Goal: Information Seeking & Learning: Understand process/instructions

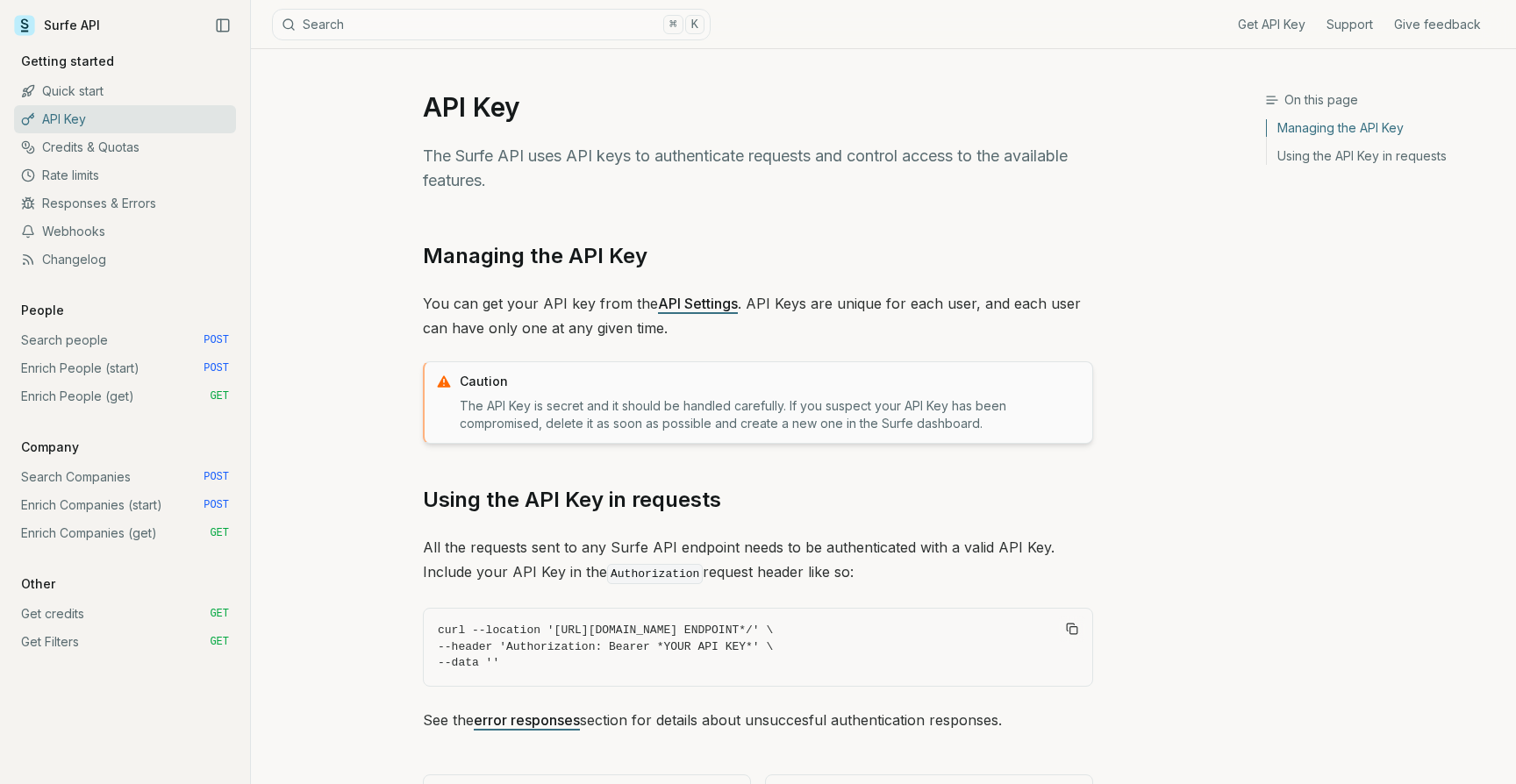
click at [66, 367] on link "Enrich People (start) POST" at bounding box center [124, 368] width 222 height 28
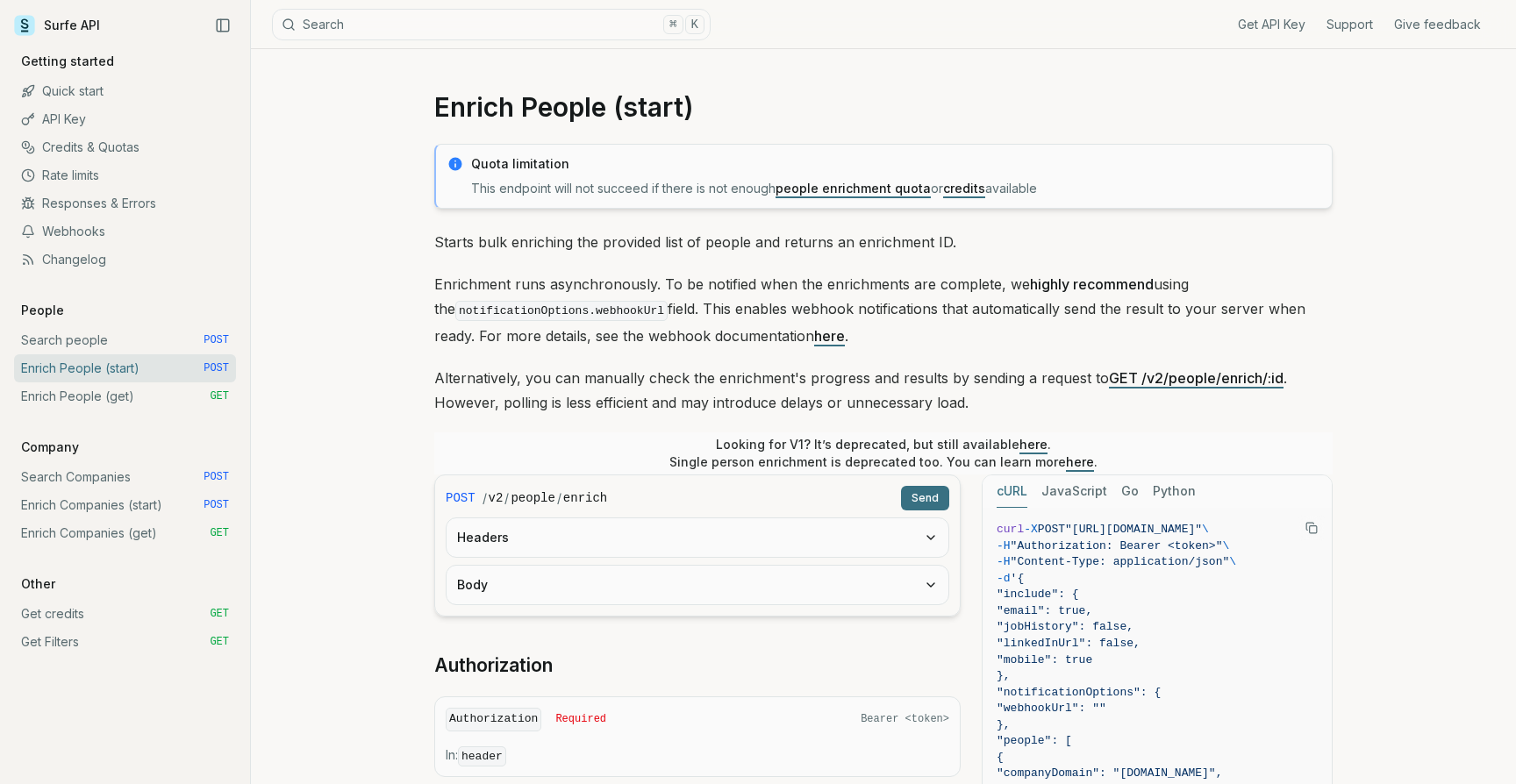
click at [733, 244] on p "Starts bulk enriching the provided list of people and returns an enrichment ID." at bounding box center [883, 241] width 898 height 25
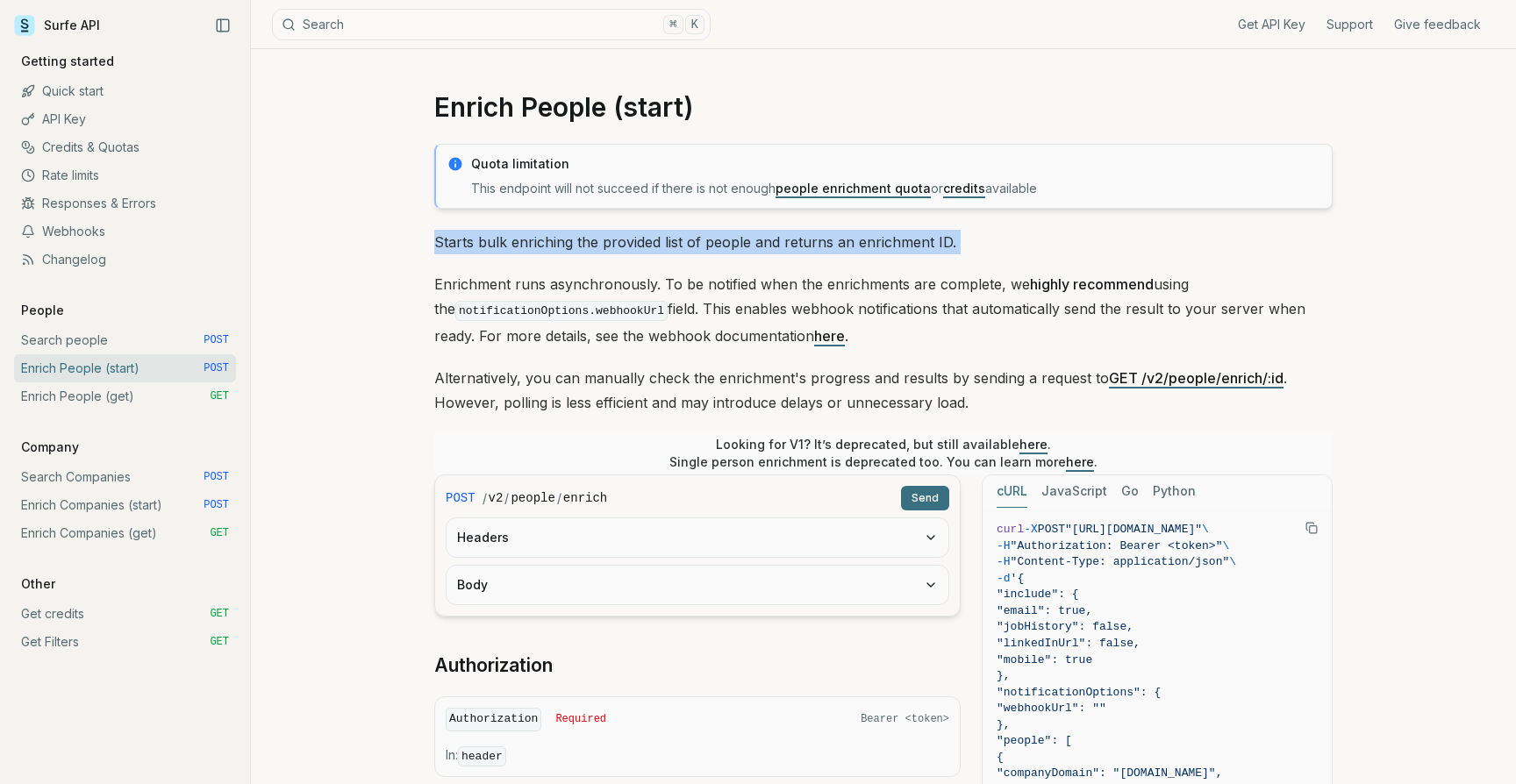
click at [899, 246] on p "Starts bulk enriching the provided list of people and returns an enrichment ID." at bounding box center [883, 241] width 898 height 25
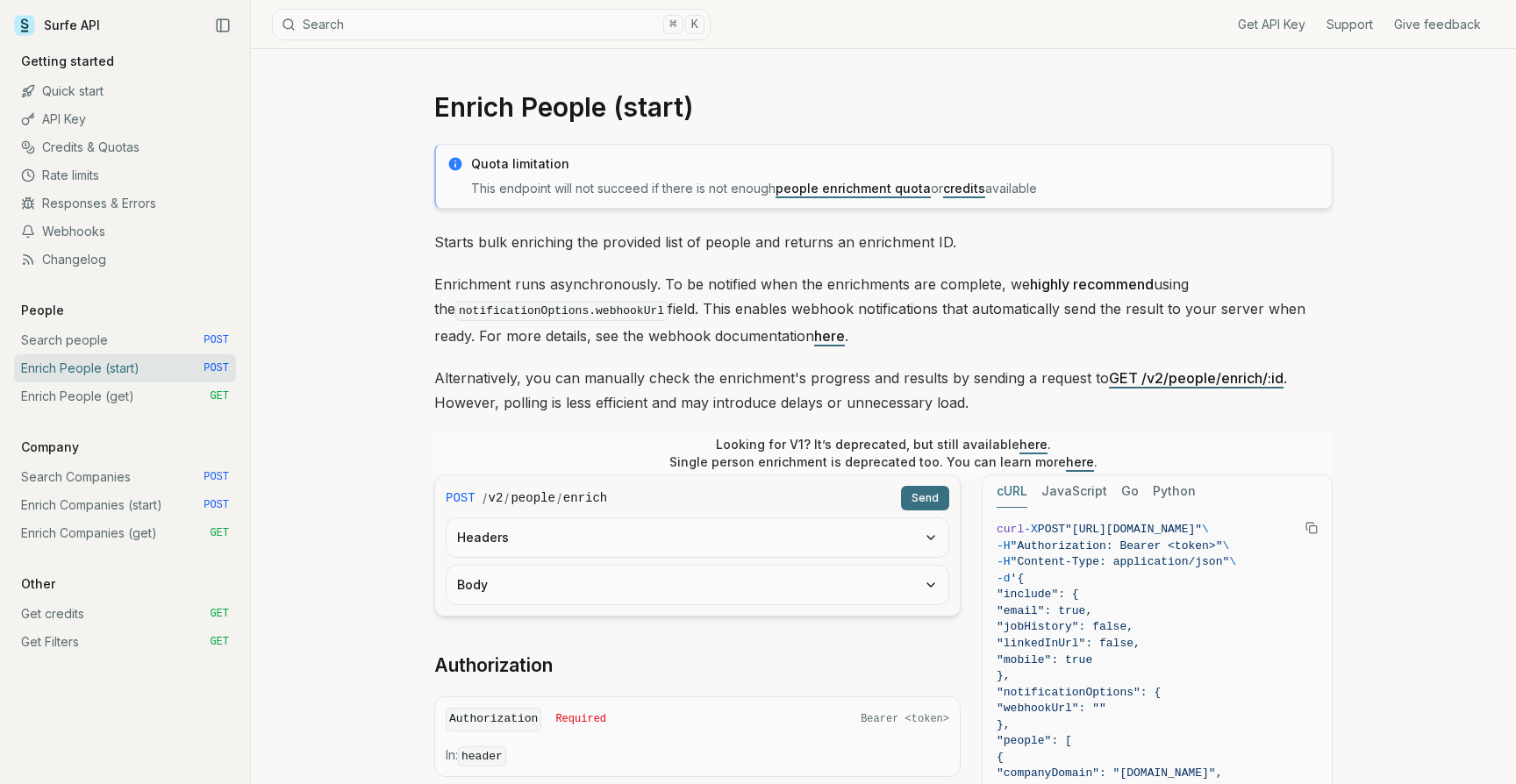
click at [899, 246] on p "Starts bulk enriching the provided list of people and returns an enrichment ID." at bounding box center [883, 241] width 898 height 25
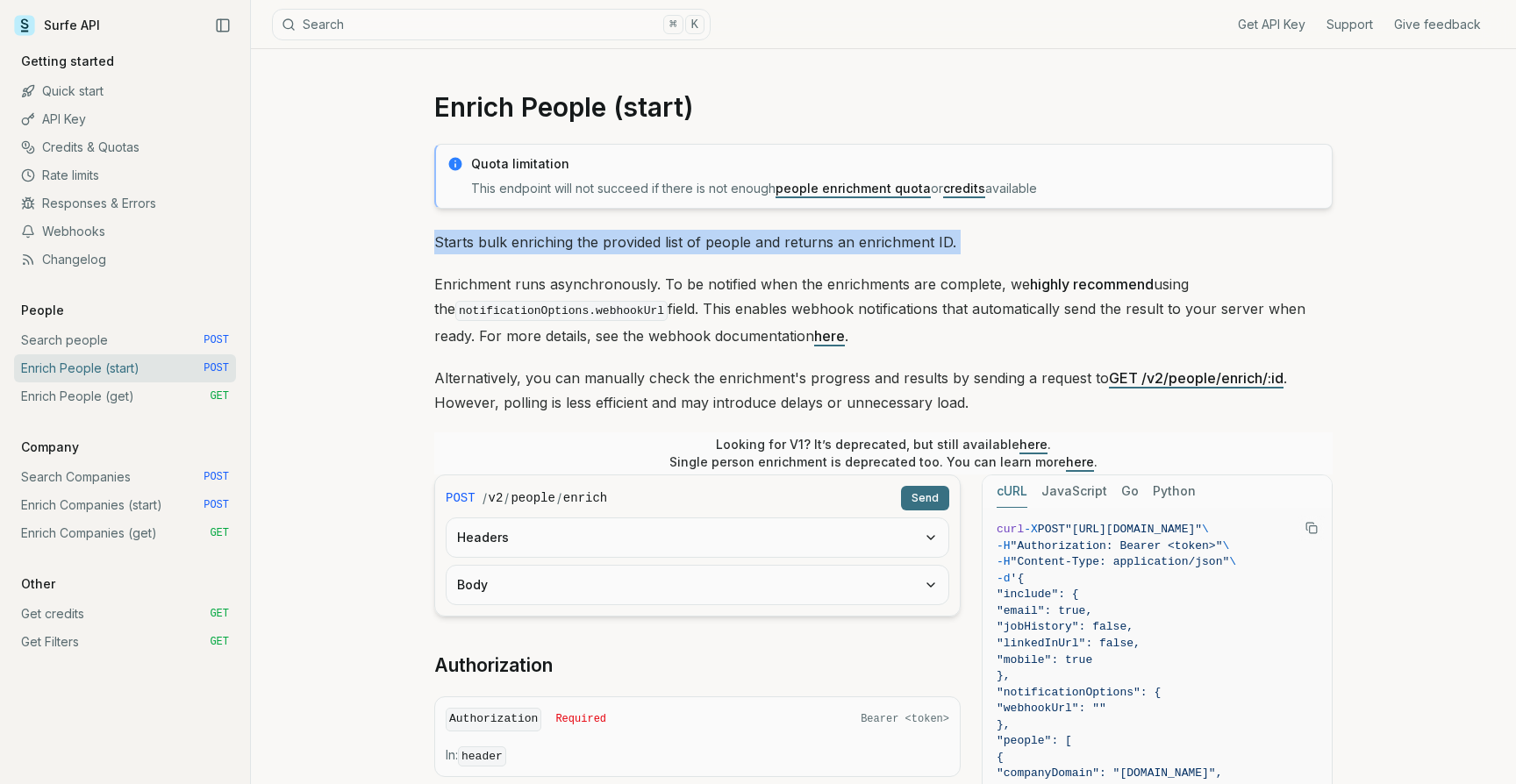
click at [573, 281] on p "Enrichment runs asynchronously. To be notified when the enrichments are complet…" at bounding box center [883, 310] width 898 height 77
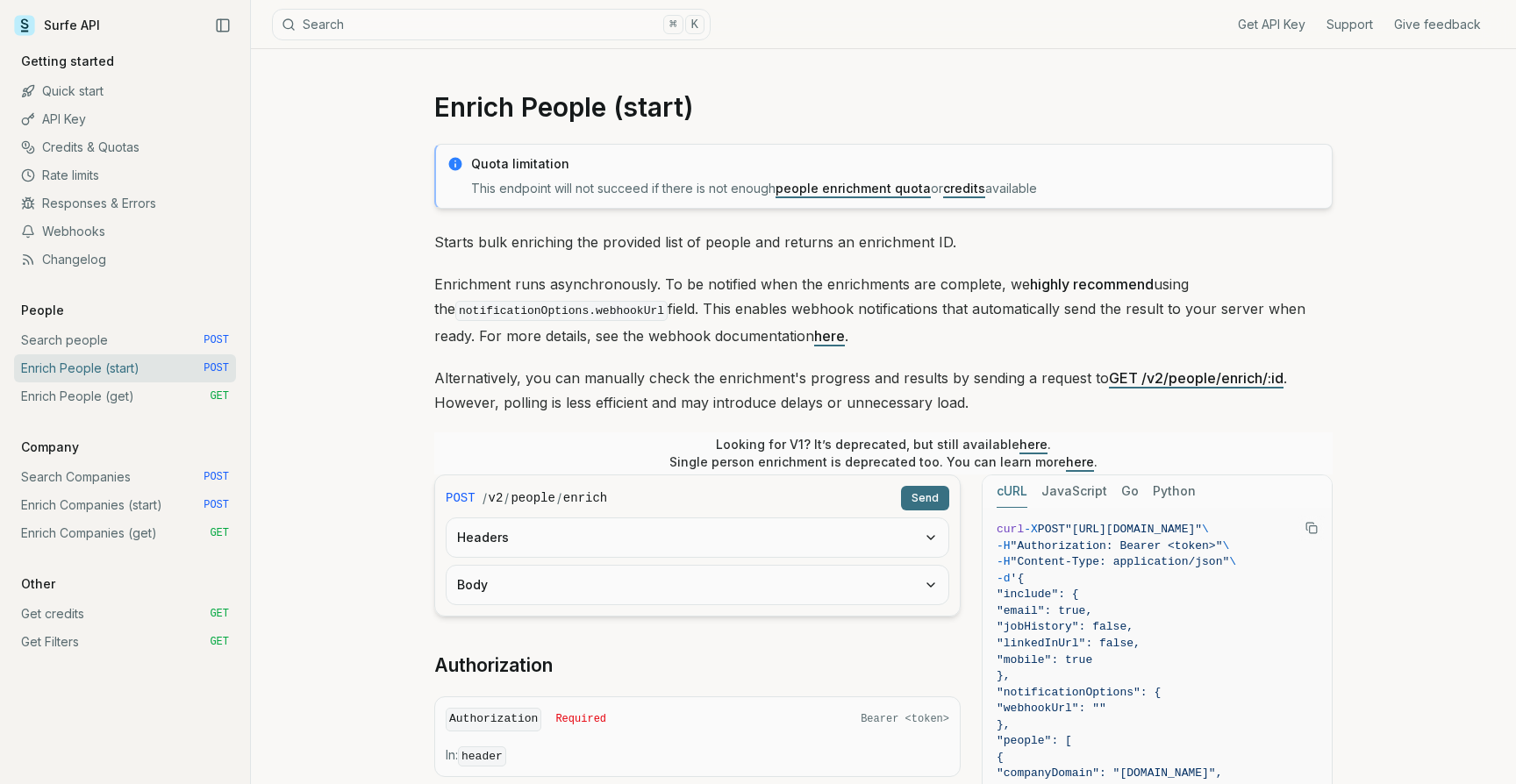
click at [573, 281] on p "Enrichment runs asynchronously. To be notified when the enrichments are complet…" at bounding box center [883, 310] width 898 height 77
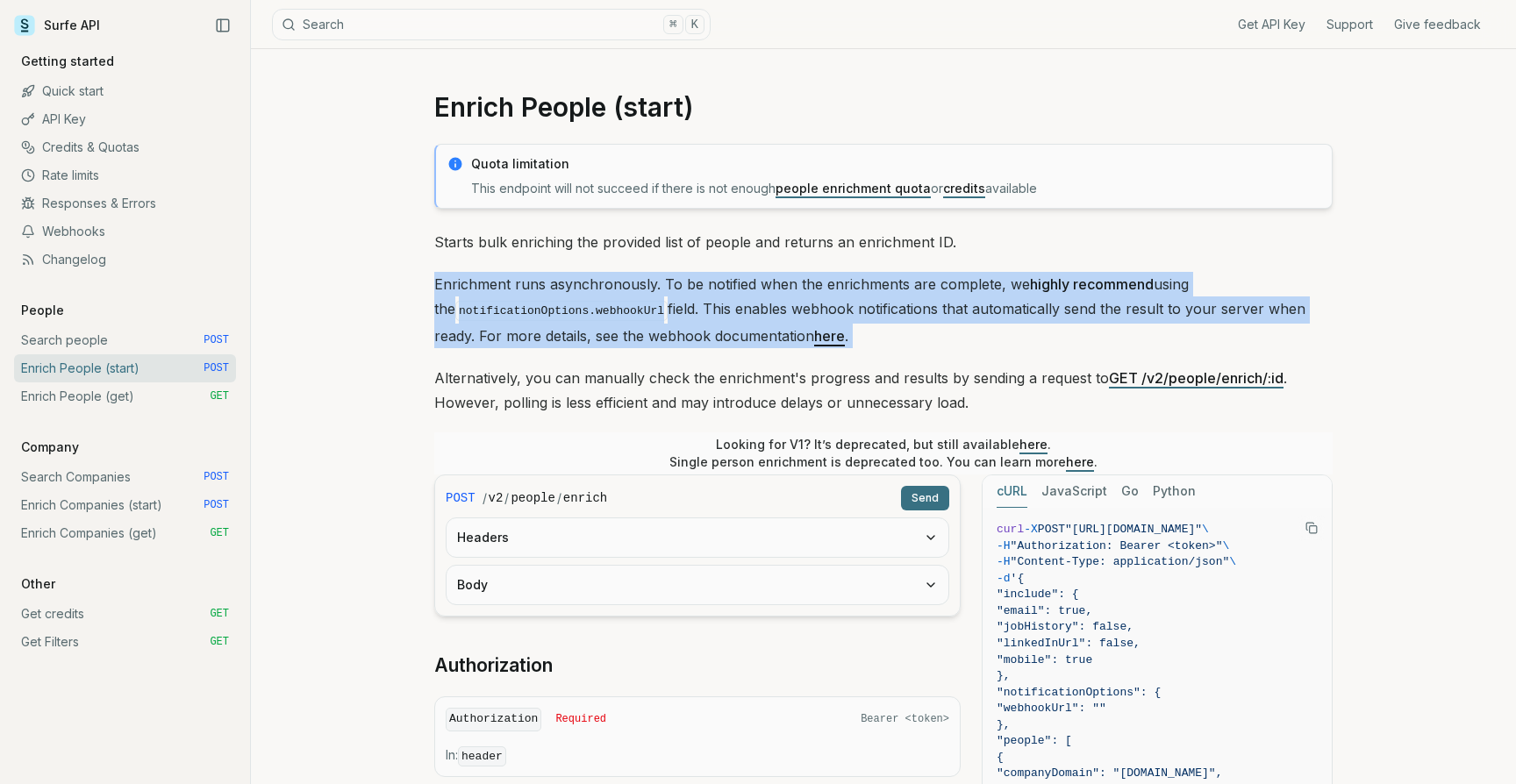
click at [728, 261] on div "Quota limitation This endpoint will not succeed if there is not enough people e…" at bounding box center [883, 725] width 898 height 1163
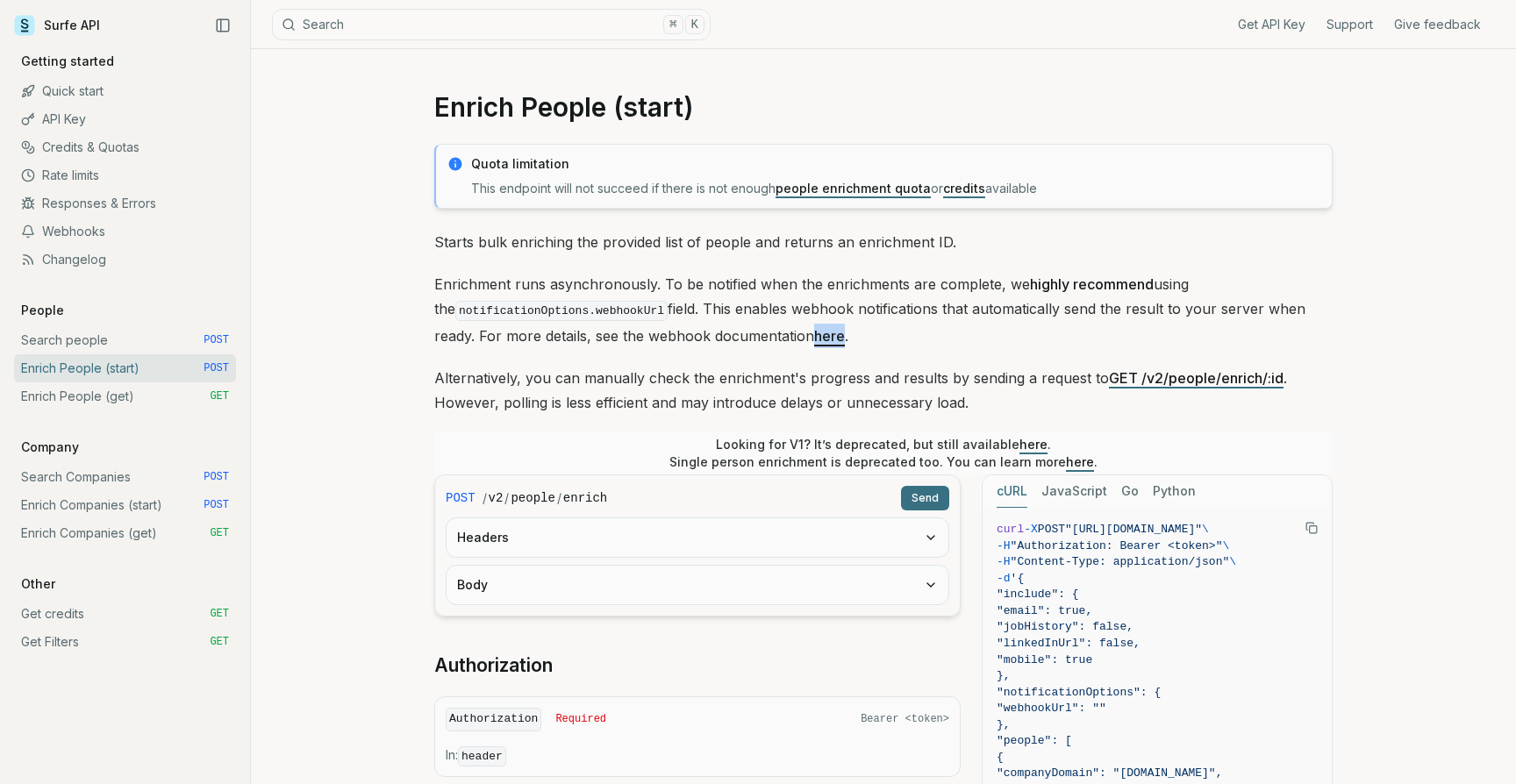
click at [846, 377] on p "Alternatively, you can manually check the enrichment's progress and results by …" at bounding box center [883, 390] width 898 height 49
click at [610, 402] on p "Alternatively, you can manually check the enrichment's progress and results by …" at bounding box center [883, 390] width 898 height 49
click at [776, 406] on p "Alternatively, you can manually check the enrichment's progress and results by …" at bounding box center [883, 390] width 898 height 49
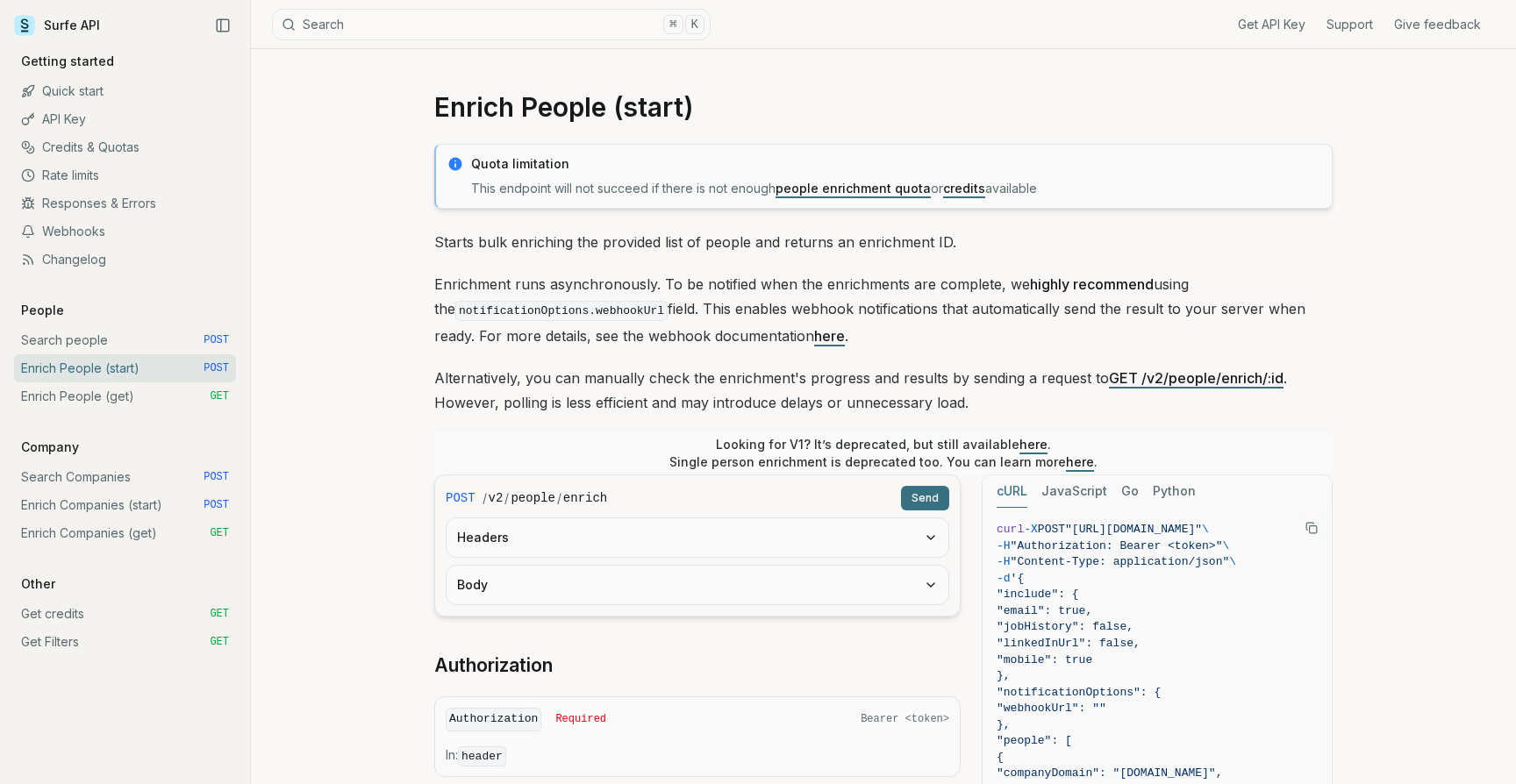
click at [776, 406] on p "Alternatively, you can manually check the enrichment's progress and results by …" at bounding box center [883, 390] width 898 height 49
click at [948, 402] on p "Alternatively, you can manually check the enrichment's progress and results by …" at bounding box center [883, 390] width 898 height 49
click at [801, 442] on p "Looking for V1? It’s deprecated, but still available here . Single person enric…" at bounding box center [883, 452] width 428 height 35
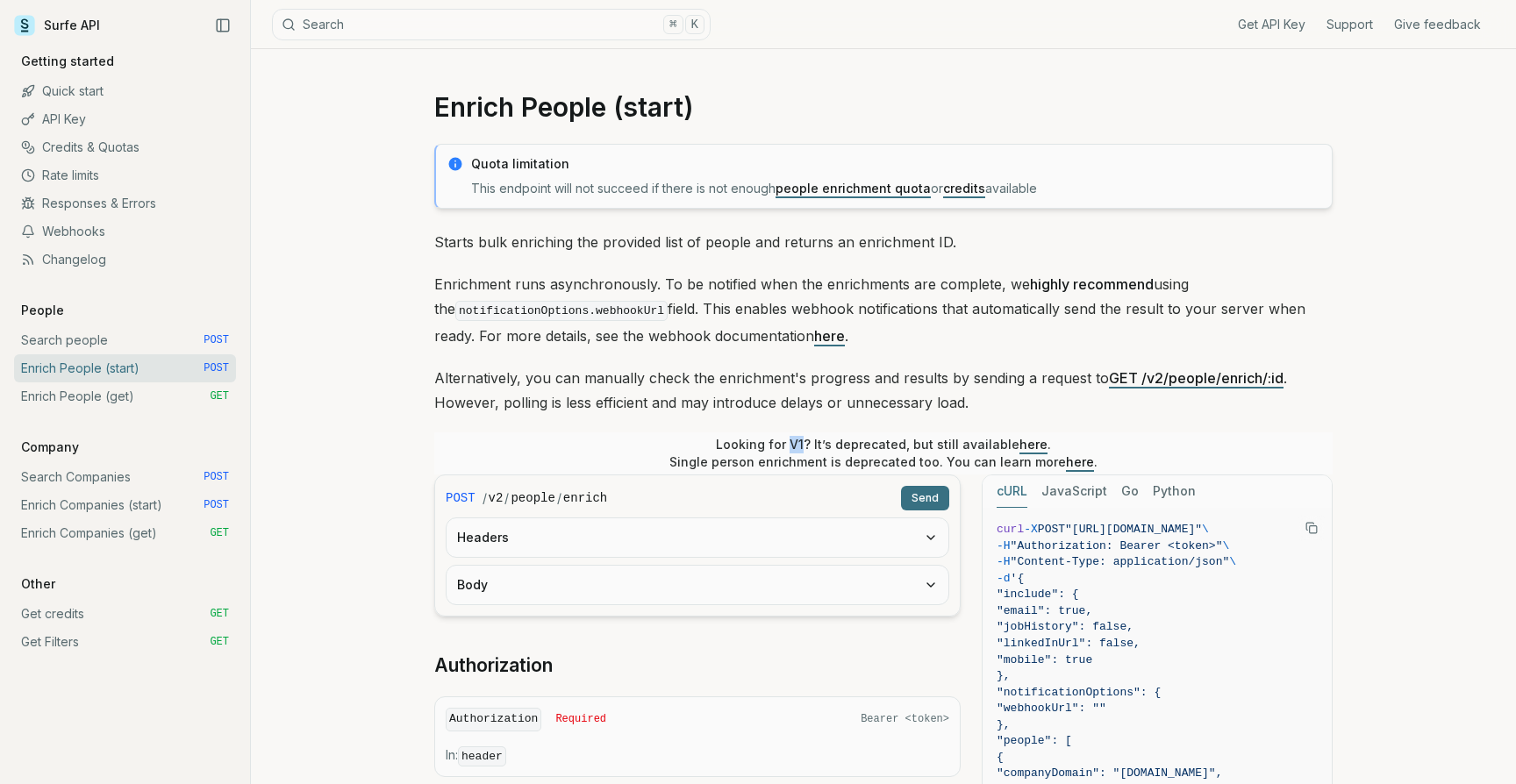
click at [489, 452] on div "Looking for V1? It’s deprecated, but still available here . Single person enric…" at bounding box center [883, 453] width 898 height 42
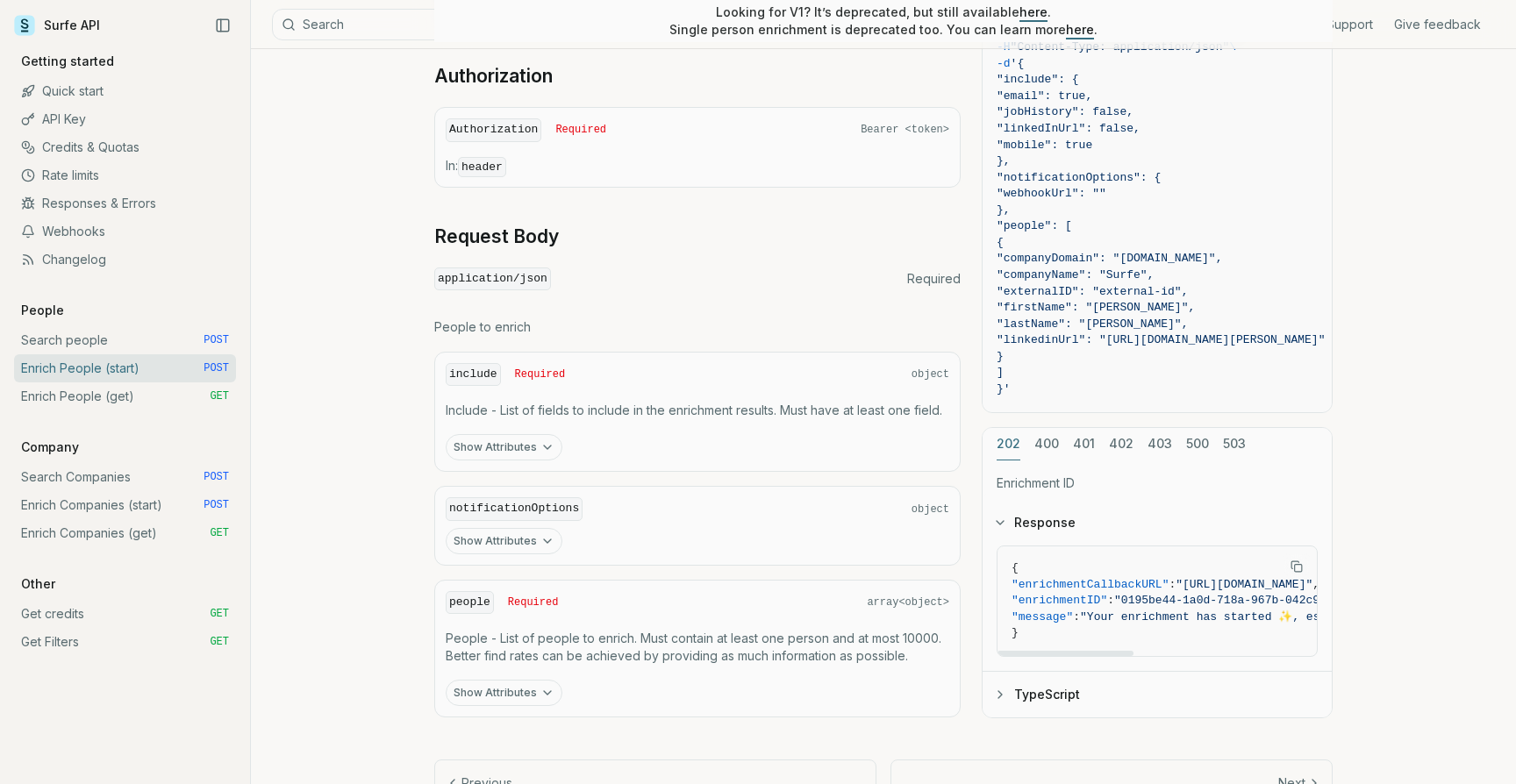
click at [1107, 578] on span ""enrichmentCallbackURL"" at bounding box center [1090, 583] width 157 height 13
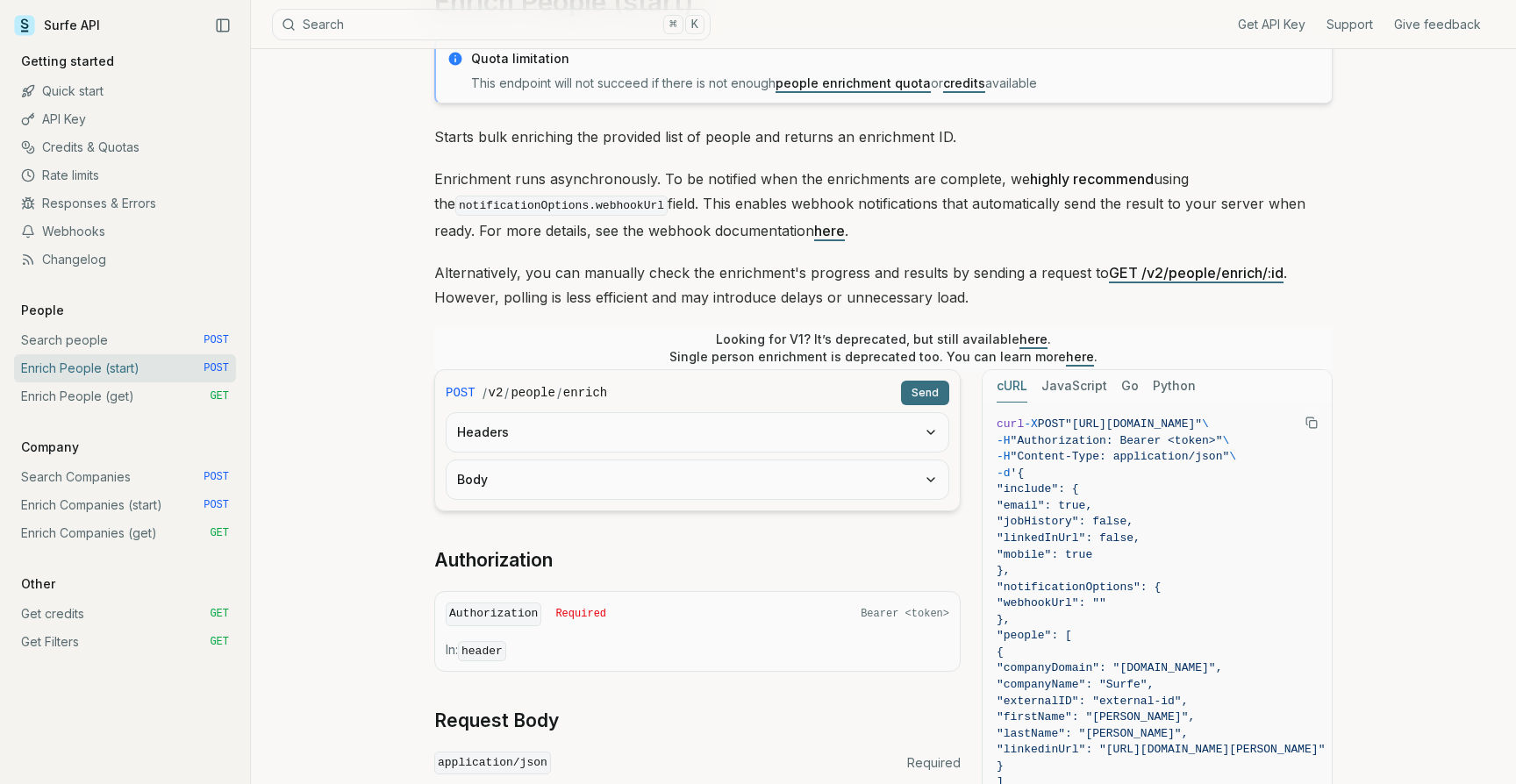
scroll to position [173, 0]
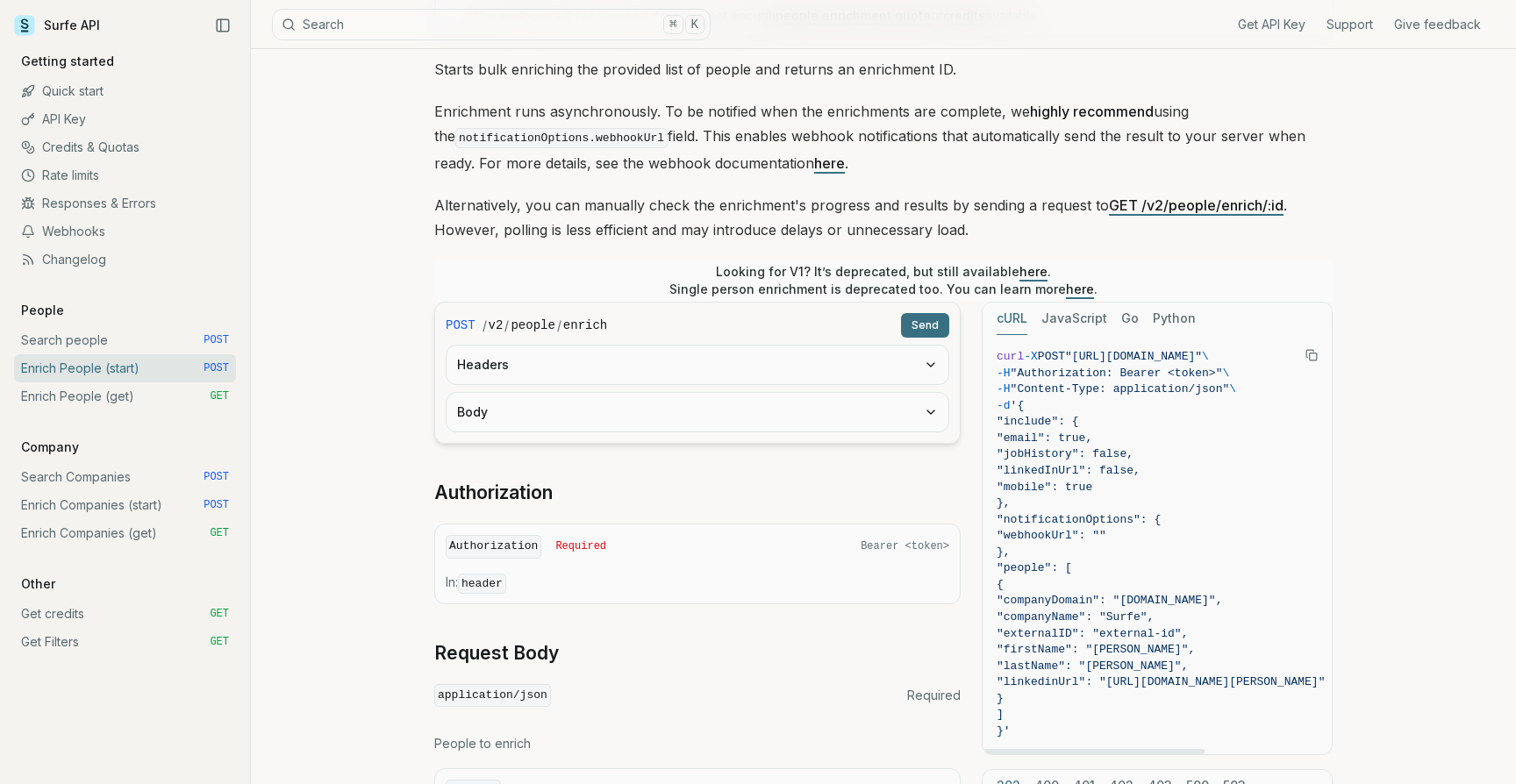
click at [1065, 435] on span ""email": true," at bounding box center [1044, 437] width 95 height 13
click at [1077, 451] on span ""jobHistory": false," at bounding box center [1065, 453] width 137 height 13
click at [1081, 475] on span ""linkedInUrl": false," at bounding box center [1160, 471] width 328 height 17
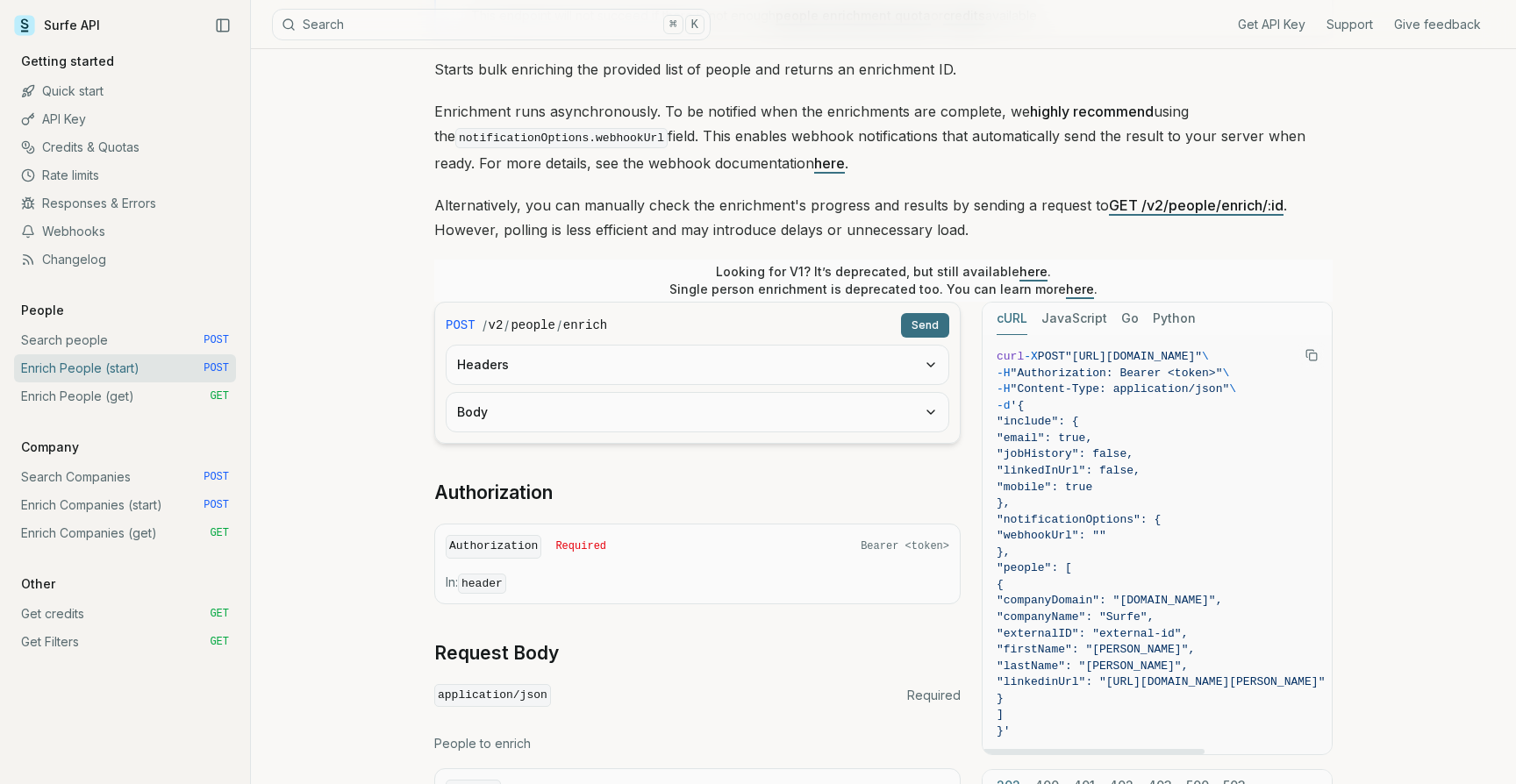
click at [1091, 463] on span ""linkedInUrl": false," at bounding box center [1160, 471] width 328 height 17
click at [1062, 481] on span ""mobile": true" at bounding box center [1044, 486] width 95 height 13
click at [1063, 435] on span ""email": true," at bounding box center [1044, 437] width 95 height 13
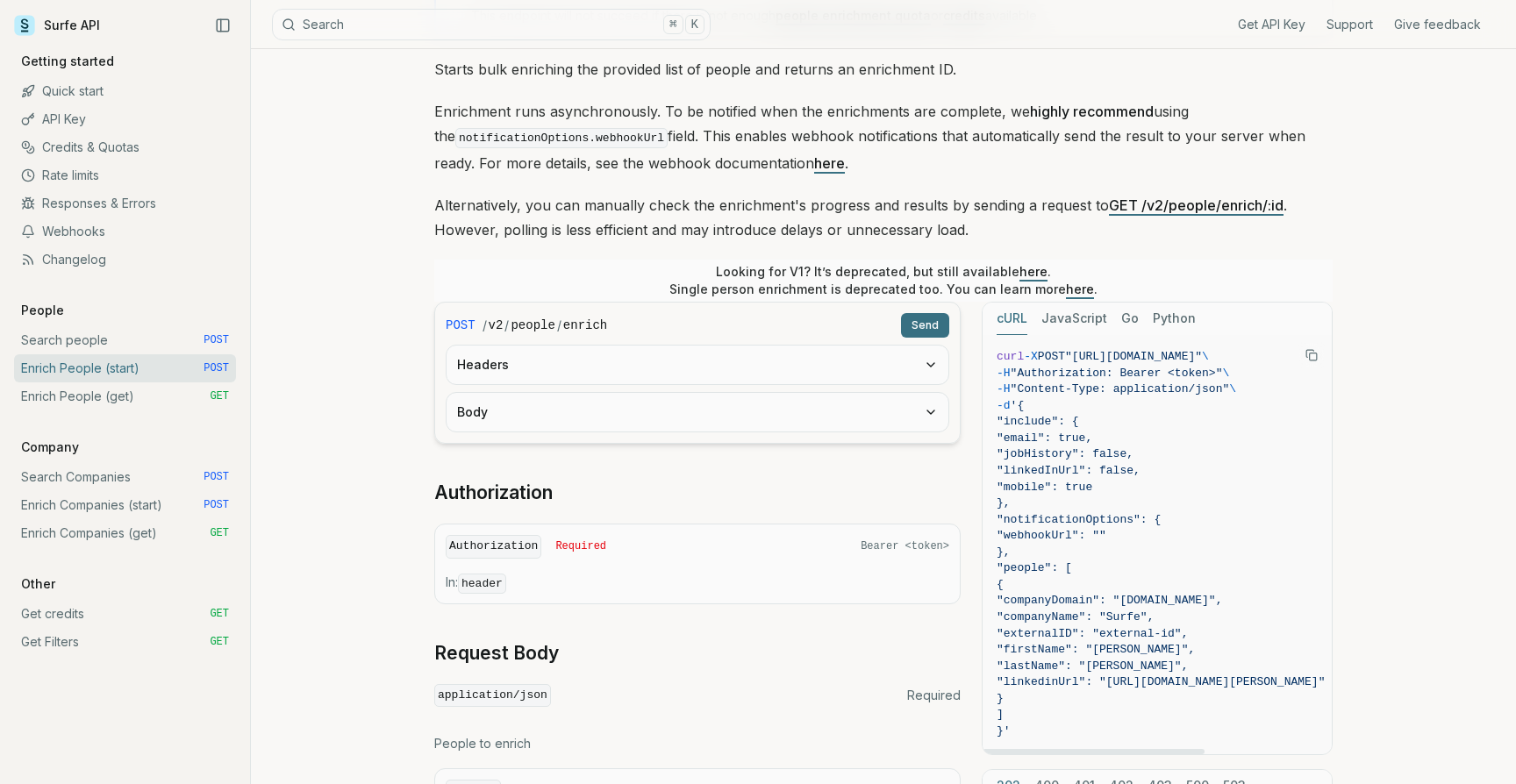
click at [1063, 435] on span ""email": true," at bounding box center [1044, 437] width 95 height 13
click at [1062, 484] on span ""mobile": true" at bounding box center [1044, 486] width 95 height 13
click at [1108, 470] on span ""linkedInUrl": false," at bounding box center [1068, 470] width 144 height 13
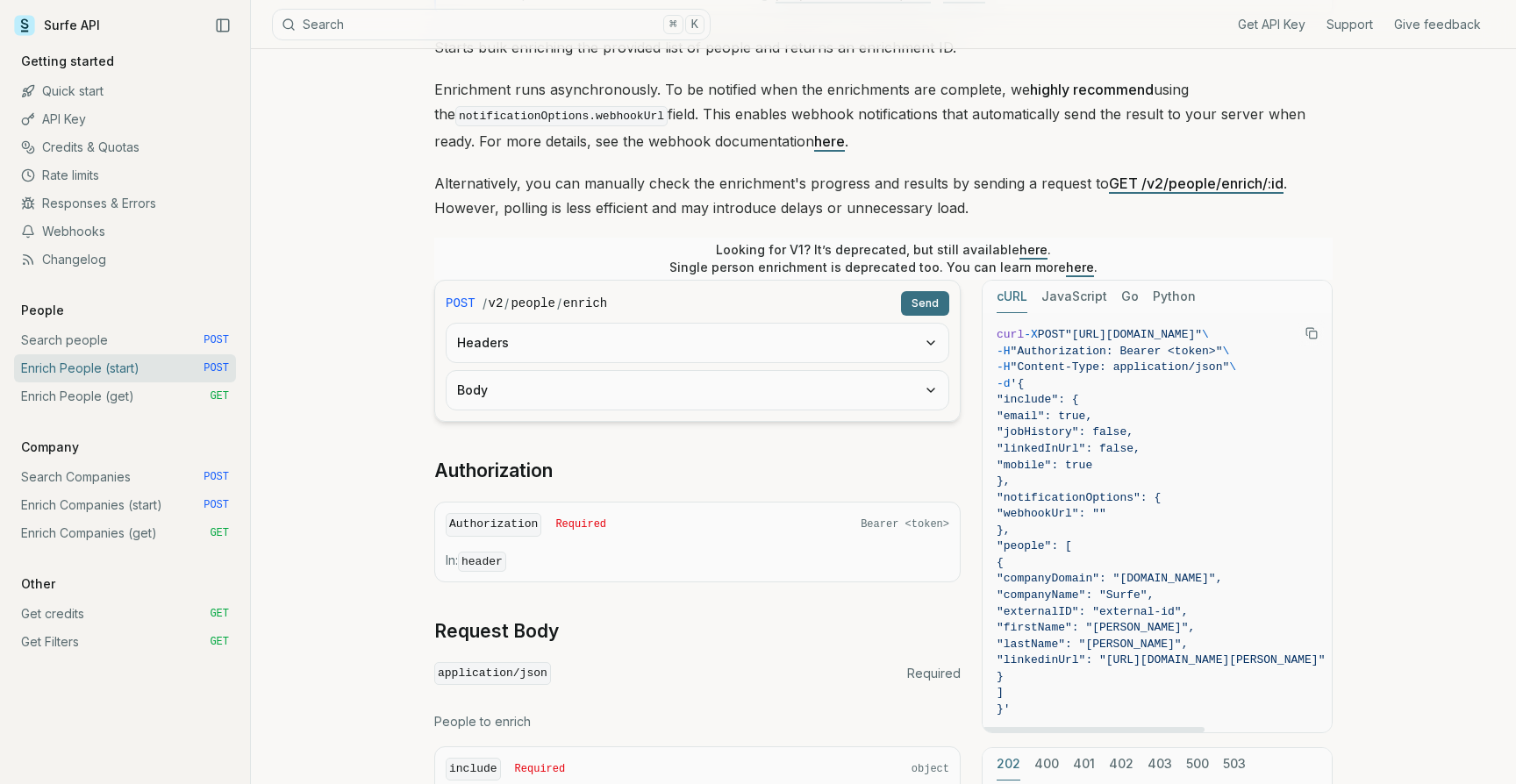
scroll to position [205, 0]
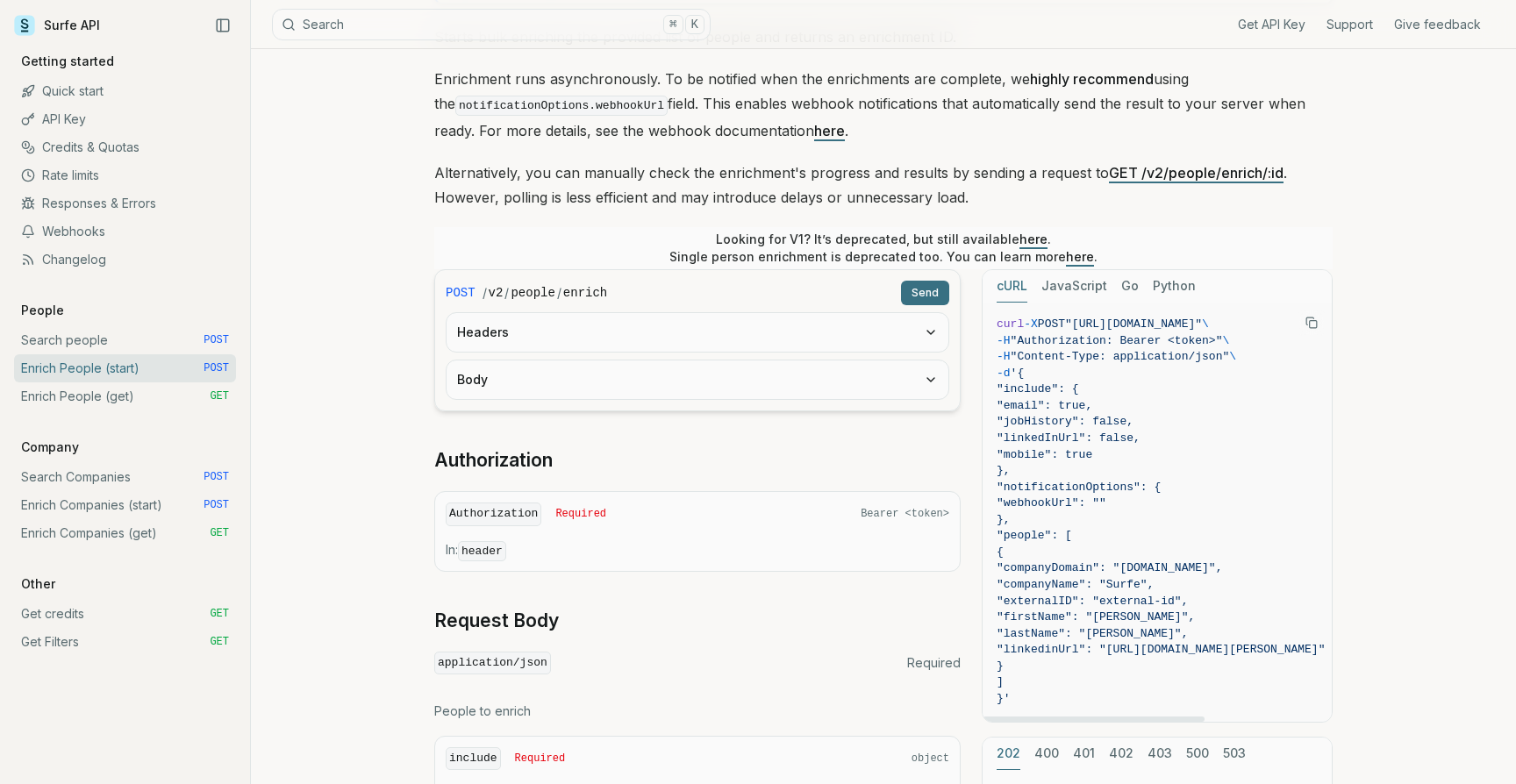
click at [1096, 480] on span ""notificationOptions": {" at bounding box center [1078, 486] width 164 height 13
click at [1085, 495] on span ""webhookUrl": """ at bounding box center [1160, 503] width 328 height 17
click at [1106, 531] on span ""people": [" at bounding box center [1160, 536] width 328 height 17
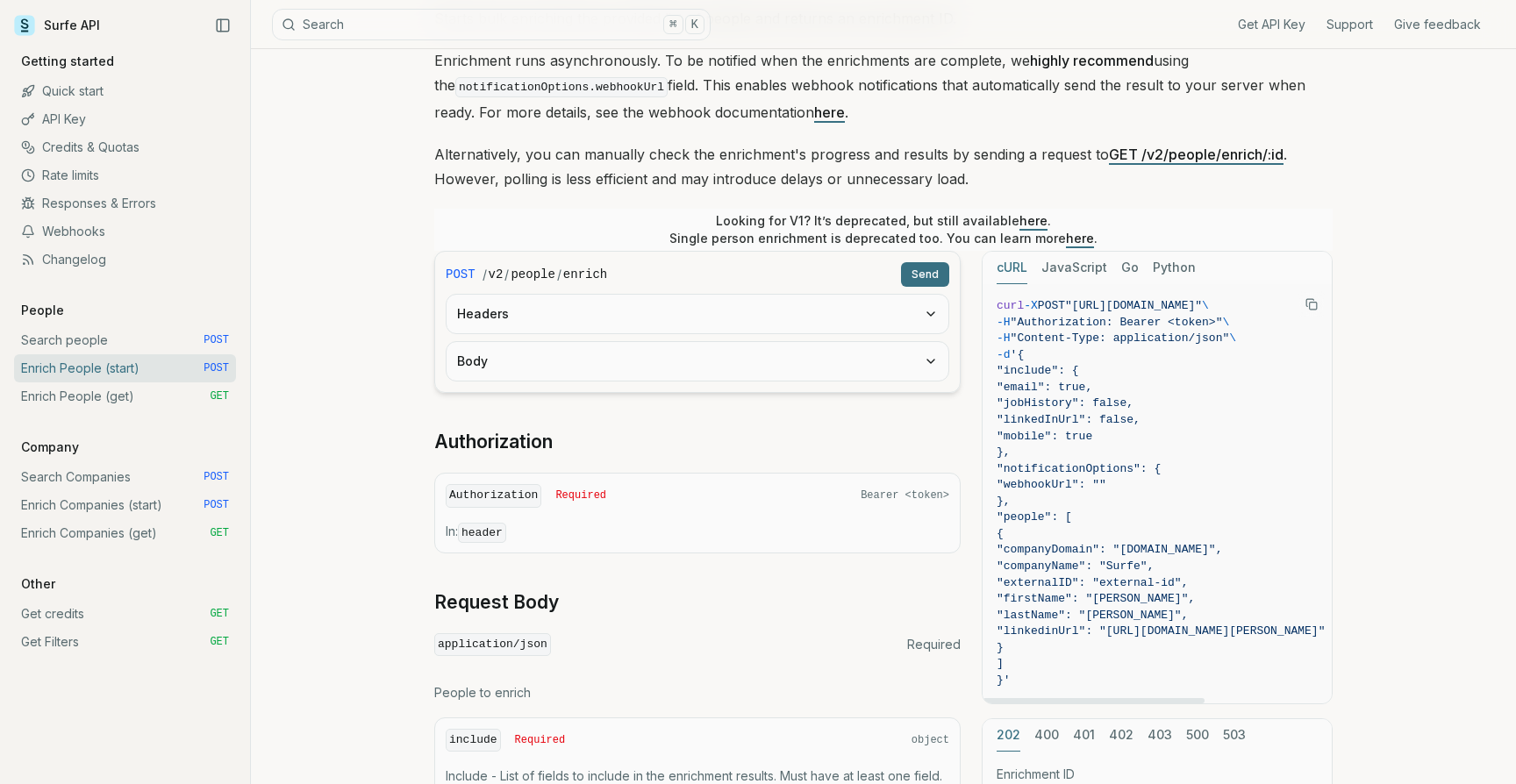
scroll to position [235, 0]
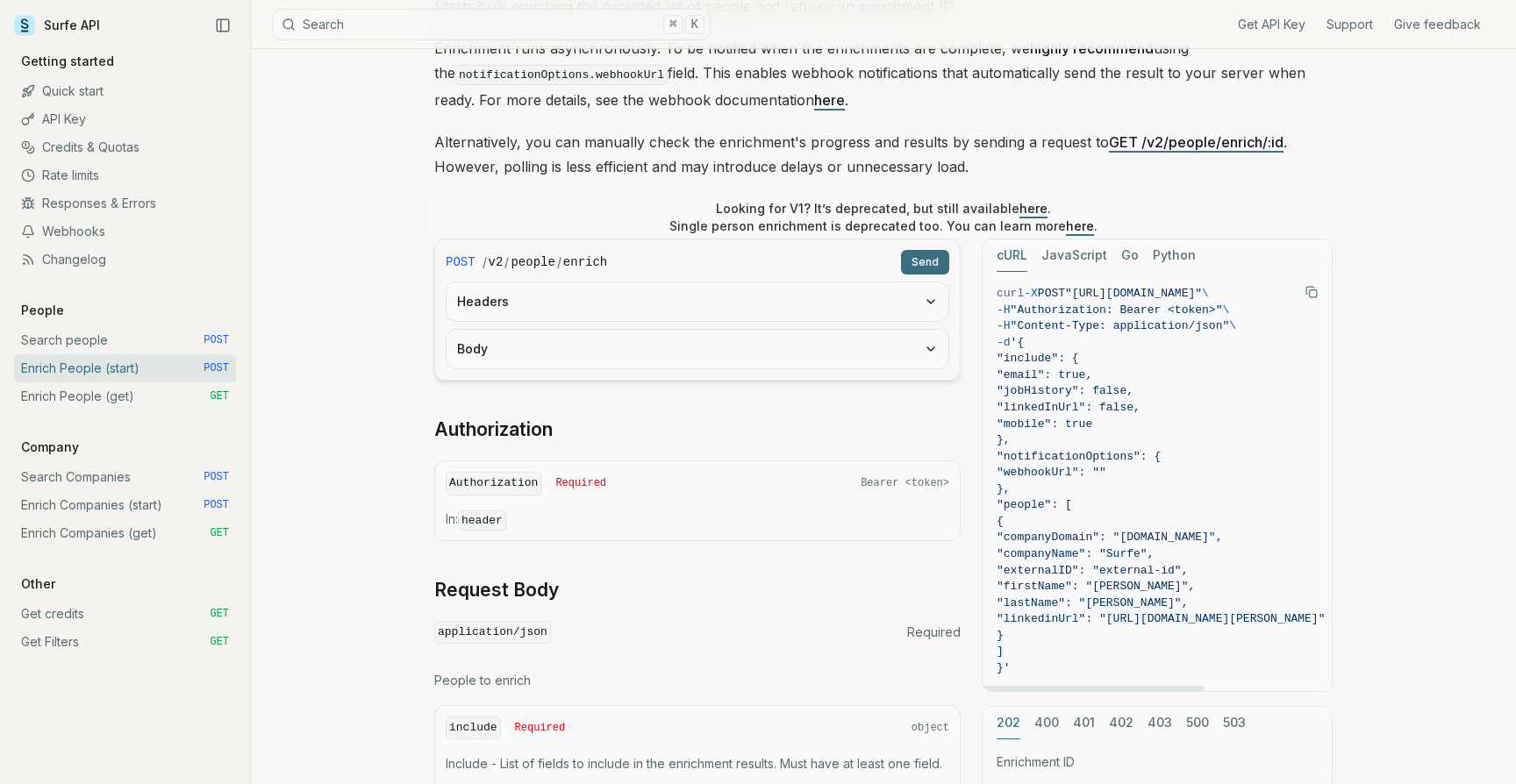
click at [1077, 473] on span ""webhookUrl": """ at bounding box center [1051, 471] width 109 height 13
click at [1116, 481] on span "}," at bounding box center [1160, 489] width 328 height 17
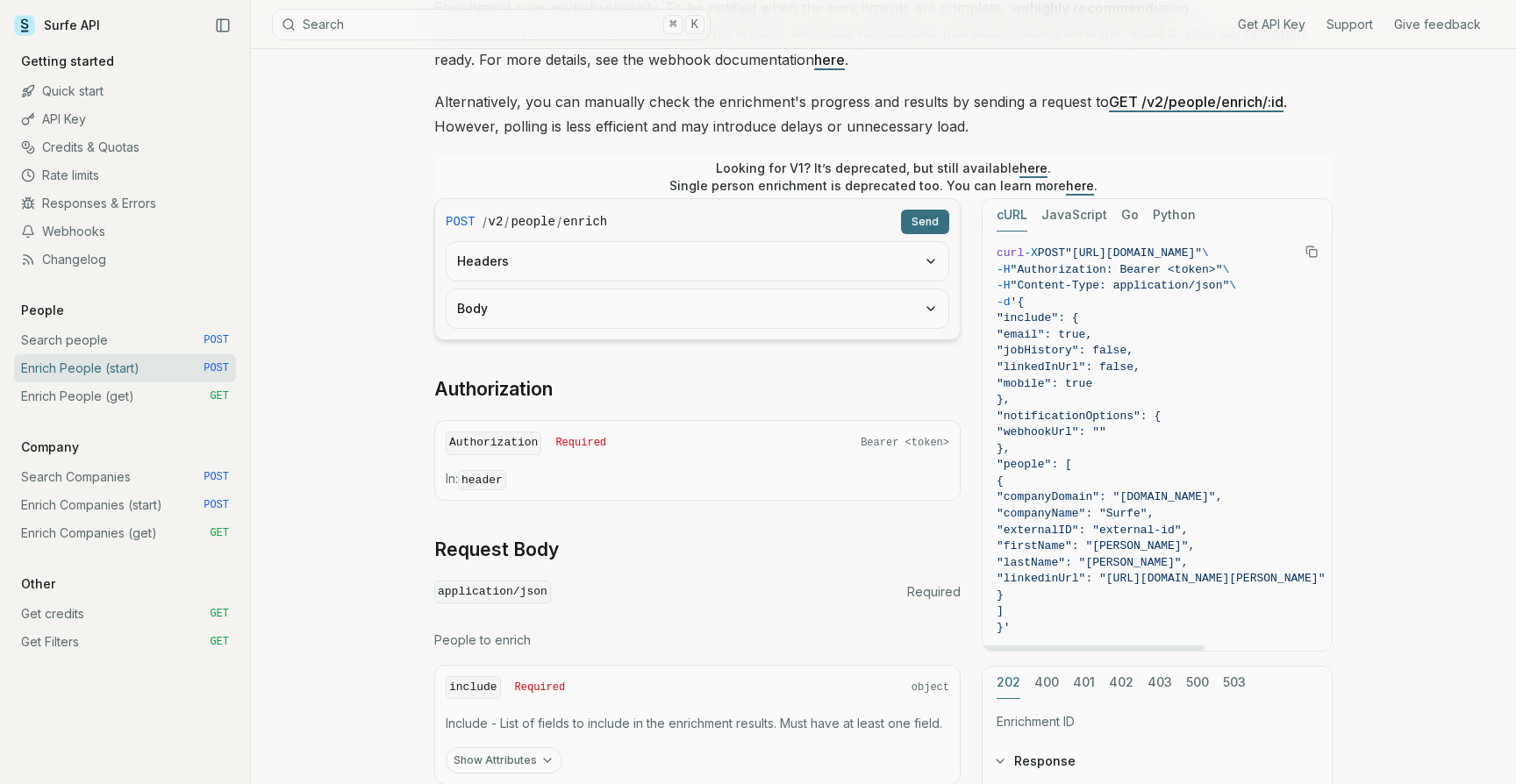
scroll to position [277, 0]
click at [1113, 492] on span ""companyDomain": "[DOMAIN_NAME]"," at bounding box center [1108, 495] width 226 height 13
click at [1187, 495] on span ""companyDomain": "[DOMAIN_NAME]"," at bounding box center [1108, 495] width 226 height 13
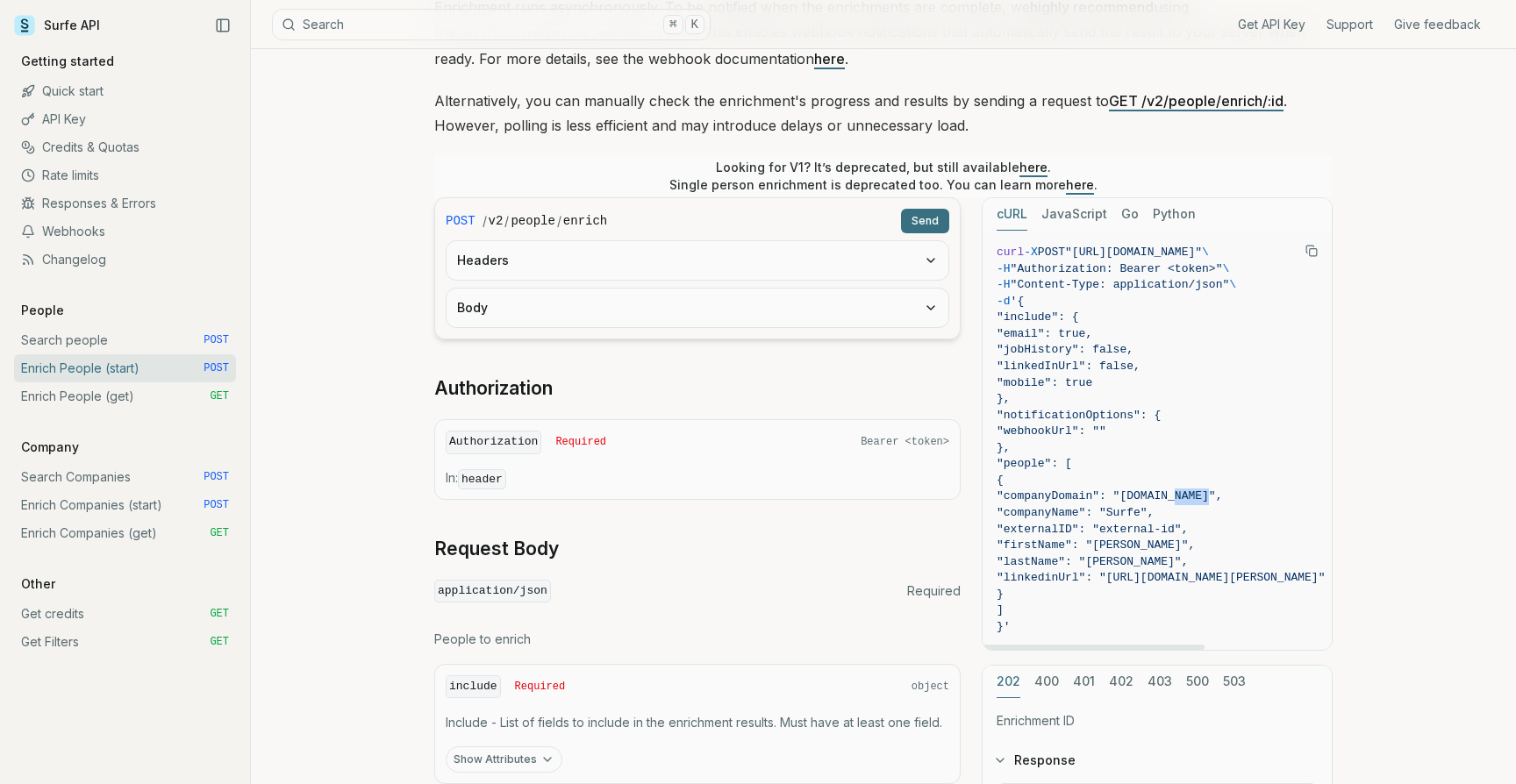
click at [1153, 513] on span ""companyName": "Surfe"," at bounding box center [1075, 512] width 157 height 13
click at [1124, 530] on span ""externalID": "external-id"," at bounding box center [1092, 529] width 191 height 13
click at [1160, 527] on span ""externalID": "external-id"," at bounding box center [1092, 529] width 191 height 13
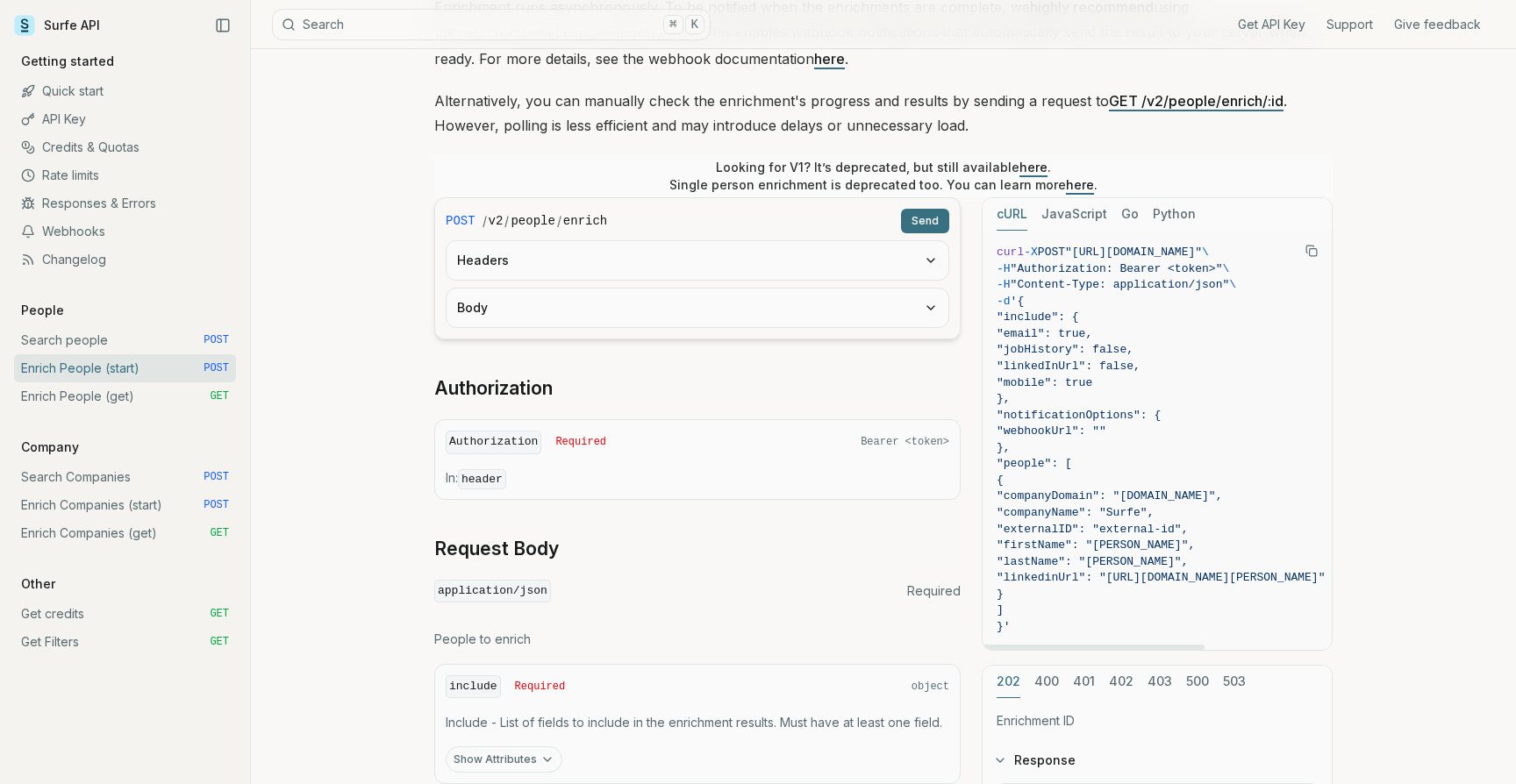
click at [1160, 527] on span ""externalID": "external-id"," at bounding box center [1092, 529] width 191 height 13
click at [1162, 545] on span ""firstName": "[PERSON_NAME]"," at bounding box center [1095, 545] width 198 height 13
click at [1161, 561] on span ""lastName": "[PERSON_NAME]"," at bounding box center [1092, 560] width 191 height 13
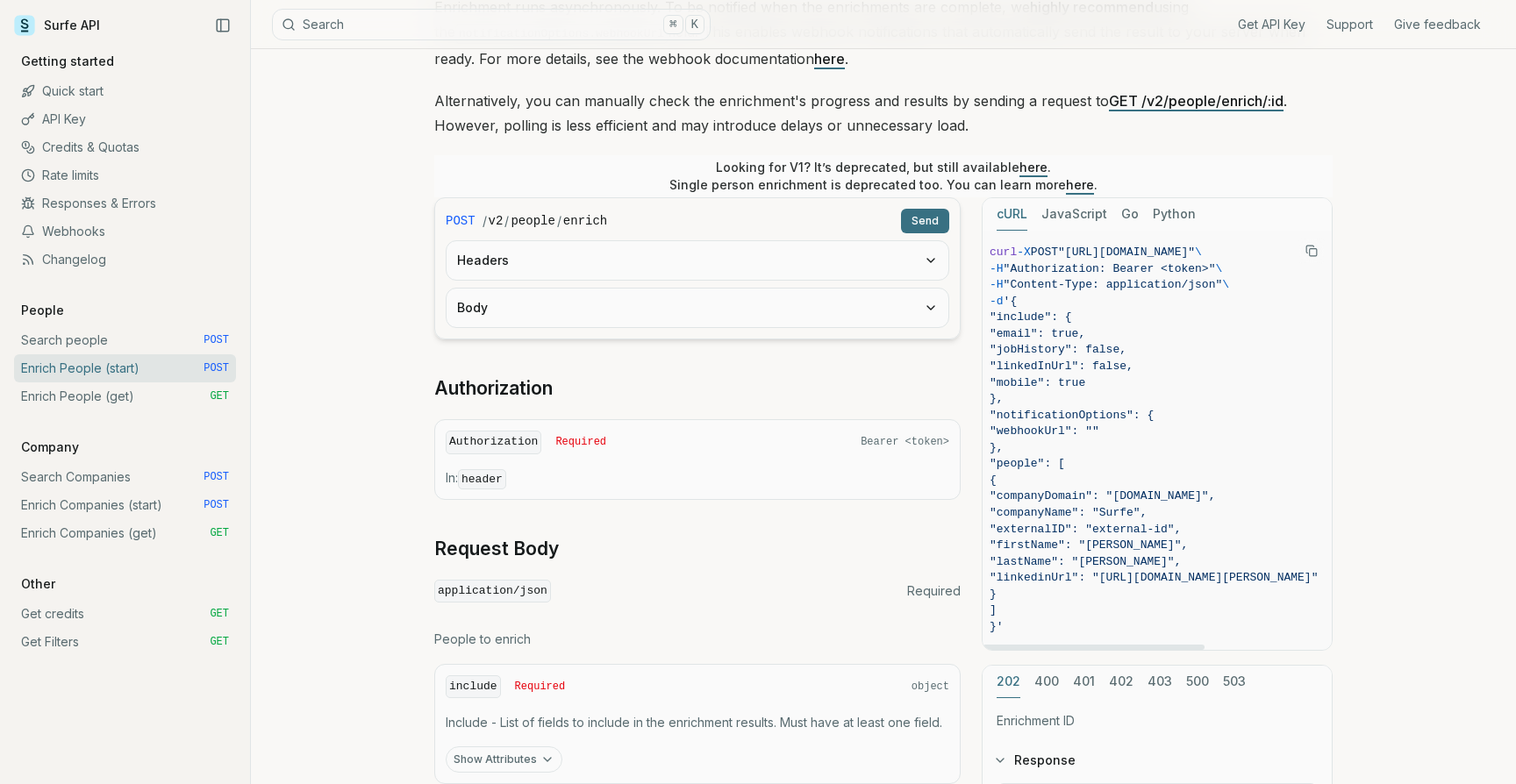
scroll to position [0, 0]
click at [1093, 495] on span ""companyDomain": "[DOMAIN_NAME]"," at bounding box center [1108, 495] width 226 height 13
click at [1085, 525] on span ""externalID": "external-id"," at bounding box center [1092, 529] width 191 height 13
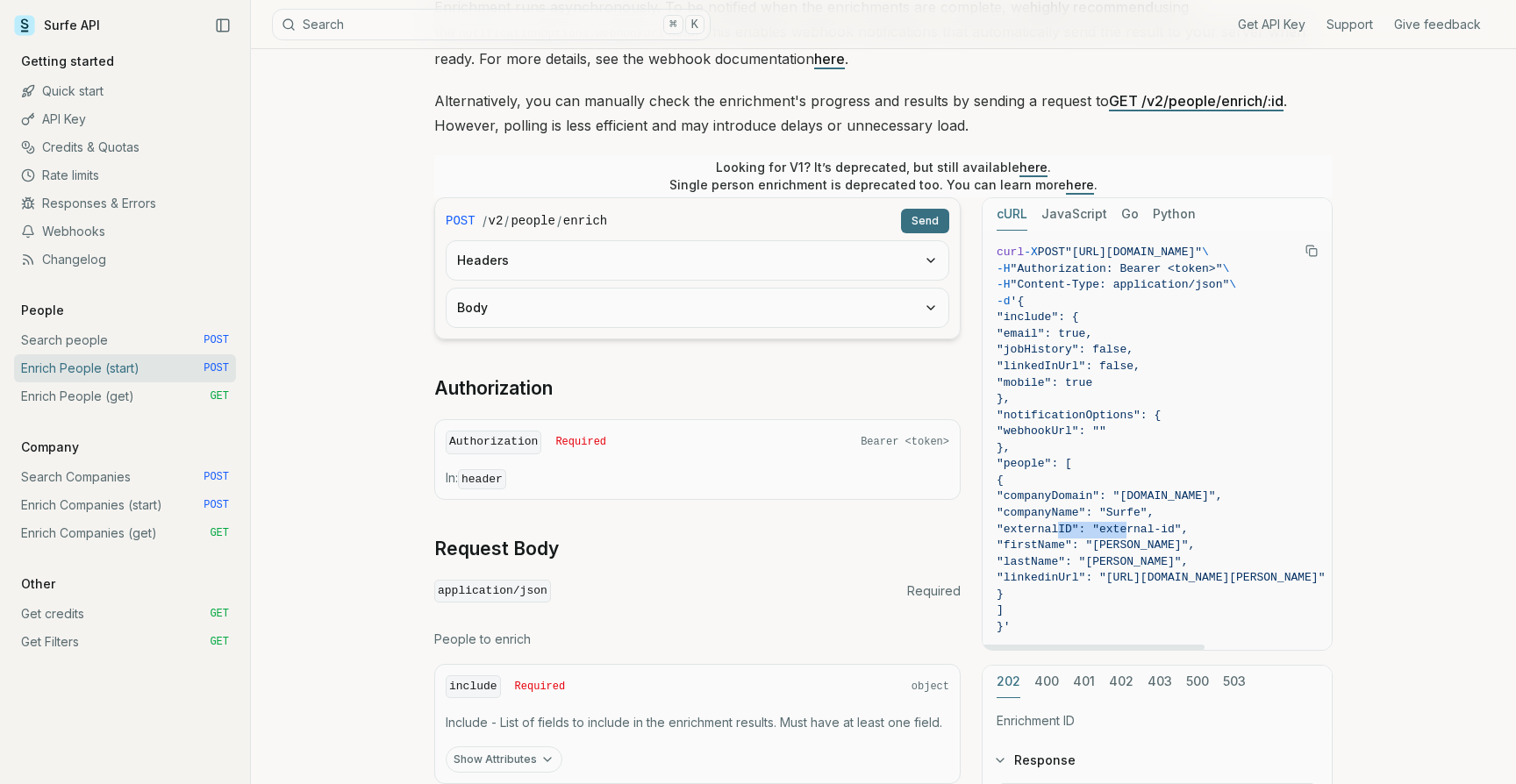
click at [1079, 544] on span ""firstName": "[PERSON_NAME]"," at bounding box center [1095, 545] width 198 height 13
click at [1090, 562] on span ""lastName": "[PERSON_NAME]"," at bounding box center [1092, 560] width 191 height 13
click at [1099, 573] on span ""linkedinUrl": "[URL][DOMAIN_NAME][PERSON_NAME]"" at bounding box center [1160, 576] width 328 height 13
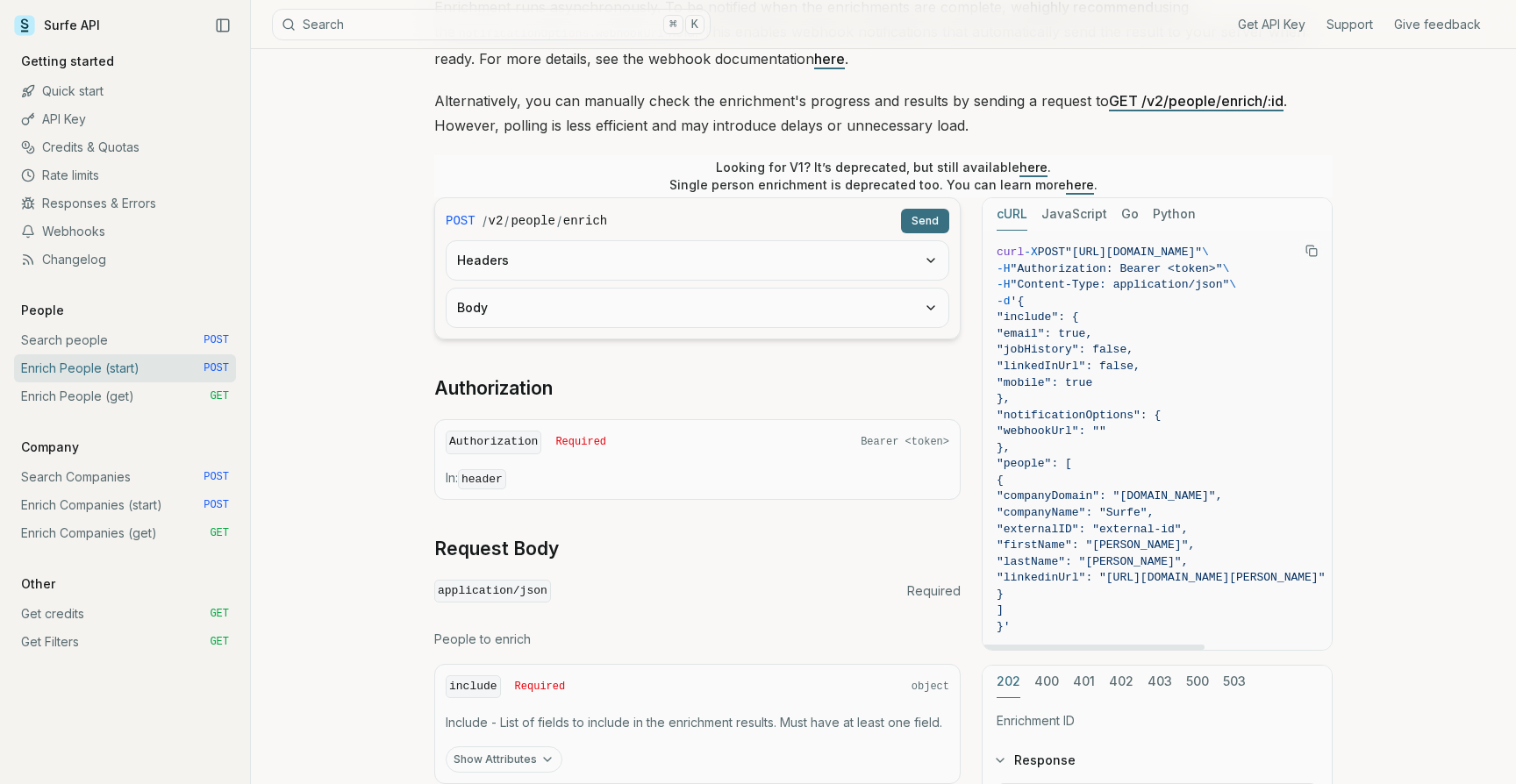
click at [1099, 573] on span ""linkedinUrl": "[URL][DOMAIN_NAME][PERSON_NAME]"" at bounding box center [1160, 576] width 328 height 13
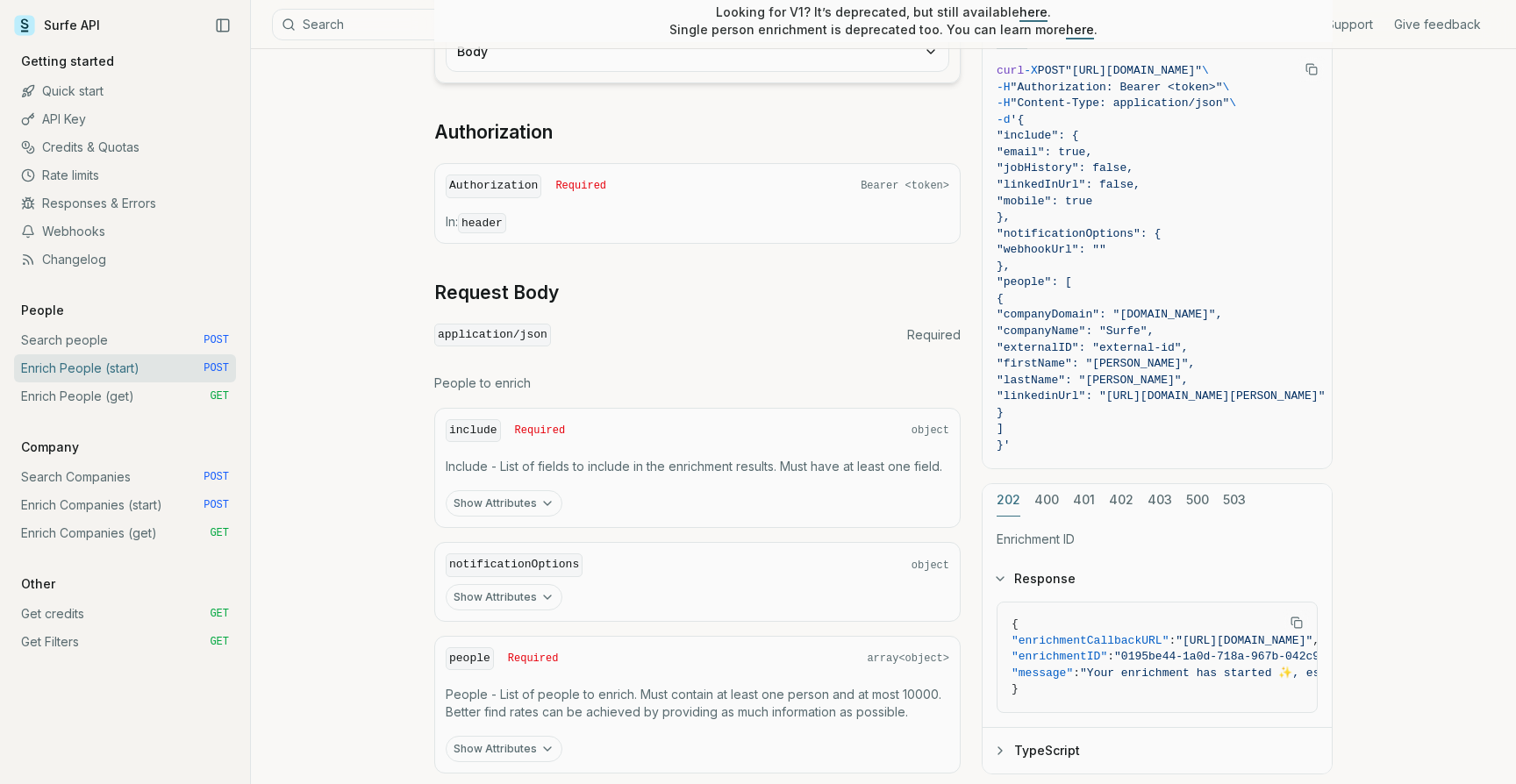
scroll to position [545, 0]
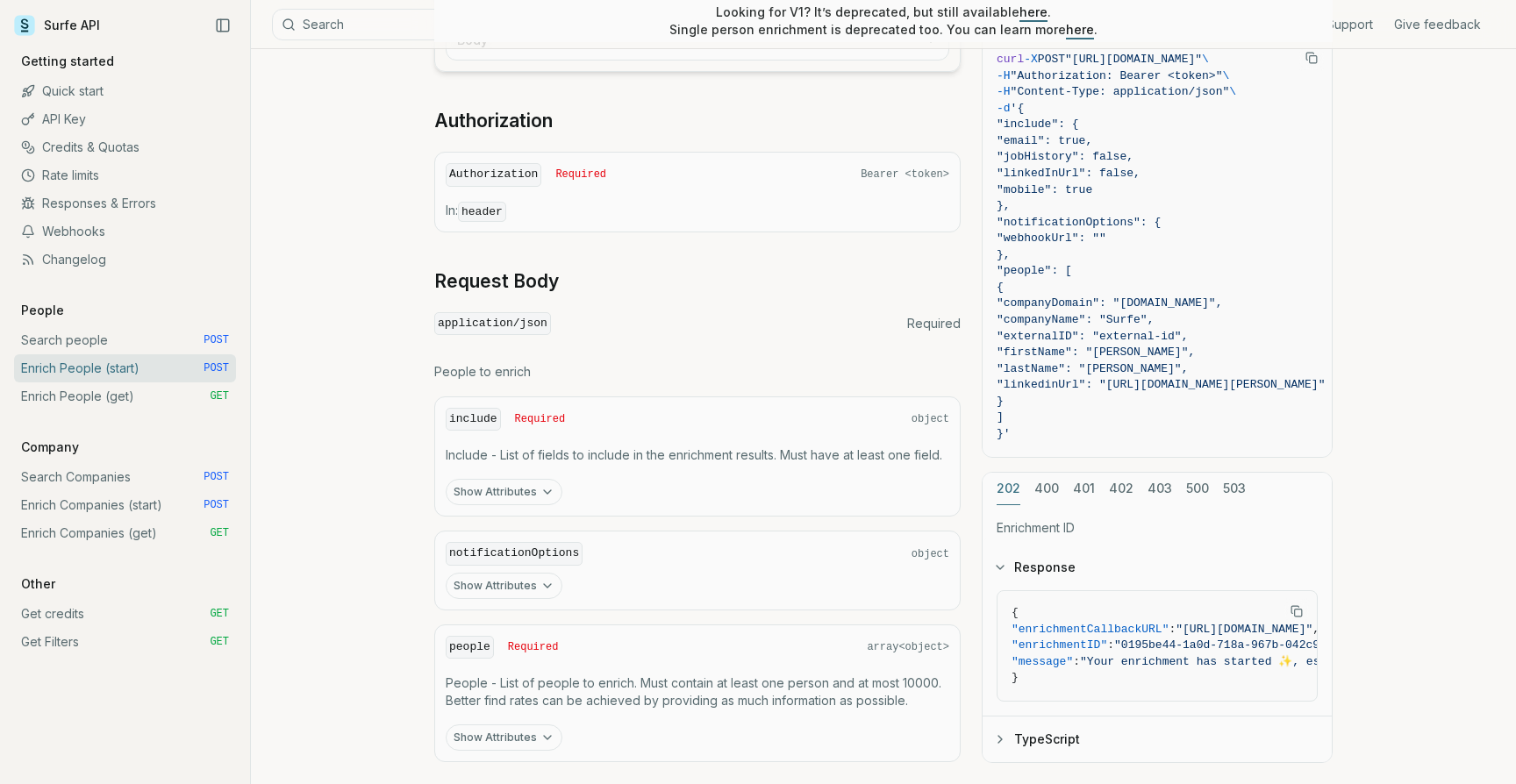
click at [541, 489] on icon "button" at bounding box center [547, 492] width 14 height 14
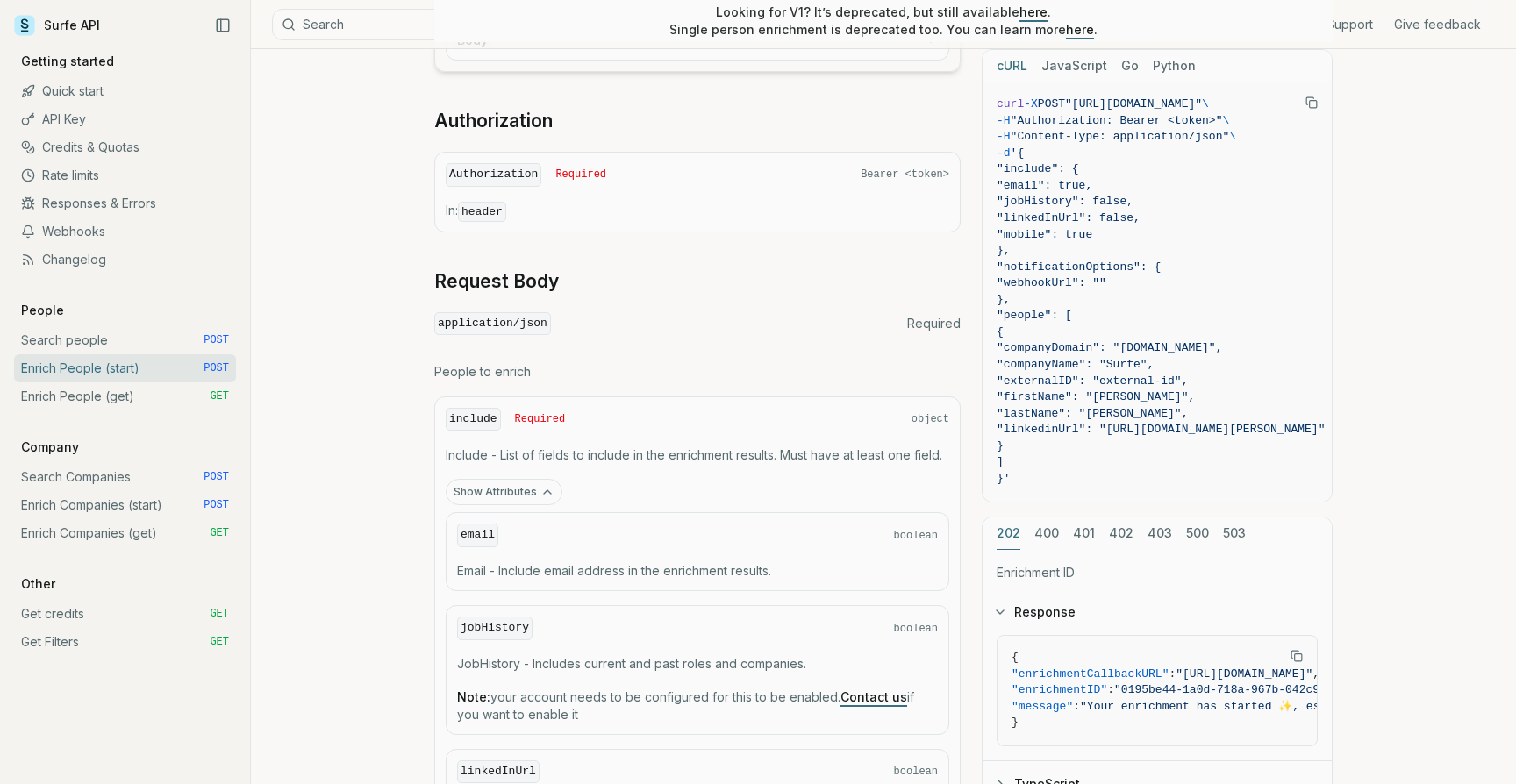
click at [545, 491] on icon "button" at bounding box center [547, 492] width 14 height 14
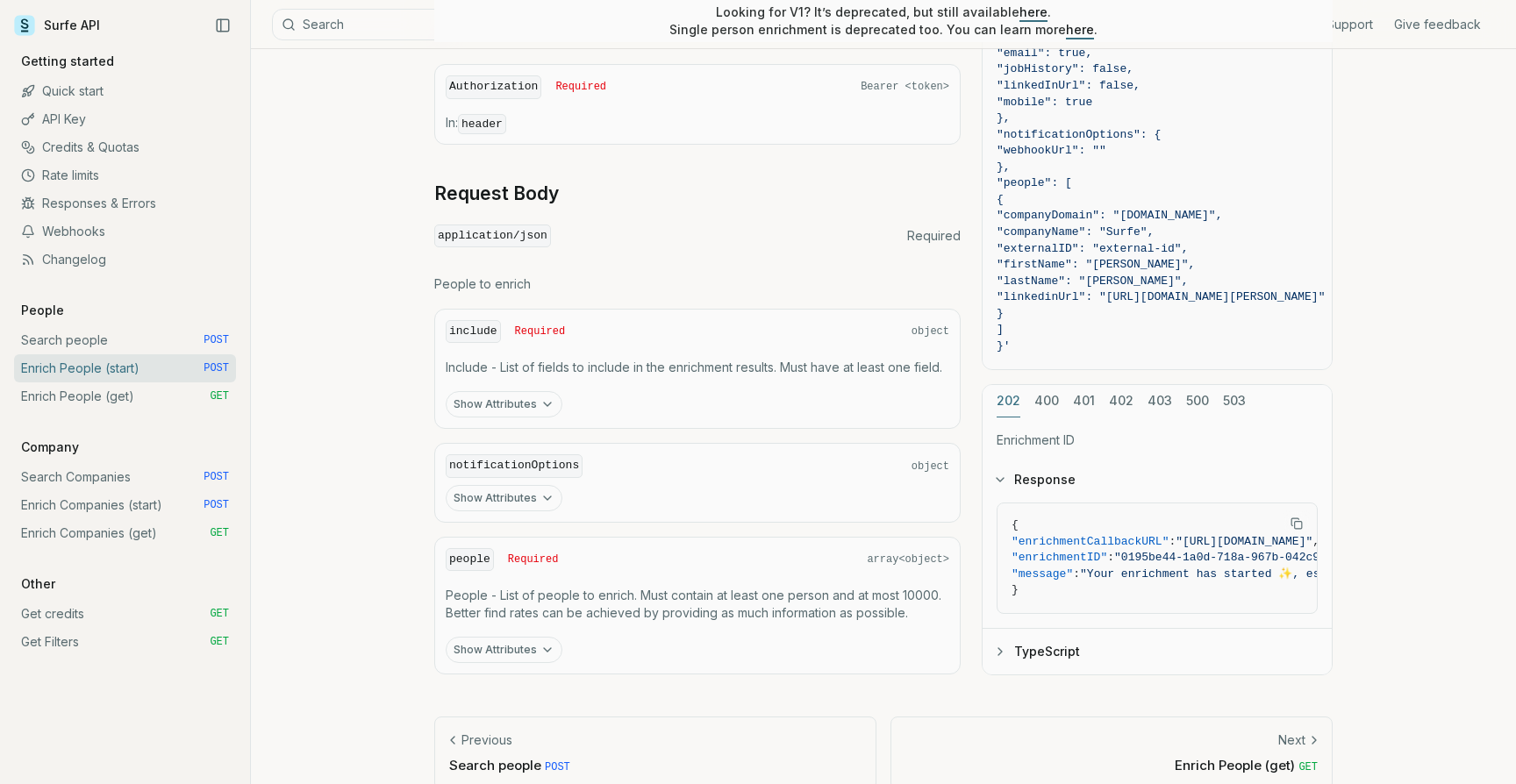
scroll to position [653, 0]
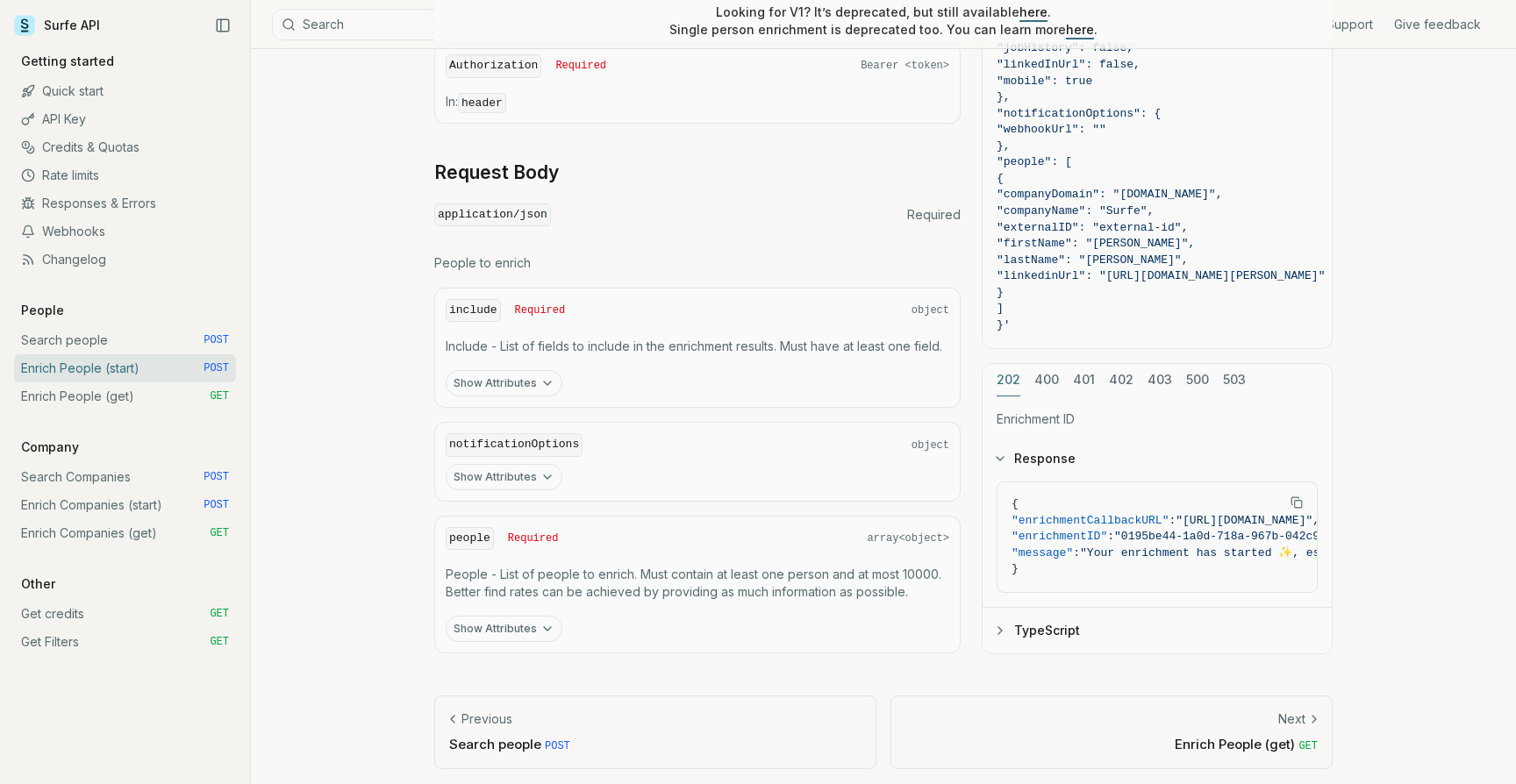
click at [510, 635] on button "Show Attributes" at bounding box center [503, 628] width 116 height 26
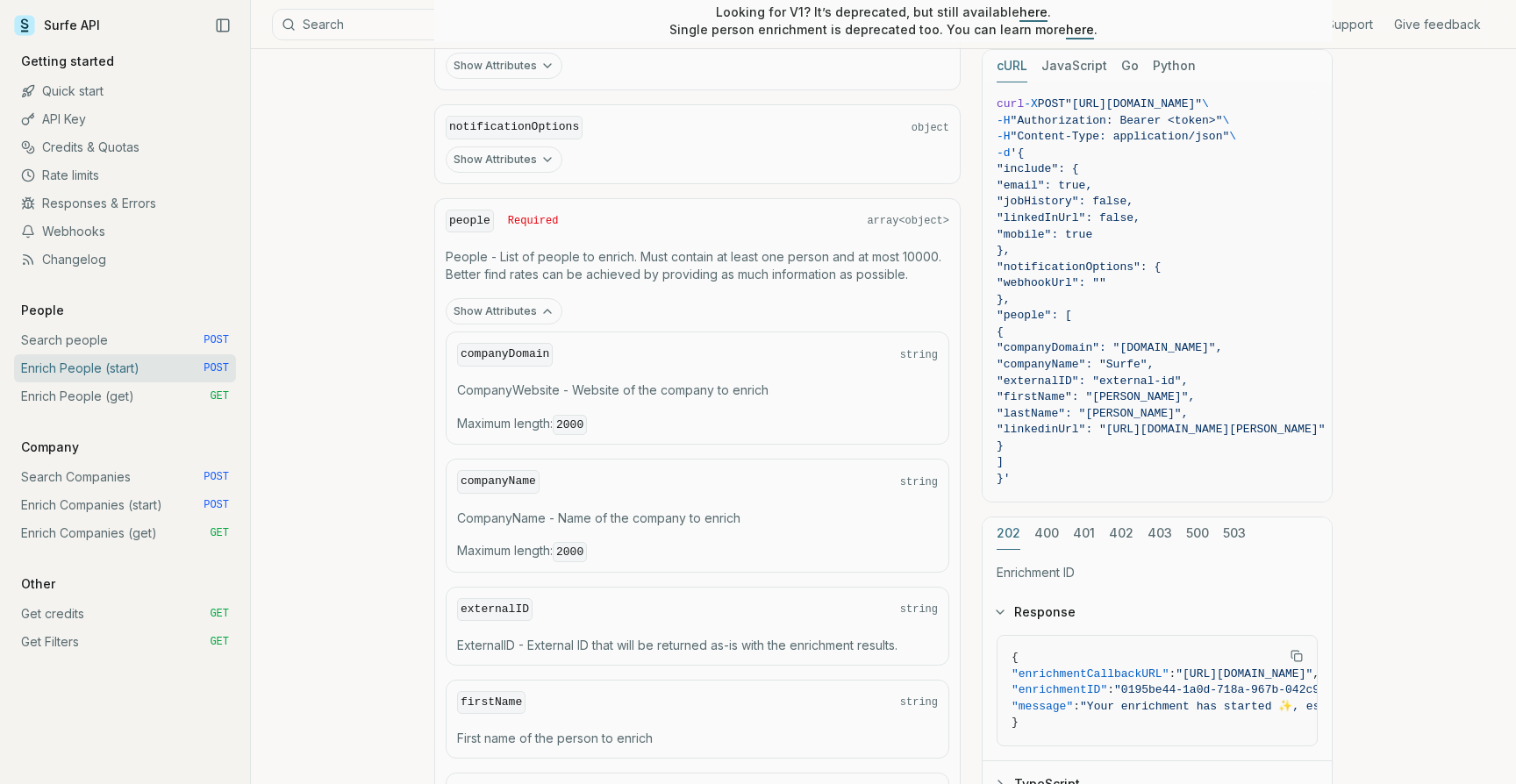
scroll to position [927, 0]
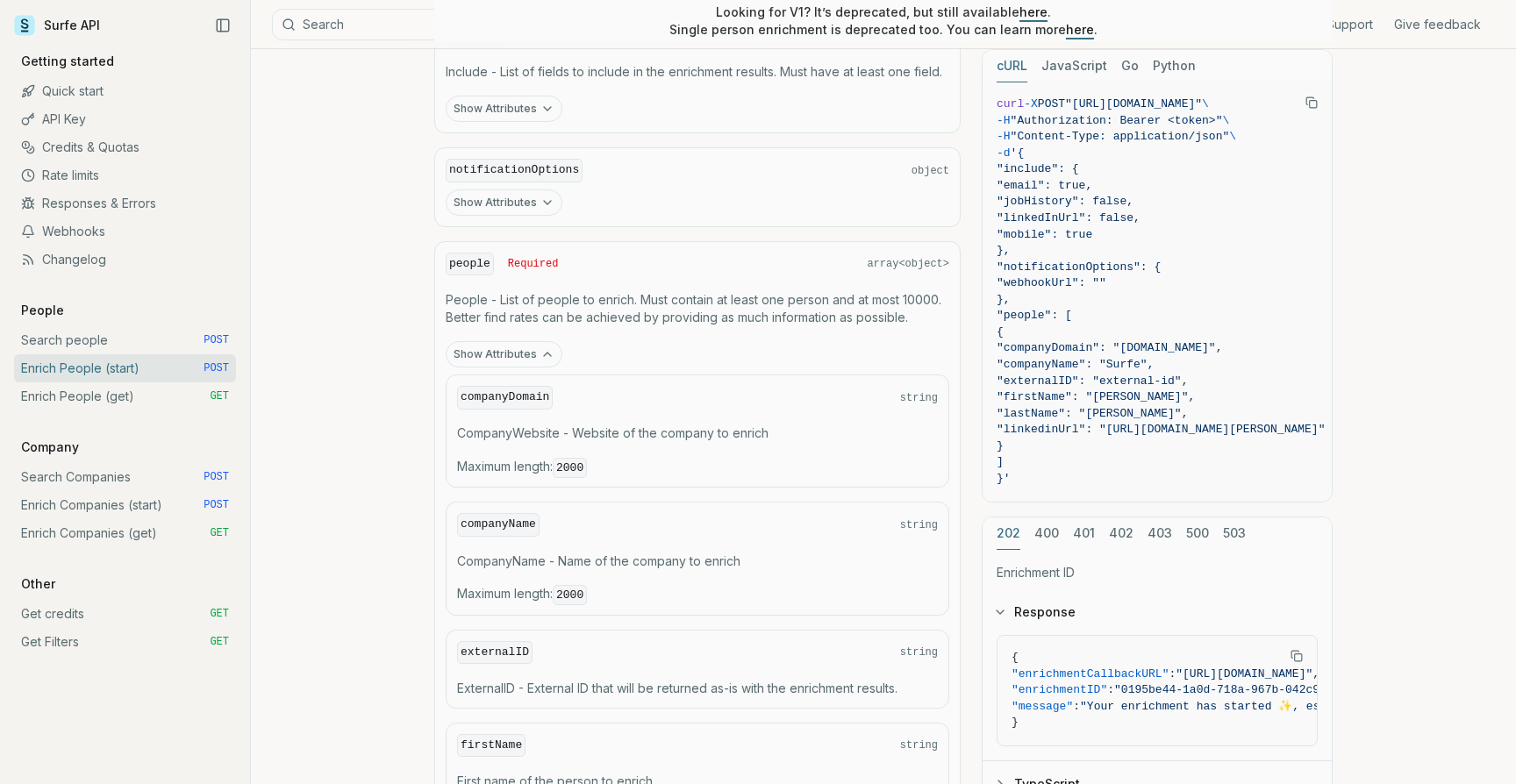
click at [926, 296] on p "People - List of people to enrich. Must contain at least one person and at most…" at bounding box center [697, 308] width 503 height 35
click at [622, 306] on p "People - List of people to enrich. Must contain at least one person and at most…" at bounding box center [697, 308] width 503 height 35
click at [778, 309] on p "People - List of people to enrich. Must contain at least one person and at most…" at bounding box center [697, 308] width 503 height 35
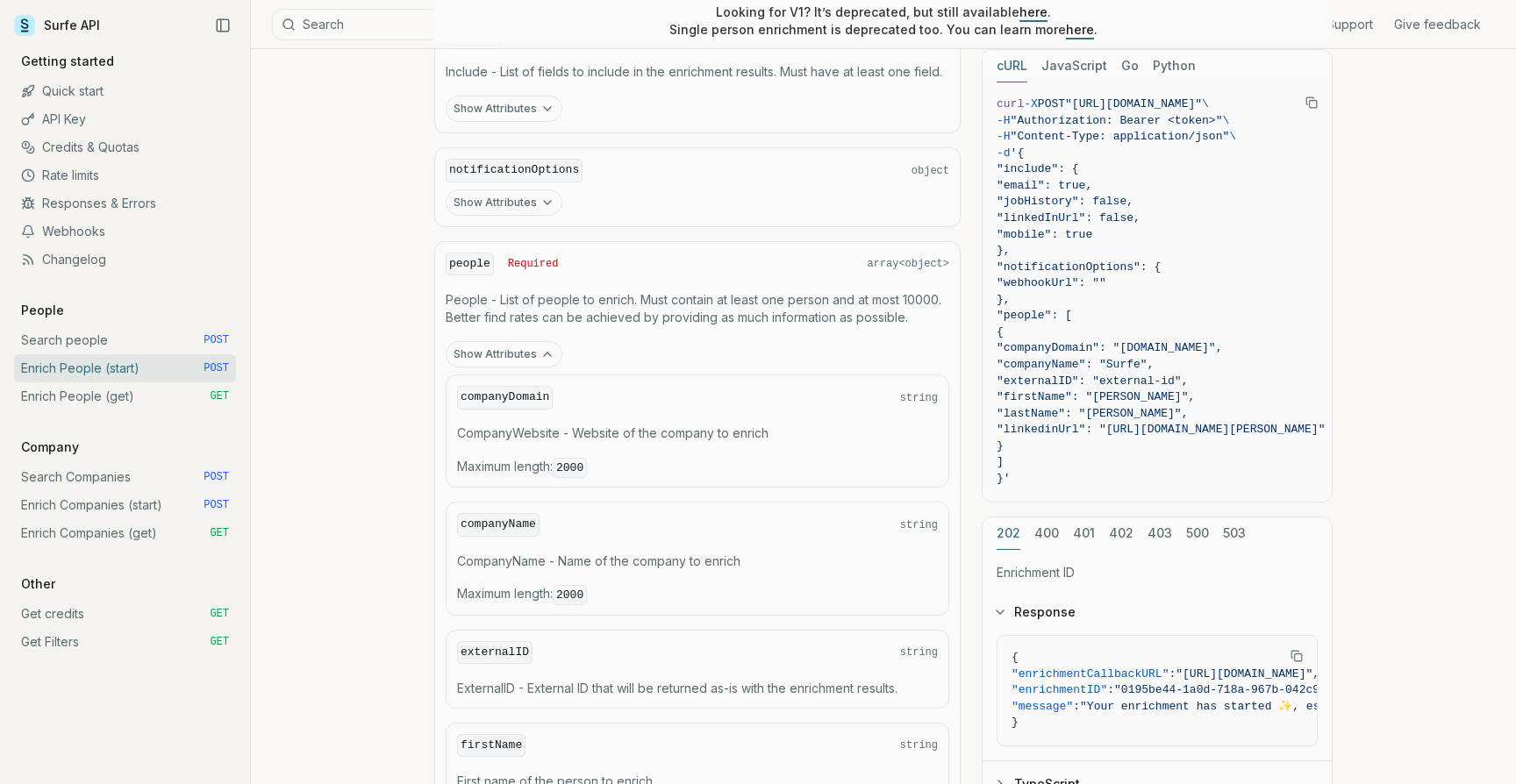
click at [778, 309] on p "People - List of people to enrich. Must contain at least one person and at most…" at bounding box center [697, 308] width 503 height 35
click at [517, 395] on code "companyDomain" at bounding box center [505, 397] width 95 height 24
click at [505, 424] on p "CompanyWebsite - Website of the company to enrich" at bounding box center [697, 433] width 480 height 18
click at [507, 427] on p "CompanyWebsite - Website of the company to enrich" at bounding box center [697, 433] width 480 height 18
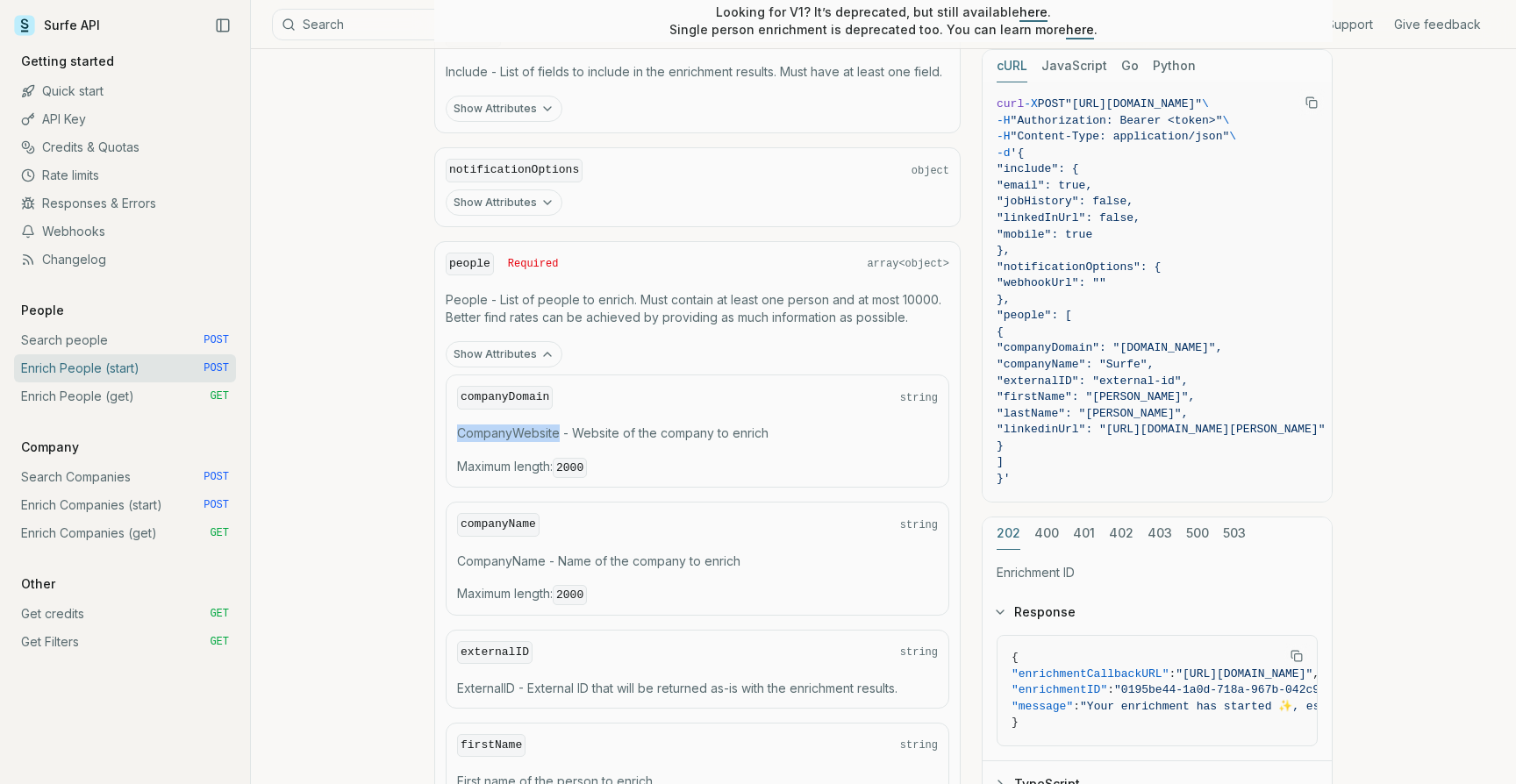
click at [582, 467] on code "2000" at bounding box center [570, 468] width 34 height 20
click at [651, 458] on span "Maximum length : 2000" at bounding box center [697, 467] width 480 height 19
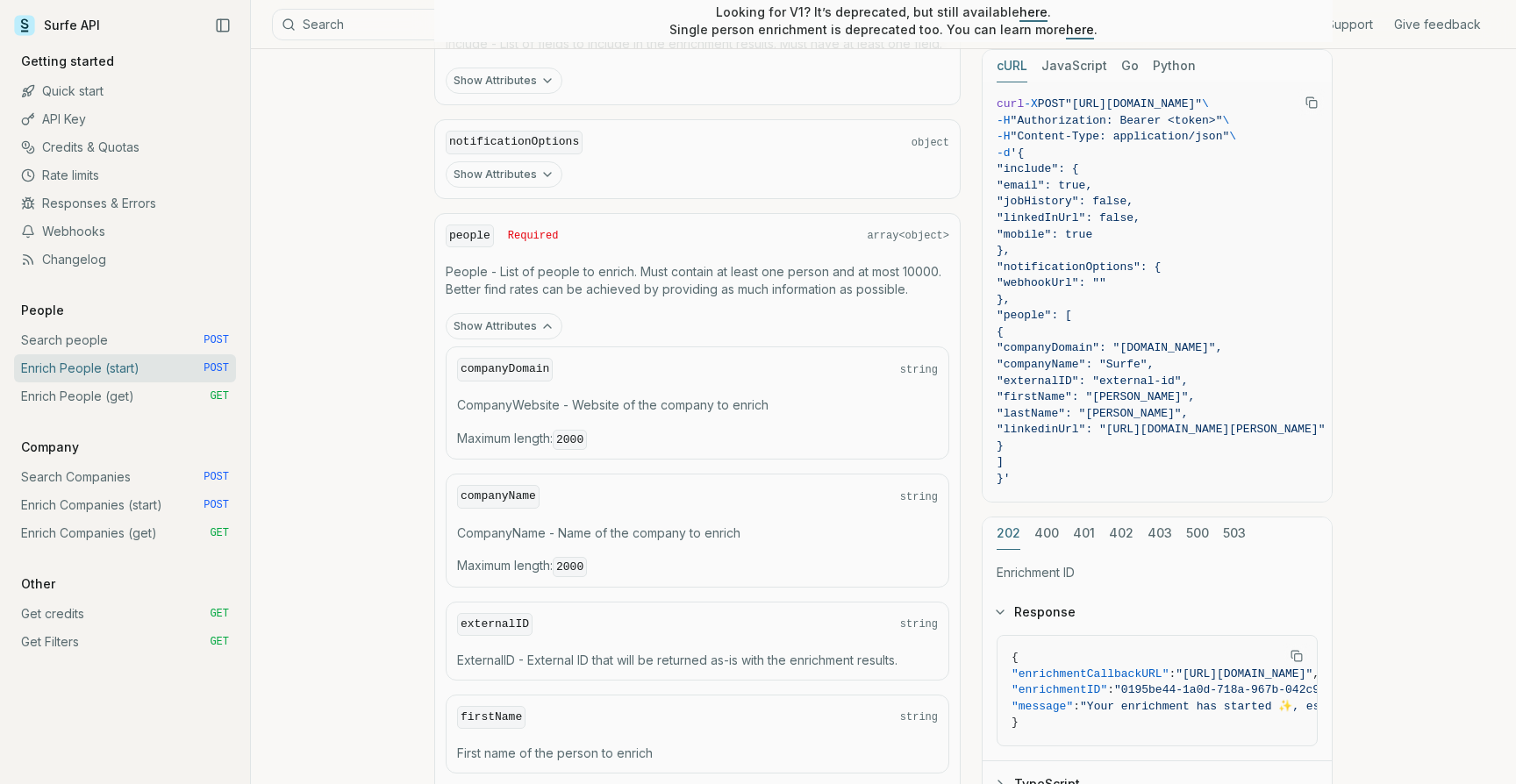
click at [608, 405] on p "CompanyWebsite - Website of the company to enrich" at bounding box center [697, 405] width 480 height 18
click at [577, 440] on code "2000" at bounding box center [570, 439] width 34 height 20
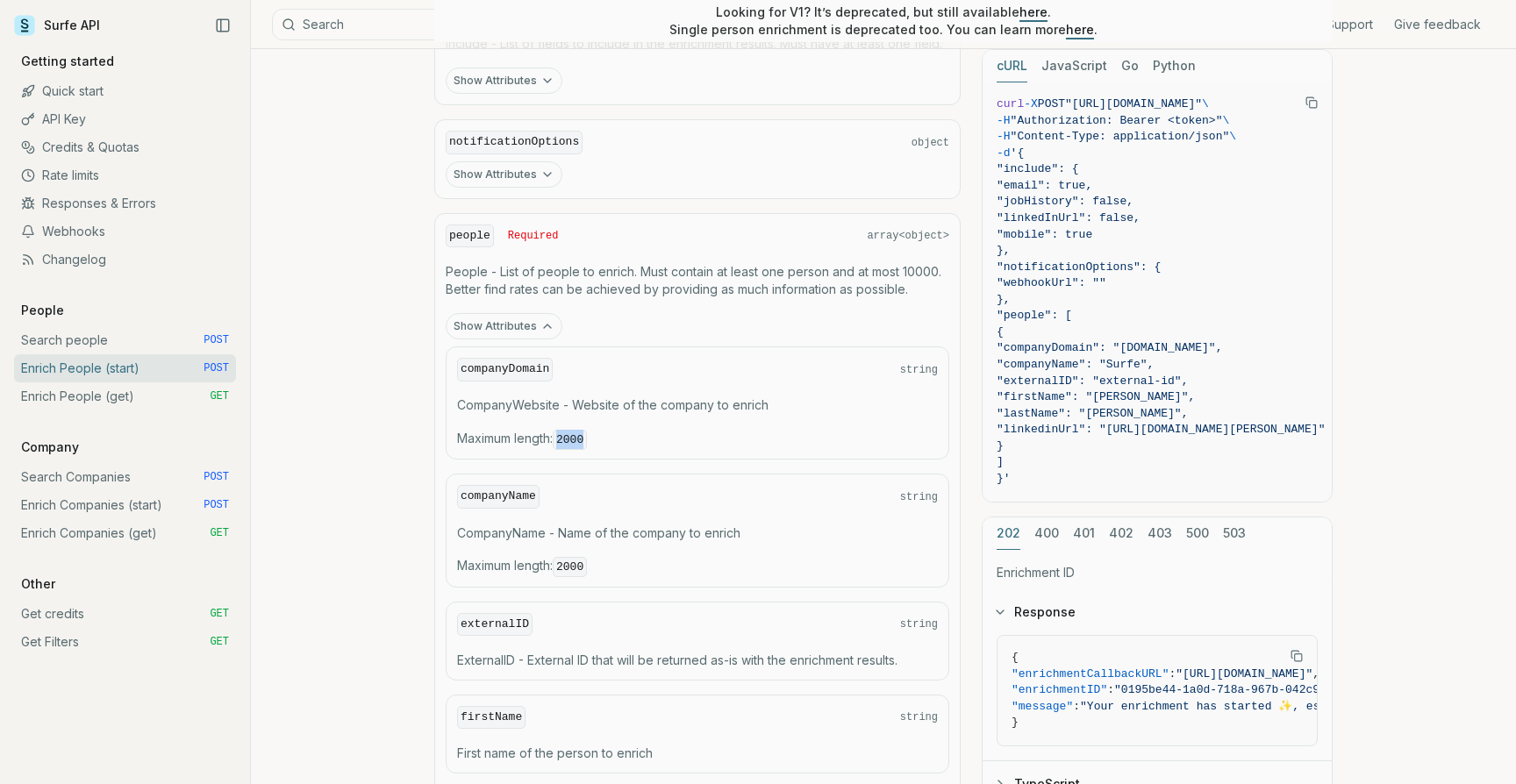
click at [615, 443] on span "Maximum length : 2000" at bounding box center [697, 438] width 480 height 19
click at [585, 556] on code "2000" at bounding box center [570, 566] width 34 height 20
click at [614, 556] on span "Maximum length : 2000" at bounding box center [697, 565] width 480 height 19
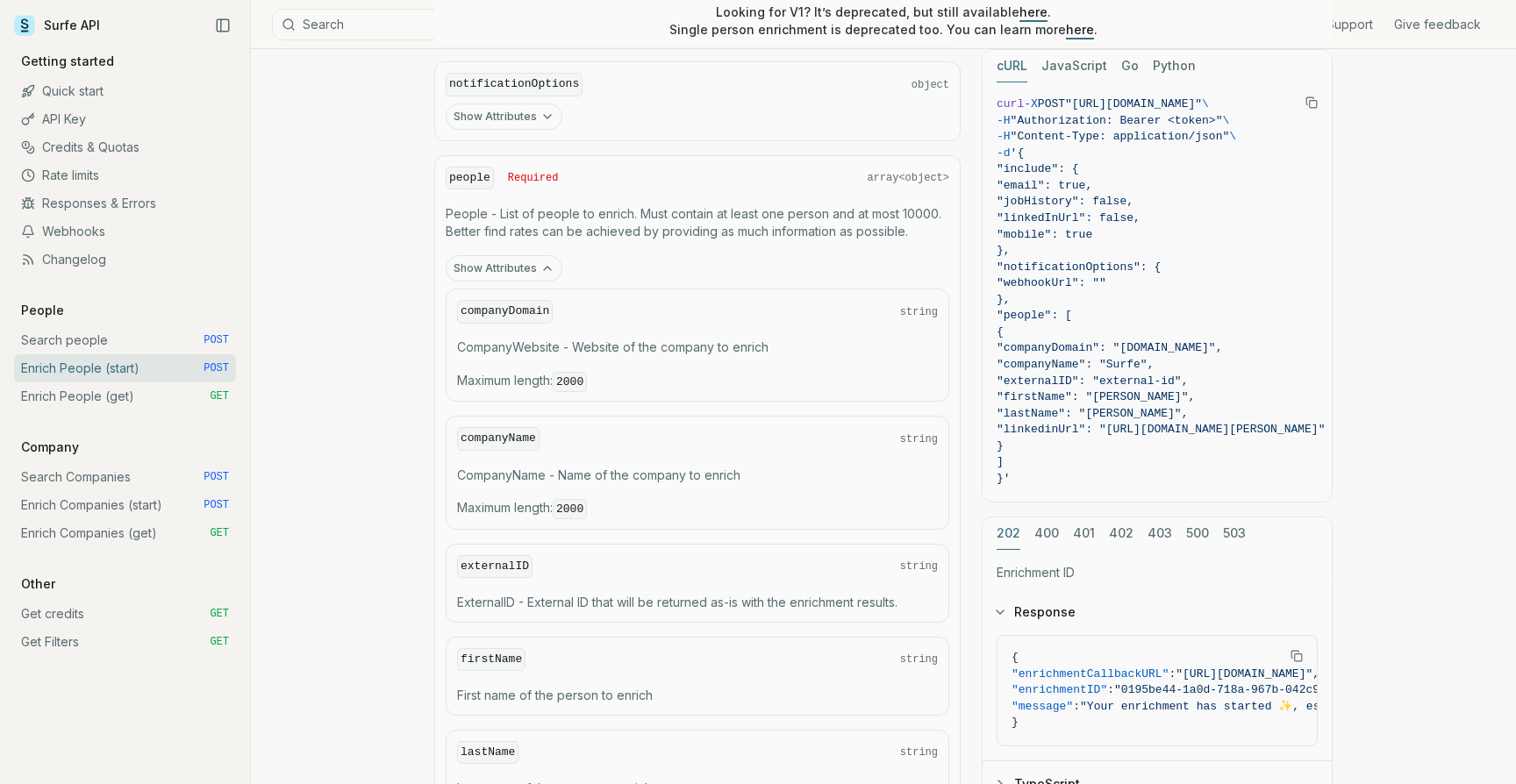
scroll to position [1019, 0]
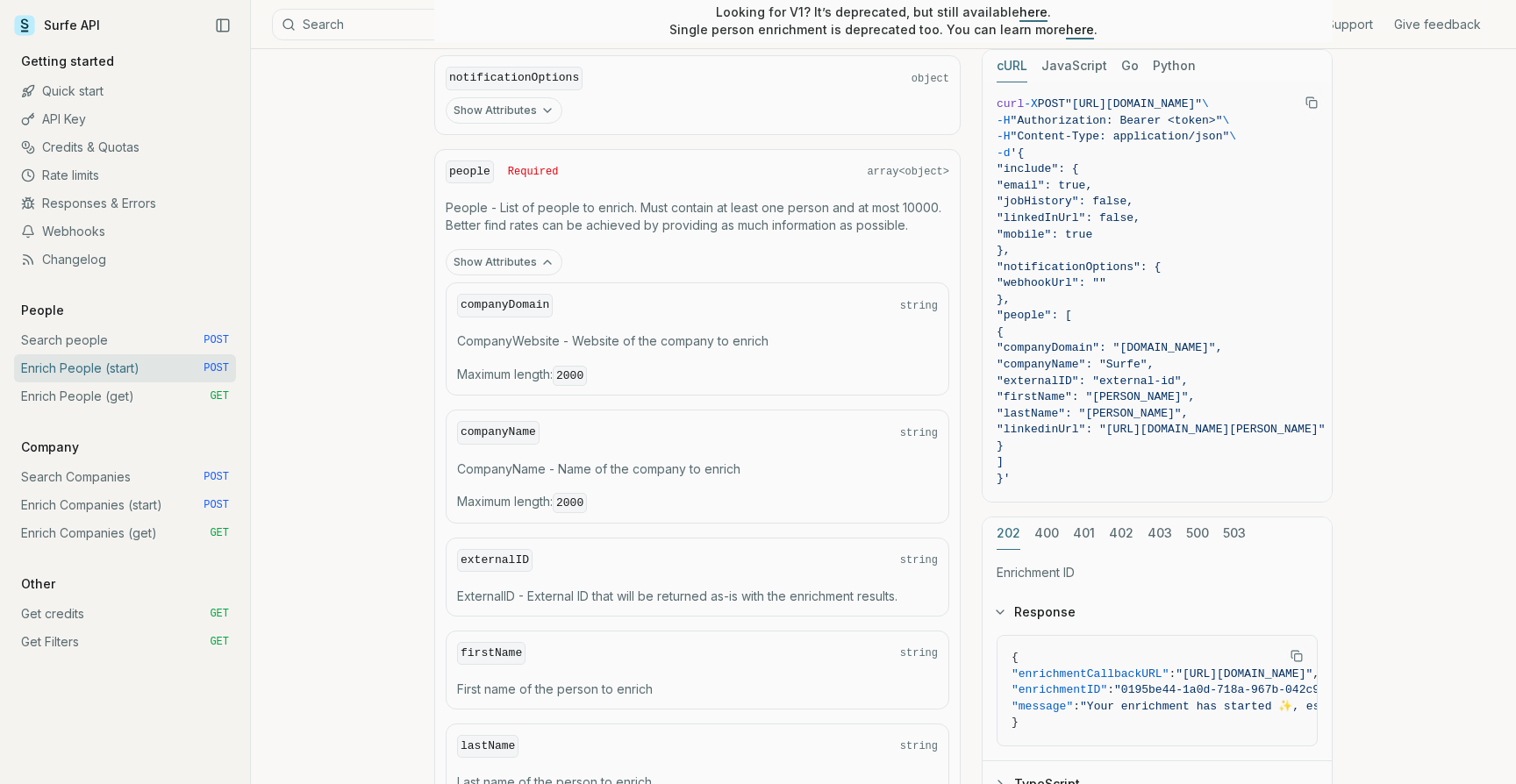
click at [779, 595] on p "ExternalID - External ID that will be returned as-is with the enrichment result…" at bounding box center [697, 596] width 480 height 18
click at [666, 592] on p "ExternalID - External ID that will be returned as-is with the enrichment result…" at bounding box center [697, 596] width 480 height 18
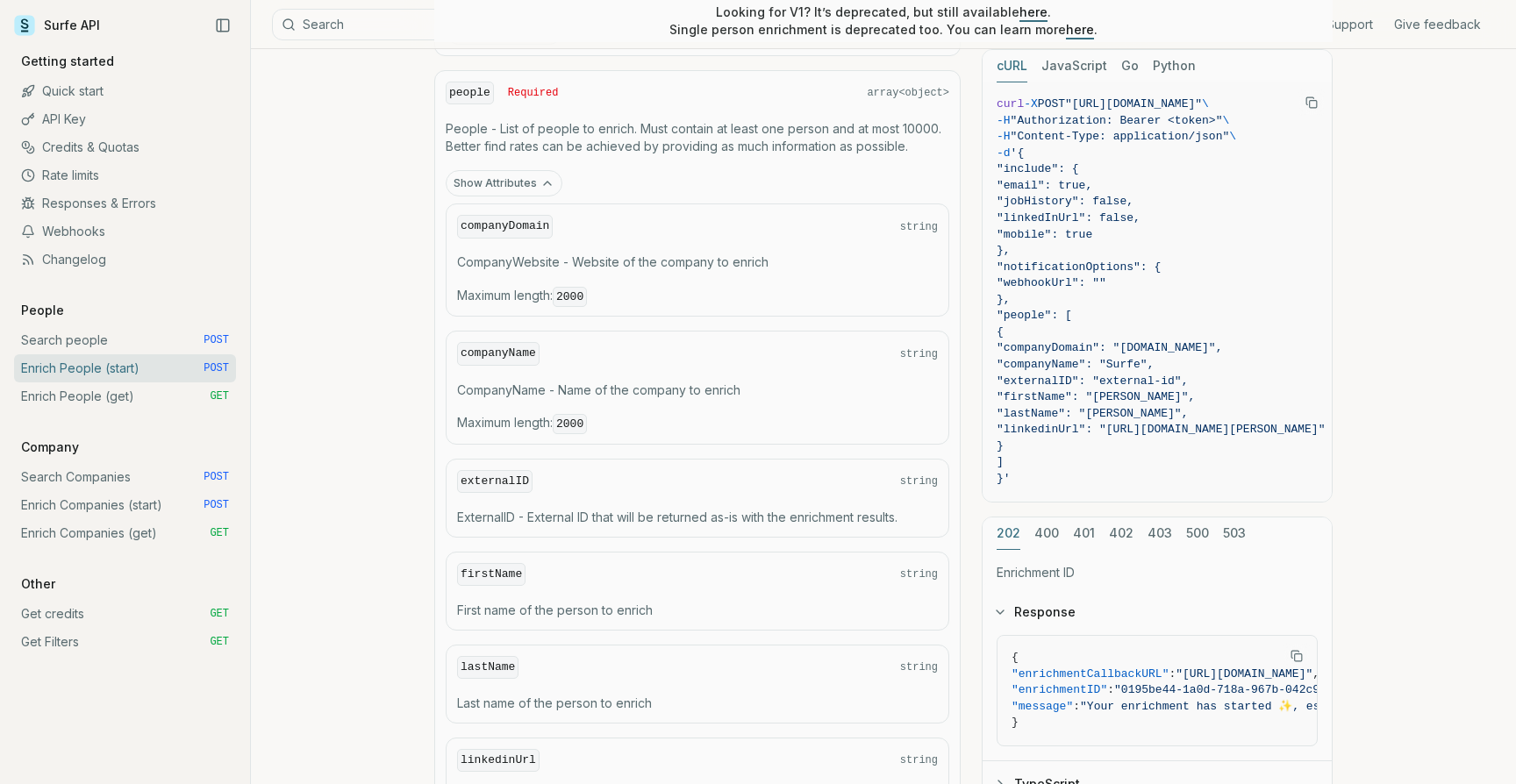
scroll to position [1126, 0]
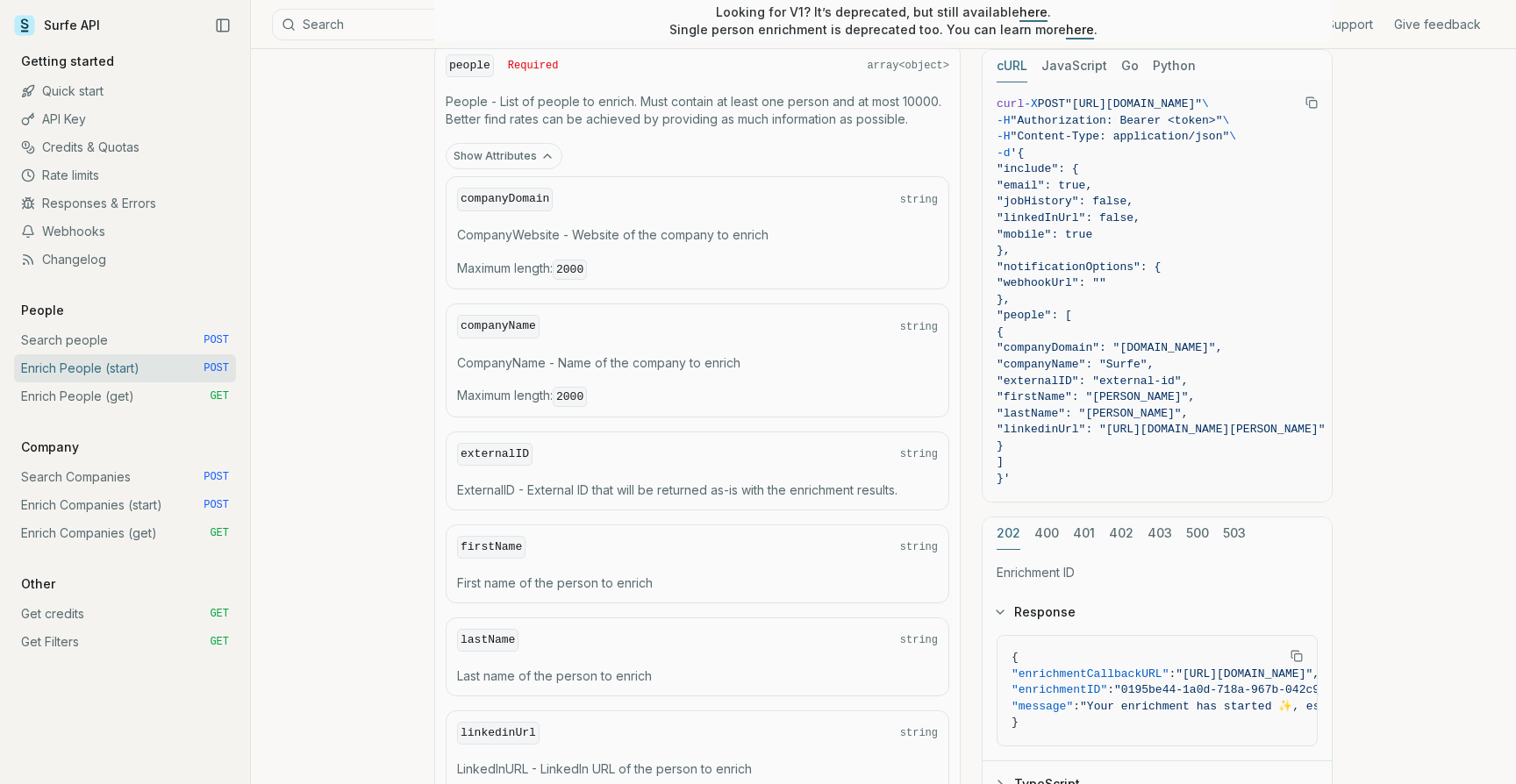
click at [516, 578] on p "First name of the person to enrich" at bounding box center [697, 583] width 480 height 18
click at [490, 450] on code "externalID" at bounding box center [495, 455] width 76 height 24
click at [558, 453] on div "externalID string" at bounding box center [697, 455] width 480 height 24
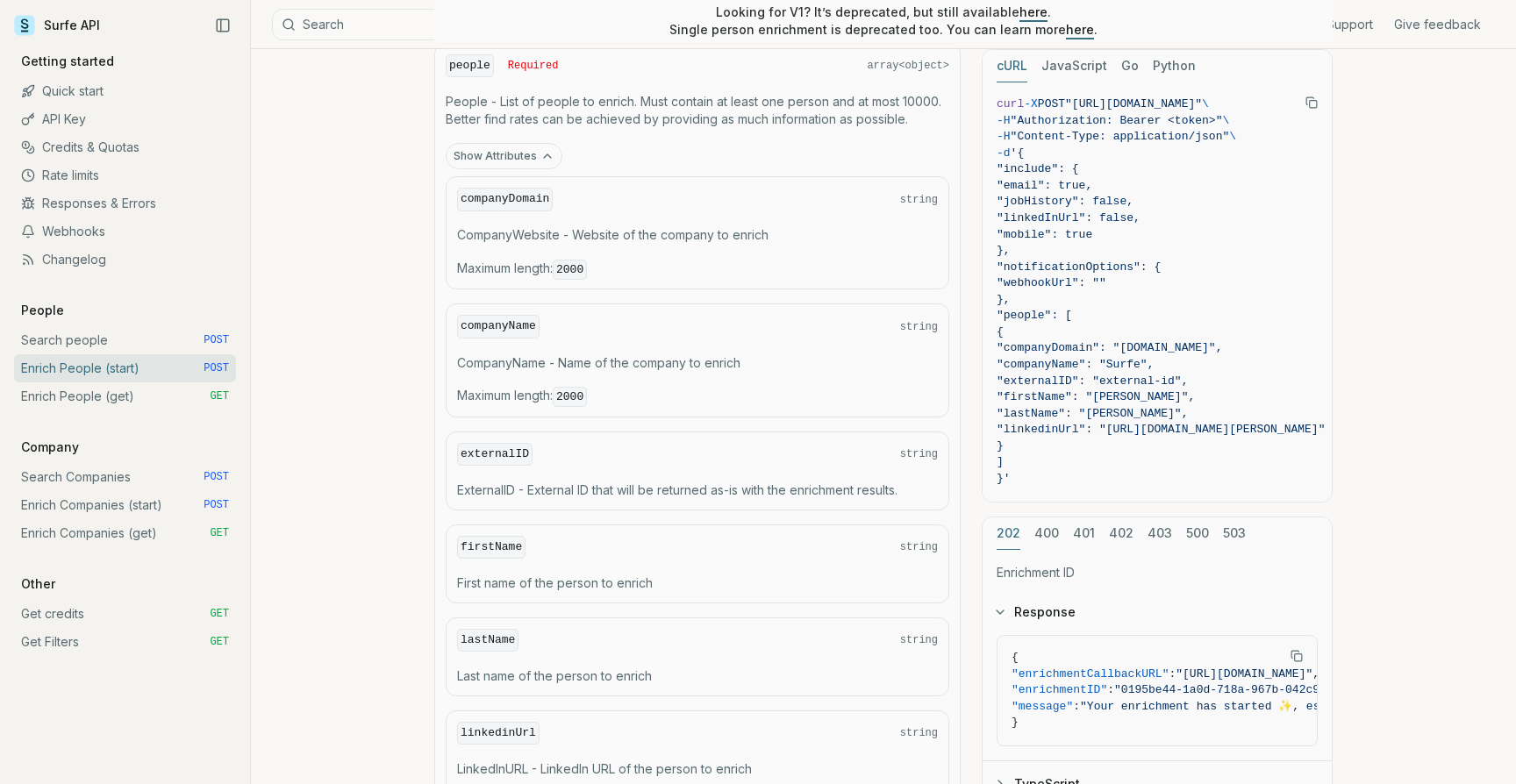
click at [506, 577] on p "First name of the person to enrich" at bounding box center [697, 583] width 480 height 18
click at [589, 550] on div "firstName string" at bounding box center [697, 548] width 480 height 24
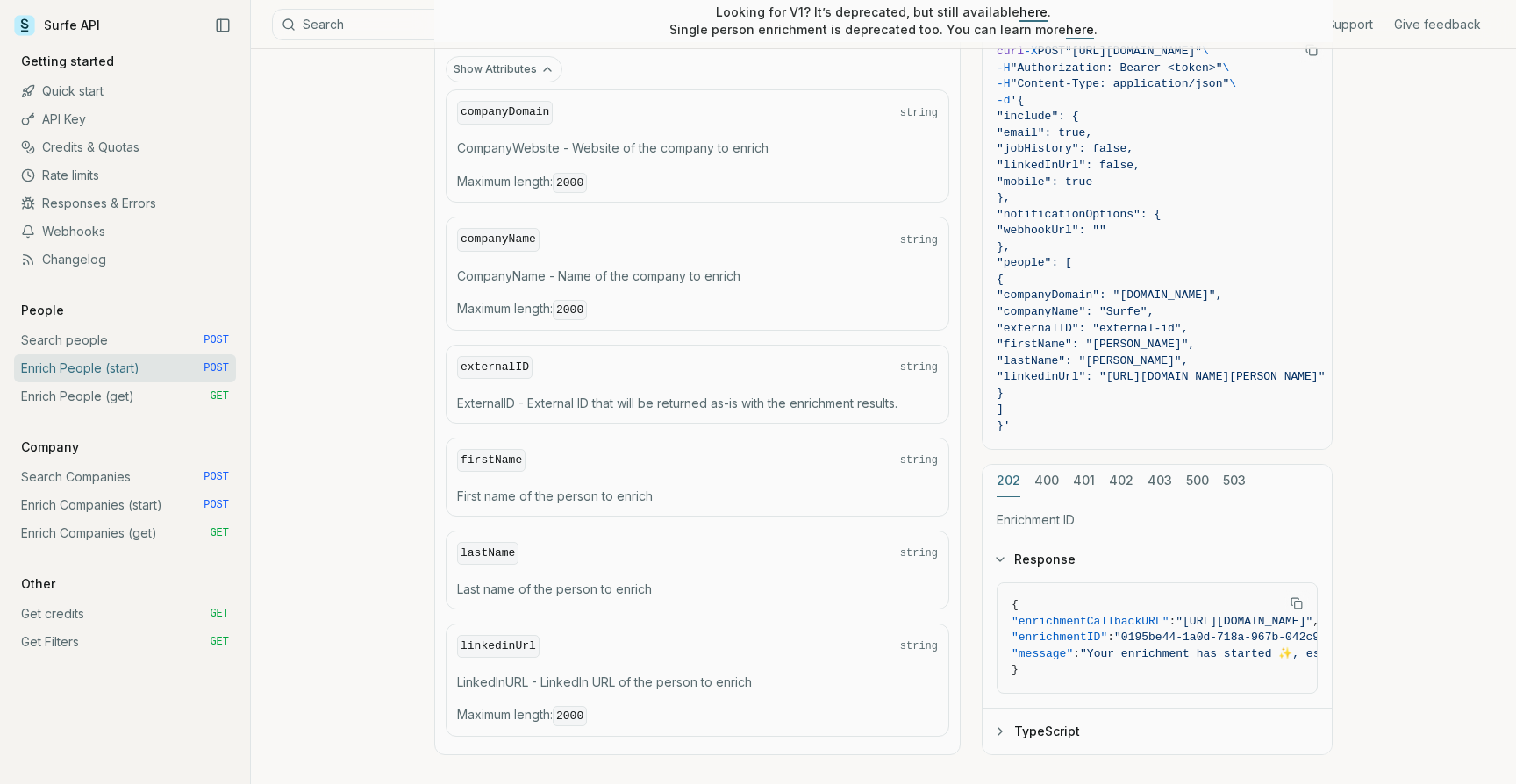
scroll to position [1313, 0]
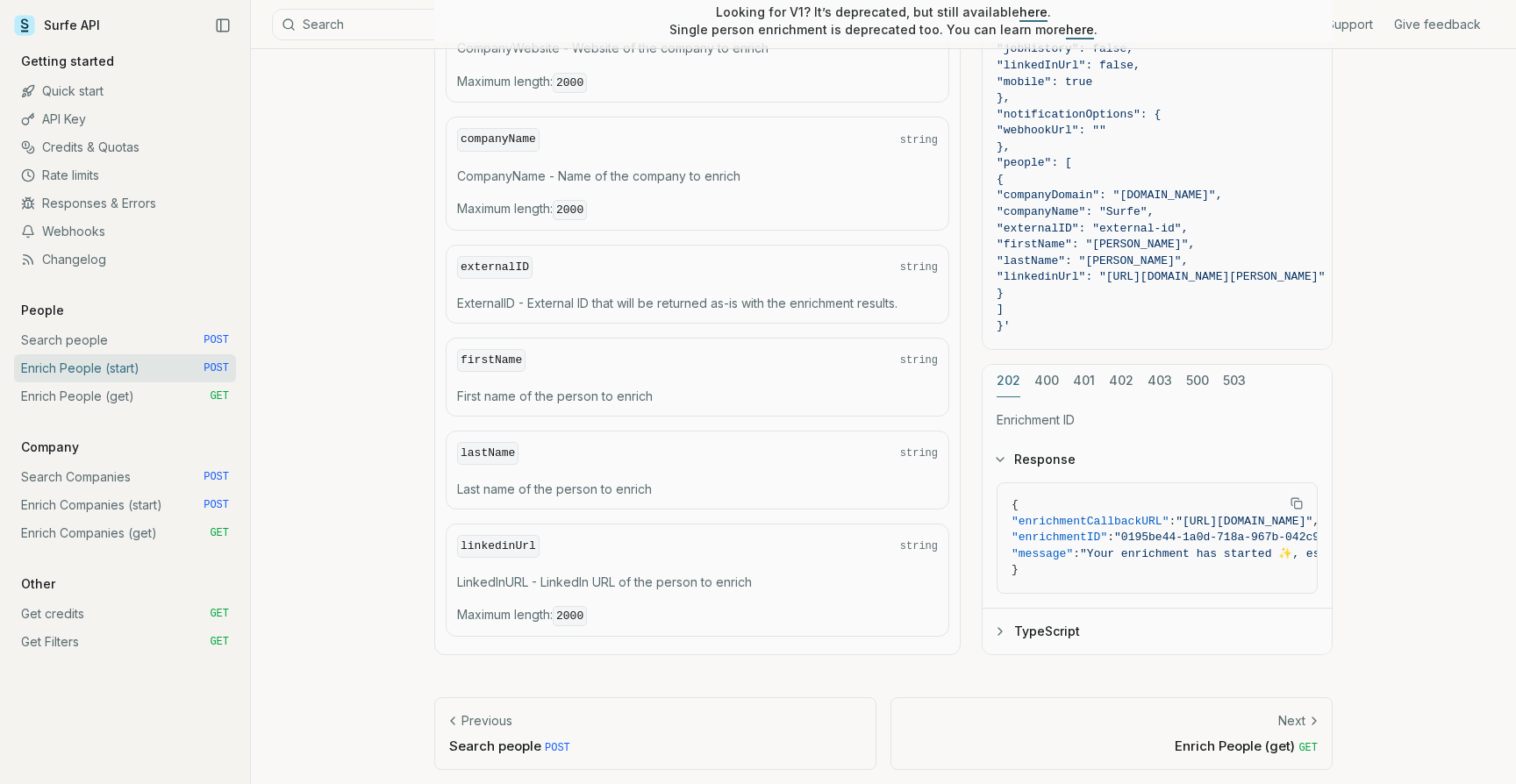
click at [89, 392] on link "Enrich People (get) GET" at bounding box center [124, 396] width 222 height 28
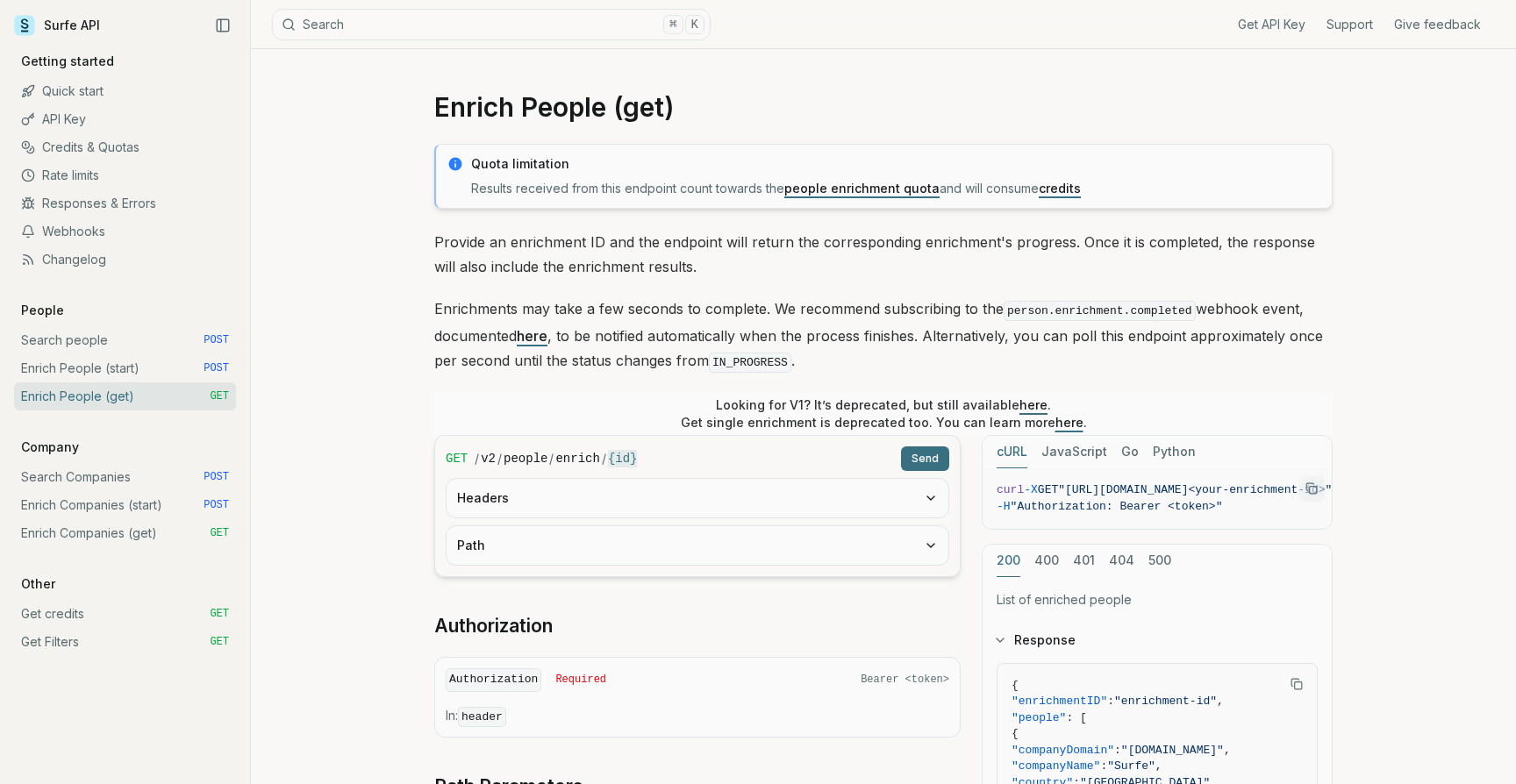
click at [582, 315] on p "Enrichments may take a few seconds to complete. We recommend subscribing to the…" at bounding box center [883, 335] width 898 height 78
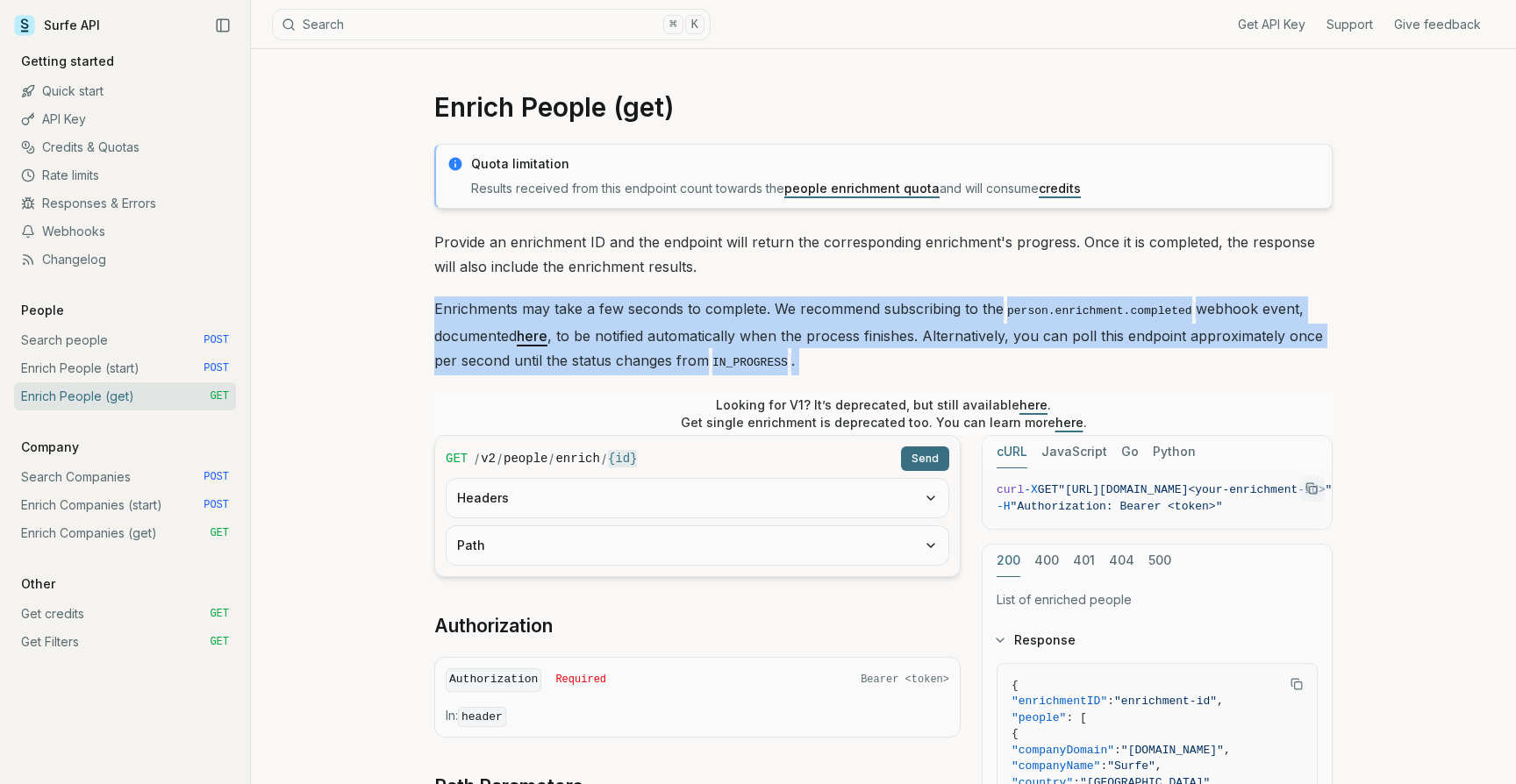
click at [587, 246] on p "Provide an enrichment ID and the endpoint will return the corresponding enrichm…" at bounding box center [883, 253] width 898 height 49
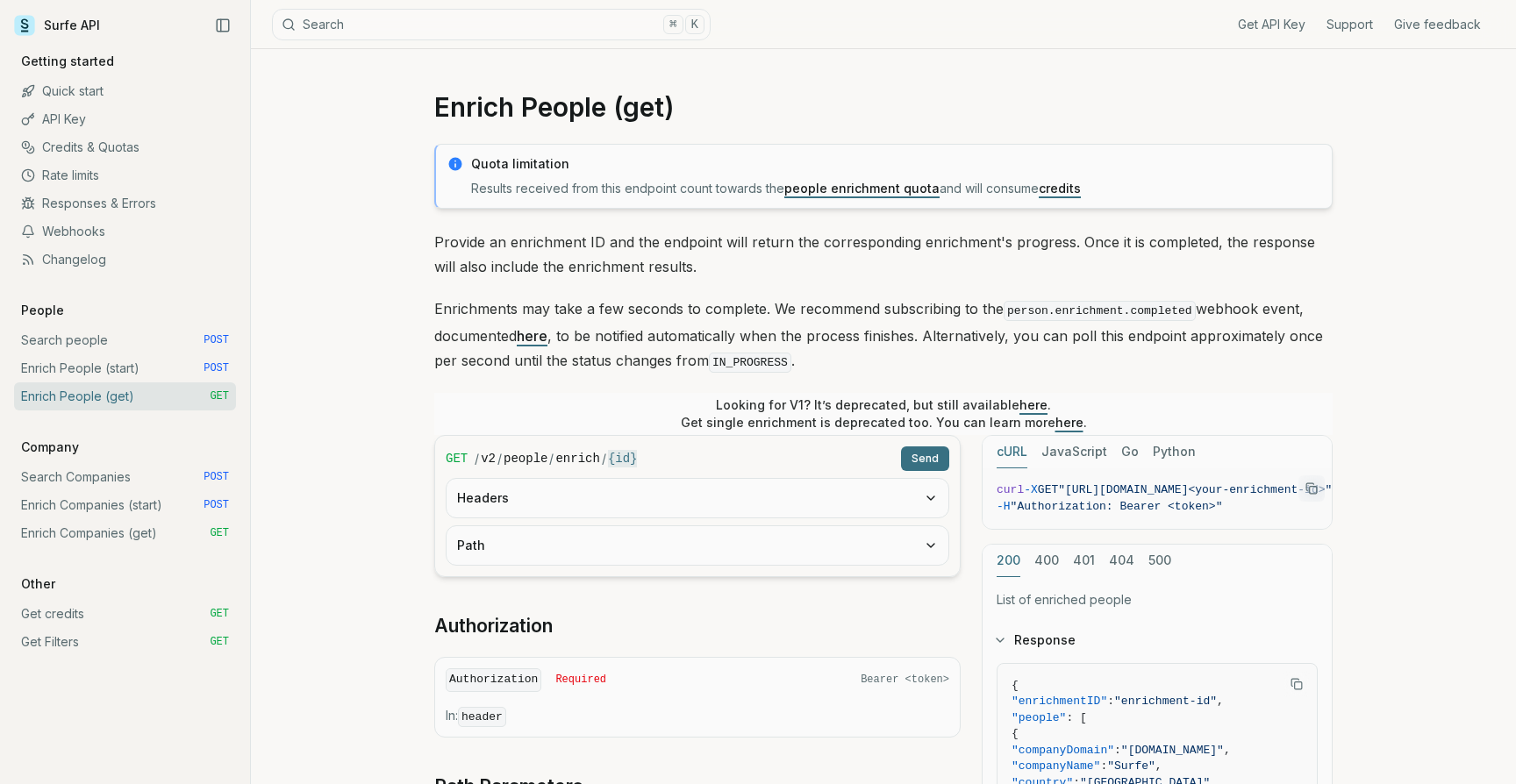
click at [587, 246] on p "Provide an enrichment ID and the endpoint will return the corresponding enrichm…" at bounding box center [883, 253] width 898 height 49
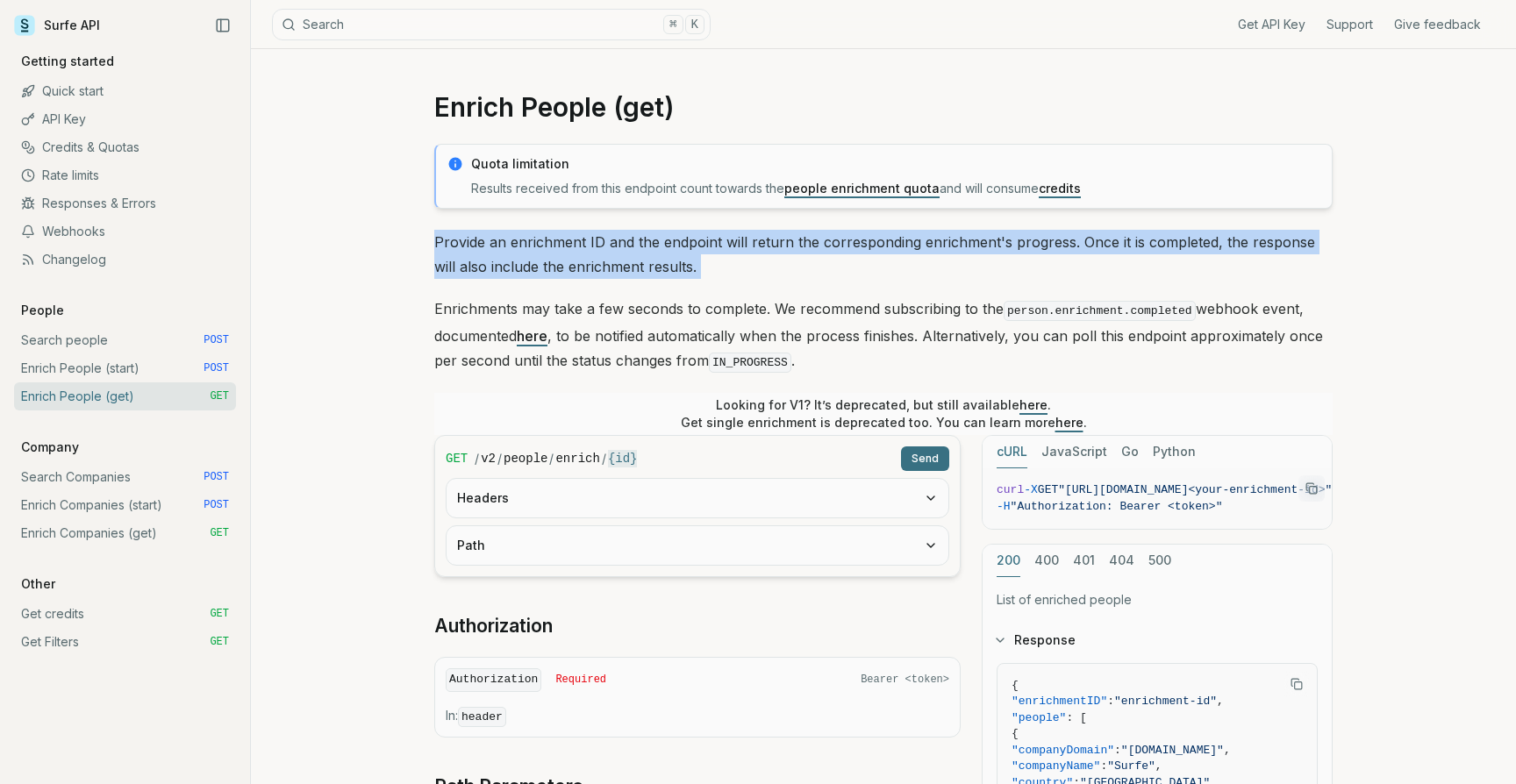
click at [642, 255] on p "Provide an enrichment ID and the endpoint will return the corresponding enrichm…" at bounding box center [883, 253] width 898 height 49
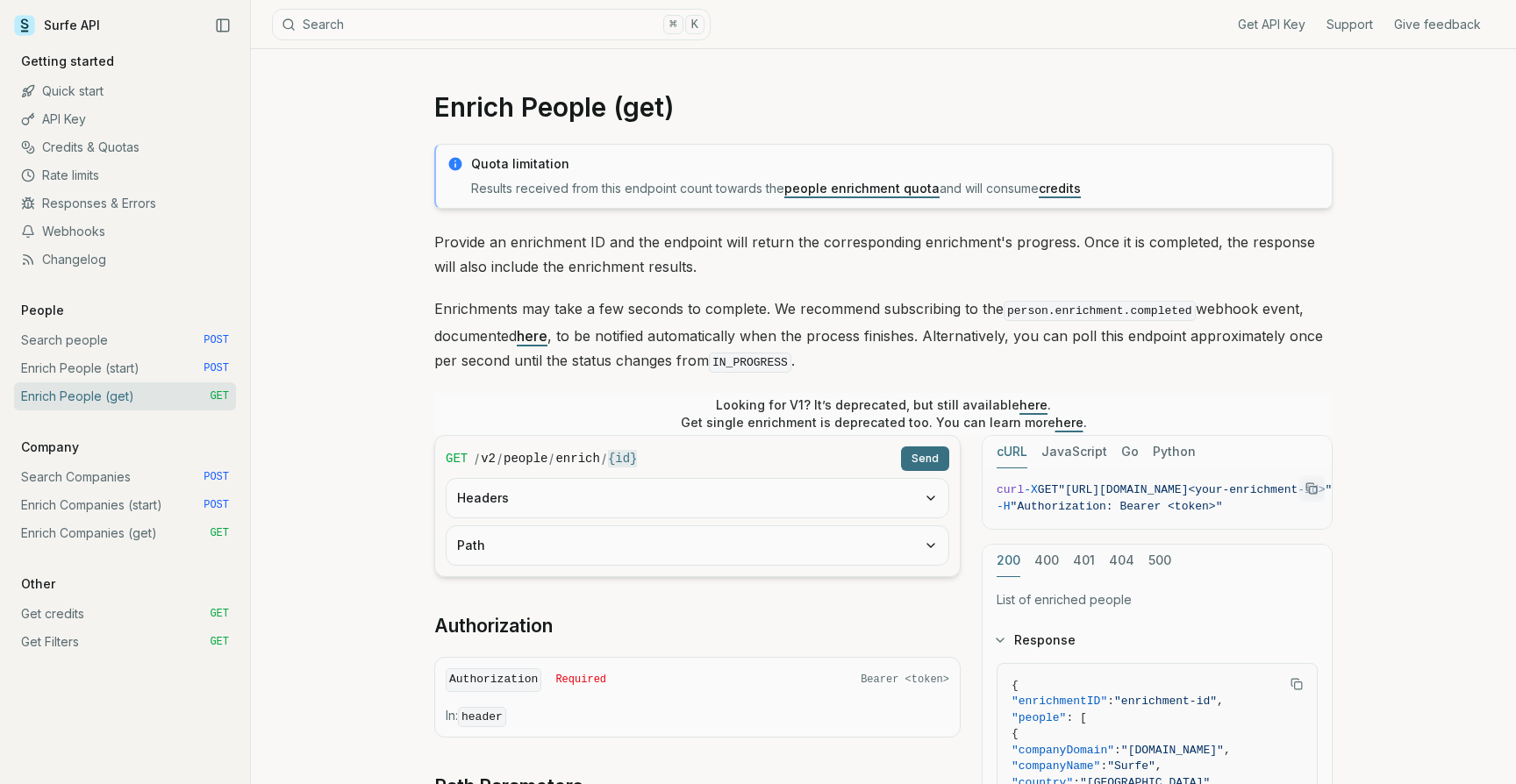
click at [642, 255] on p "Provide an enrichment ID and the endpoint will return the corresponding enrichm…" at bounding box center [883, 253] width 898 height 49
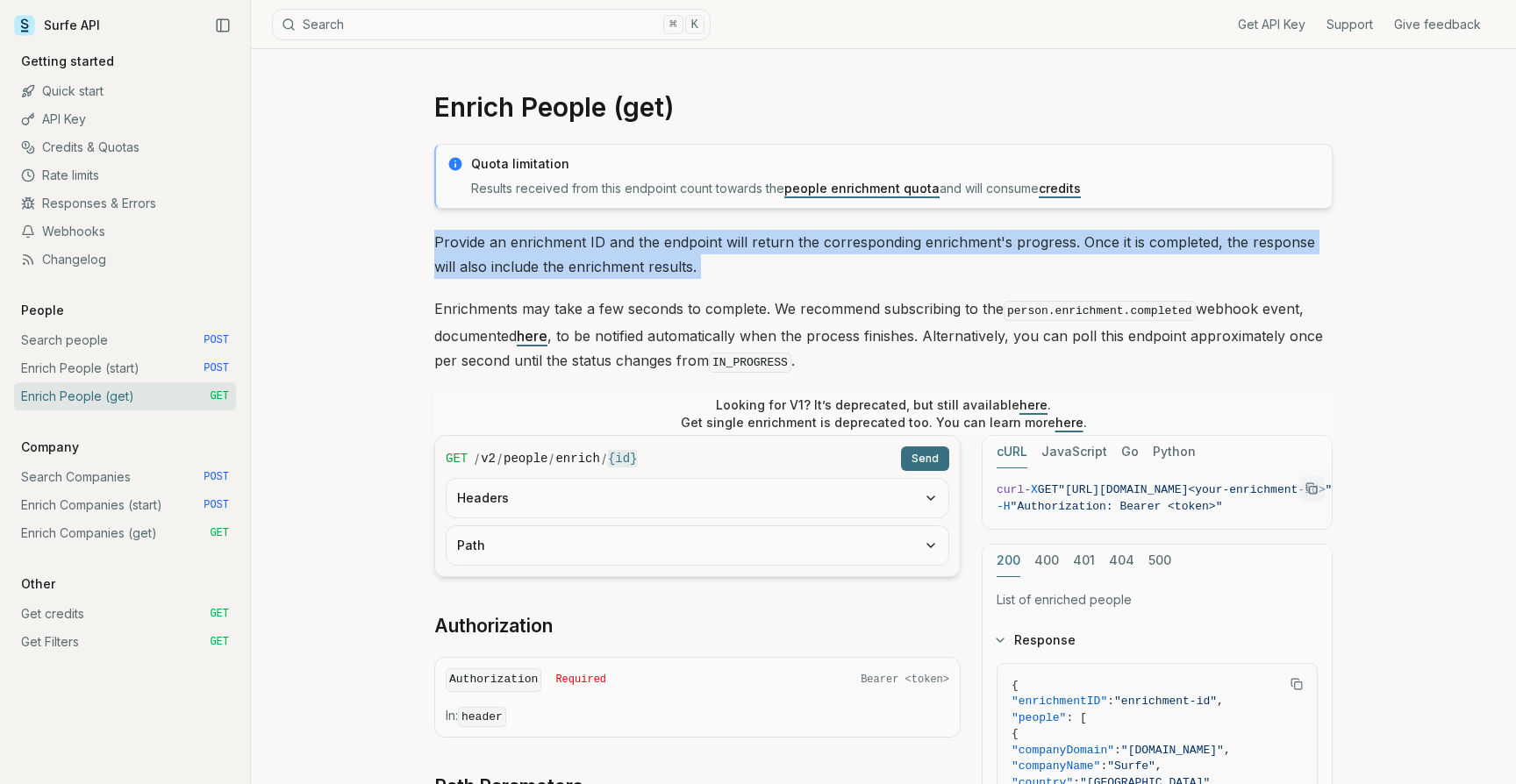
click at [658, 233] on p "Provide an enrichment ID and the endpoint will return the corresponding enrichm…" at bounding box center [883, 253] width 898 height 49
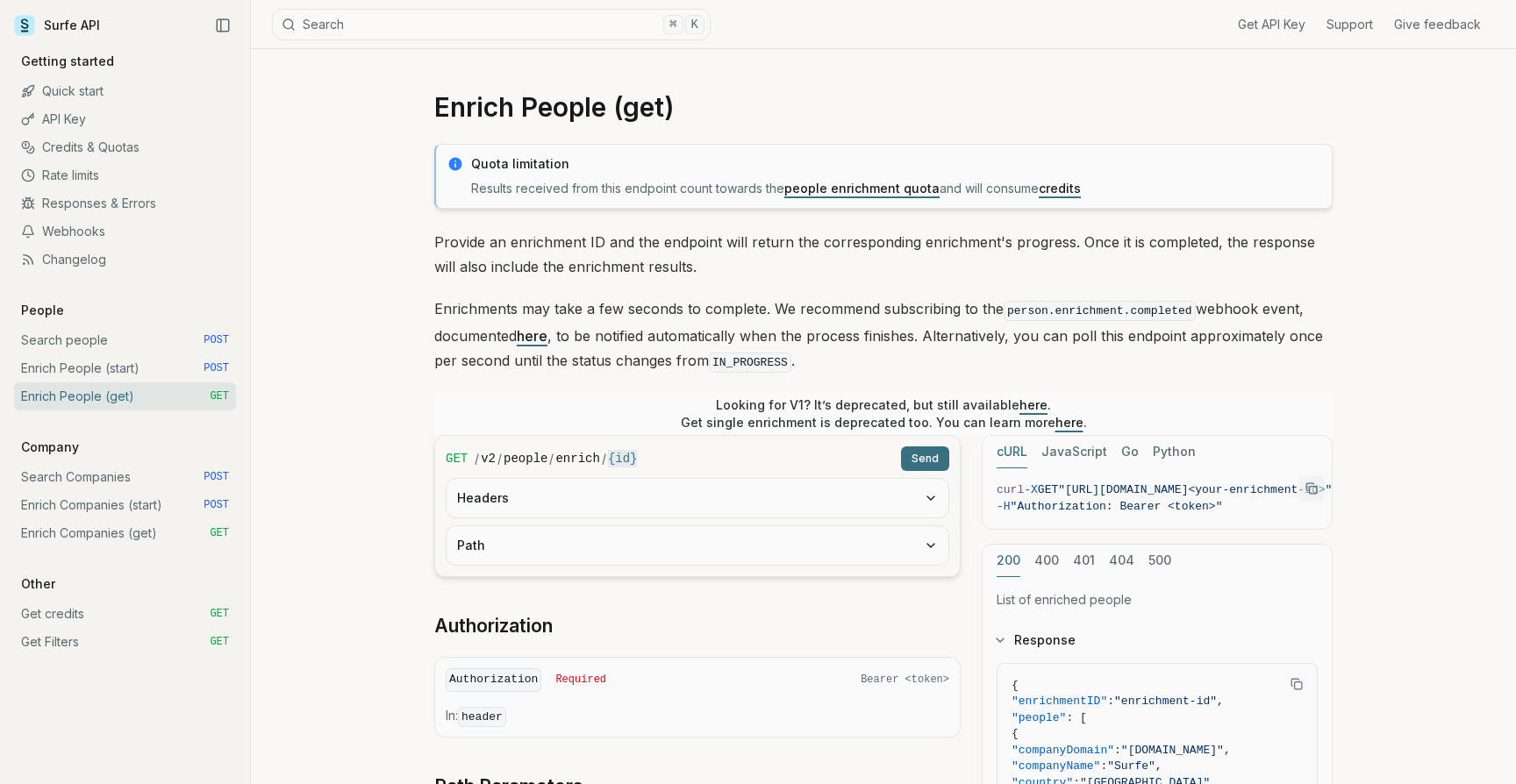
click at [658, 233] on p "Provide an enrichment ID and the endpoint will return the corresponding enrichm…" at bounding box center [883, 253] width 898 height 49
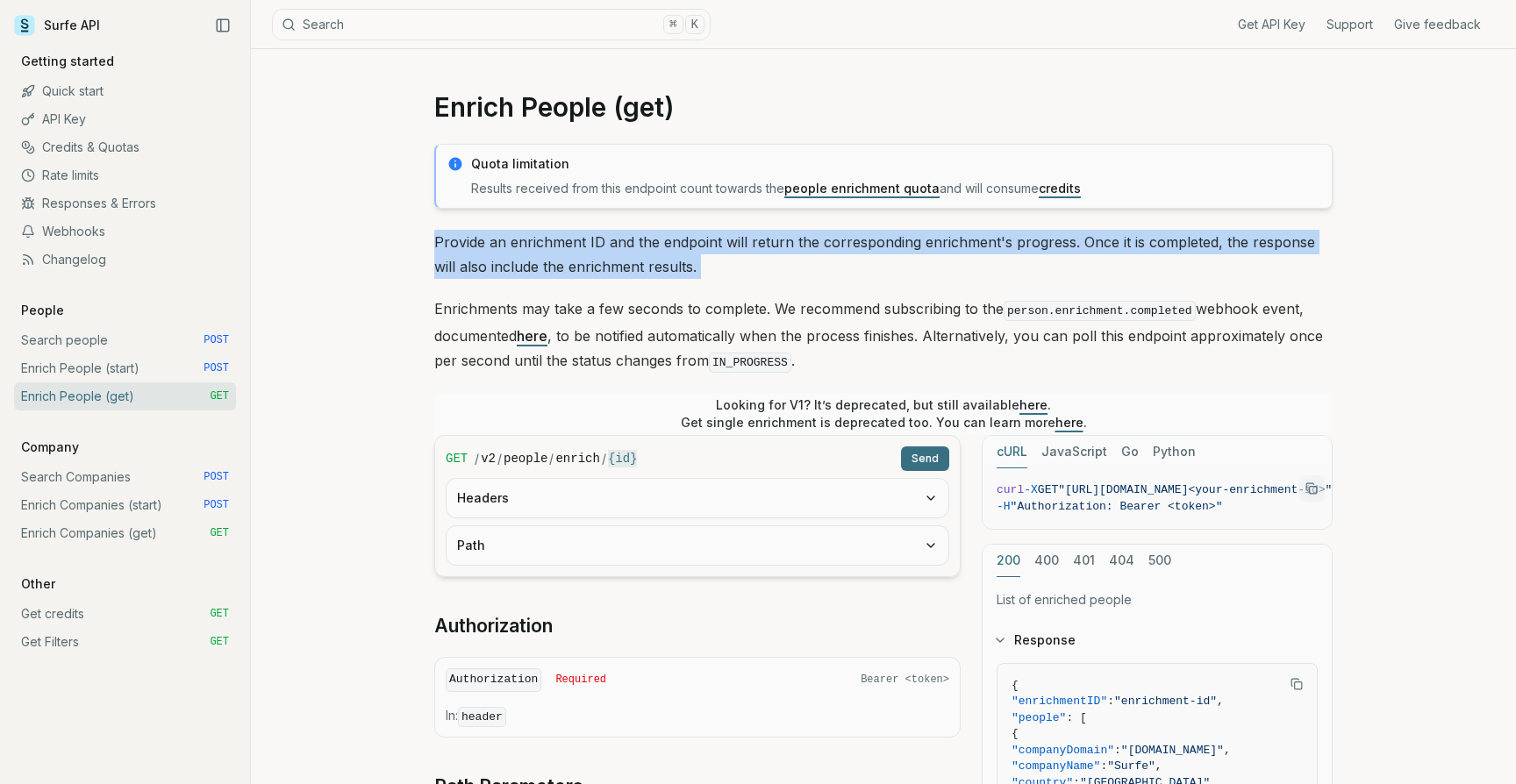
click at [695, 236] on p "Provide an enrichment ID and the endpoint will return the corresponding enrichm…" at bounding box center [883, 253] width 898 height 49
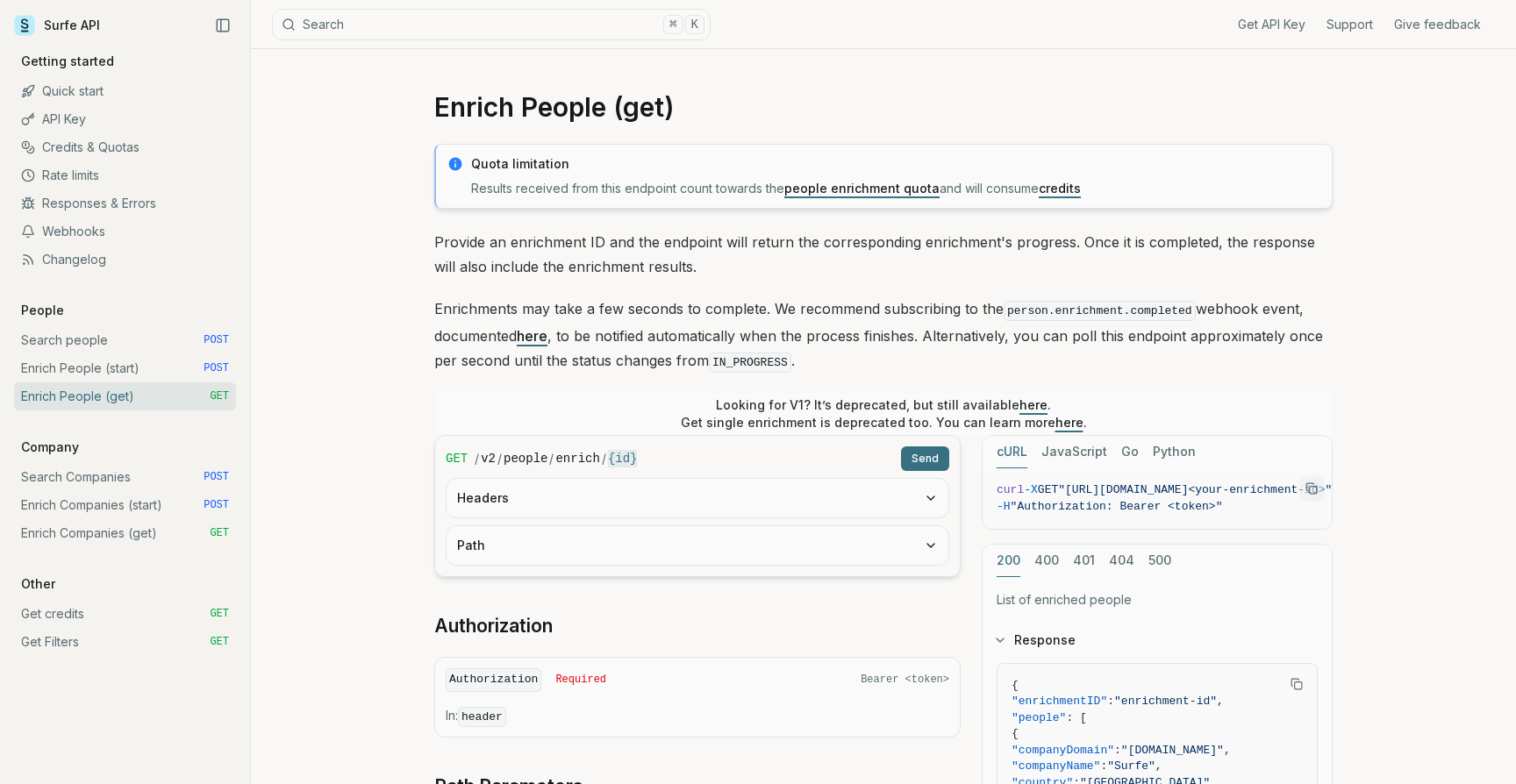
click at [695, 236] on p "Provide an enrichment ID and the endpoint will return the corresponding enrichm…" at bounding box center [883, 253] width 898 height 49
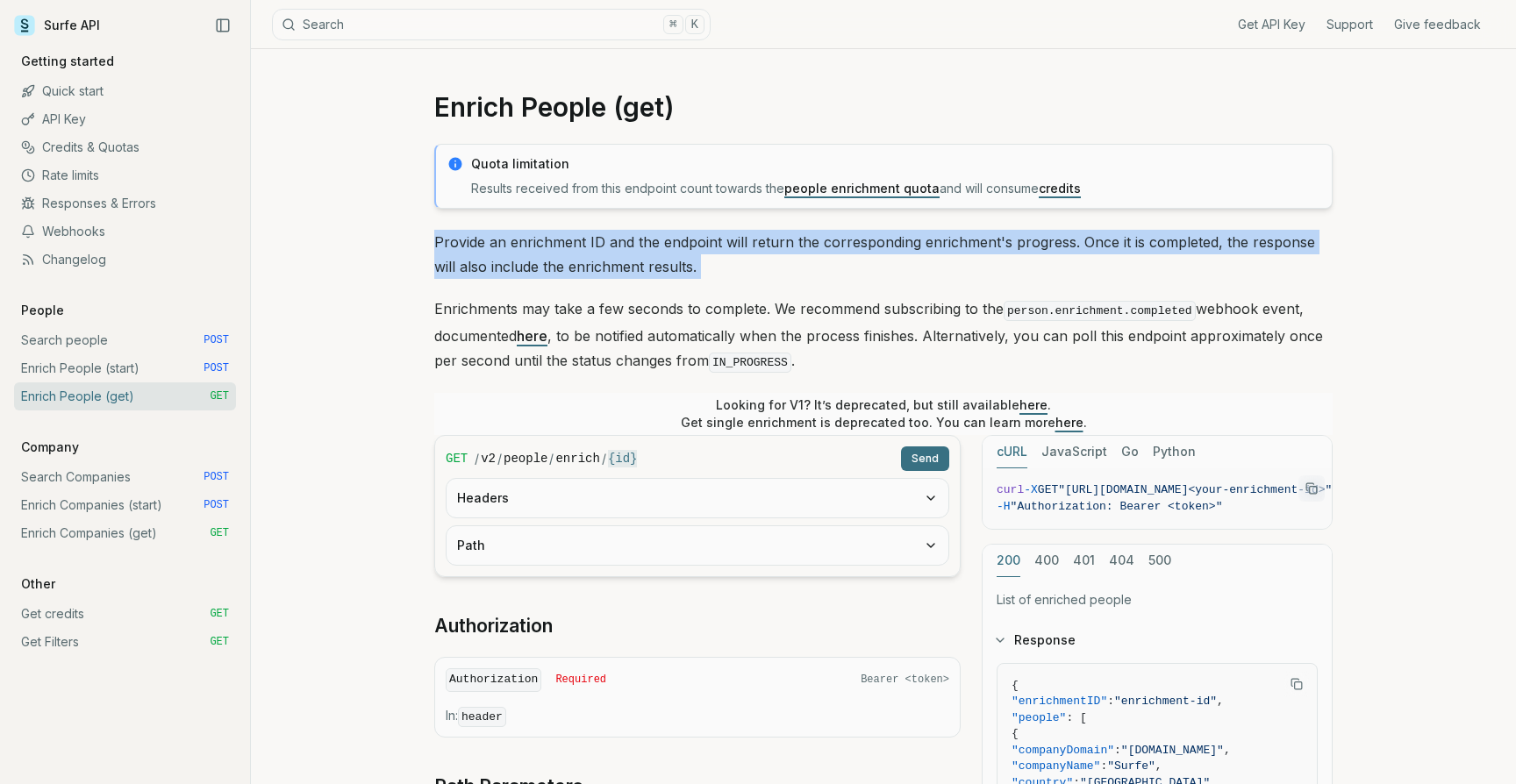
click at [755, 242] on p "Provide an enrichment ID and the endpoint will return the corresponding enrichm…" at bounding box center [883, 253] width 898 height 49
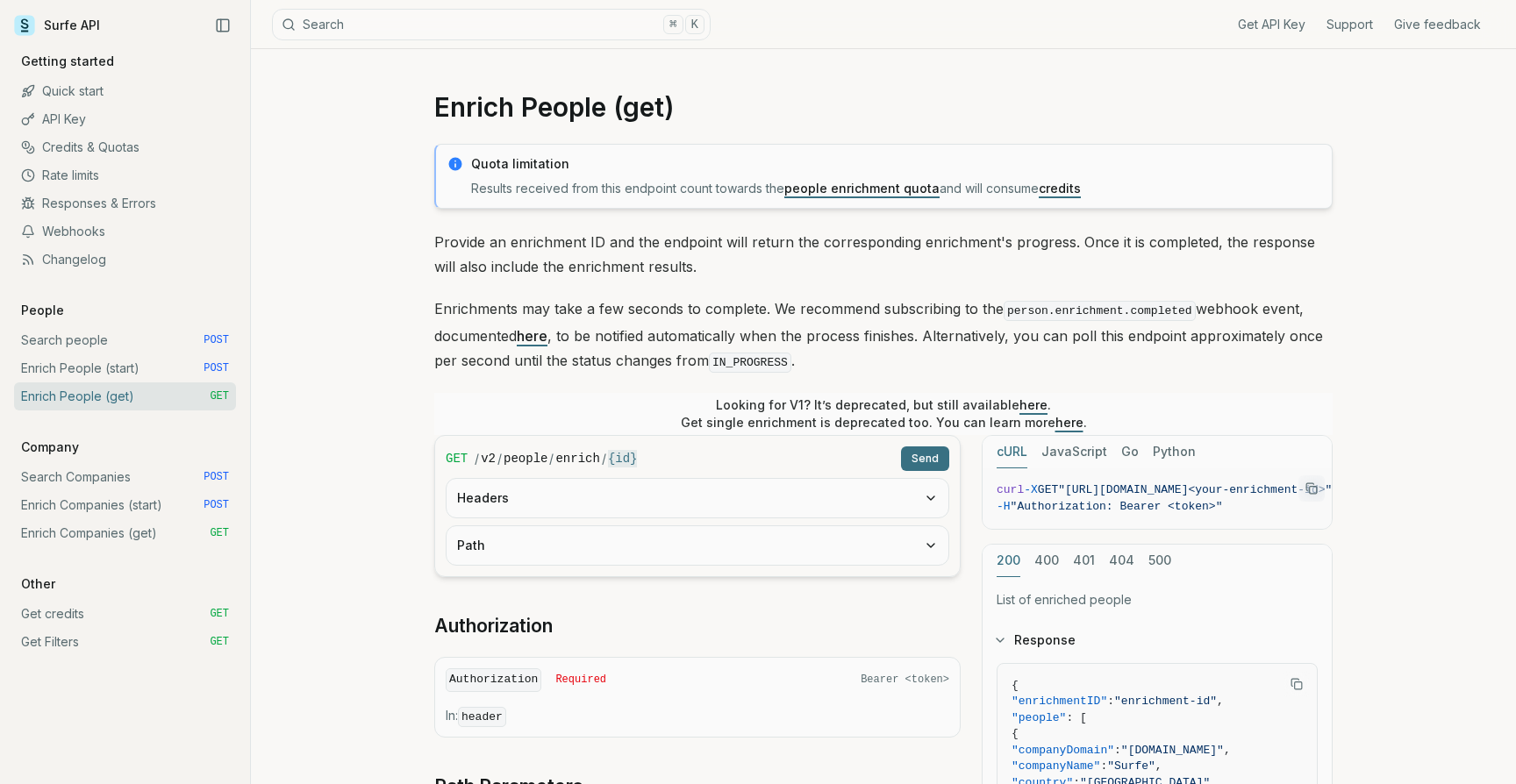
click at [755, 242] on p "Provide an enrichment ID and the endpoint will return the corresponding enrichm…" at bounding box center [883, 253] width 898 height 49
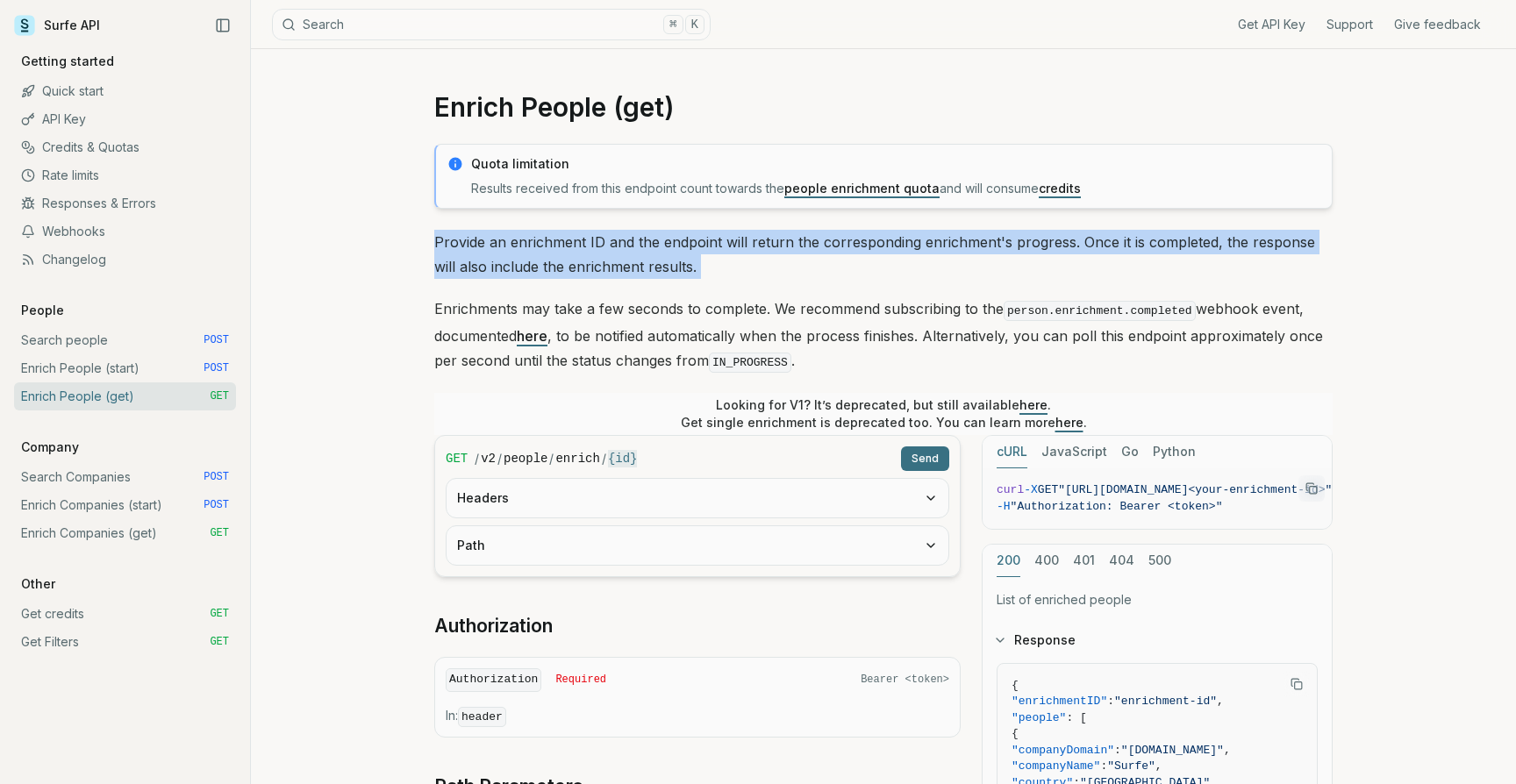
click at [672, 242] on p "Provide an enrichment ID and the endpoint will return the corresponding enrichm…" at bounding box center [883, 253] width 898 height 49
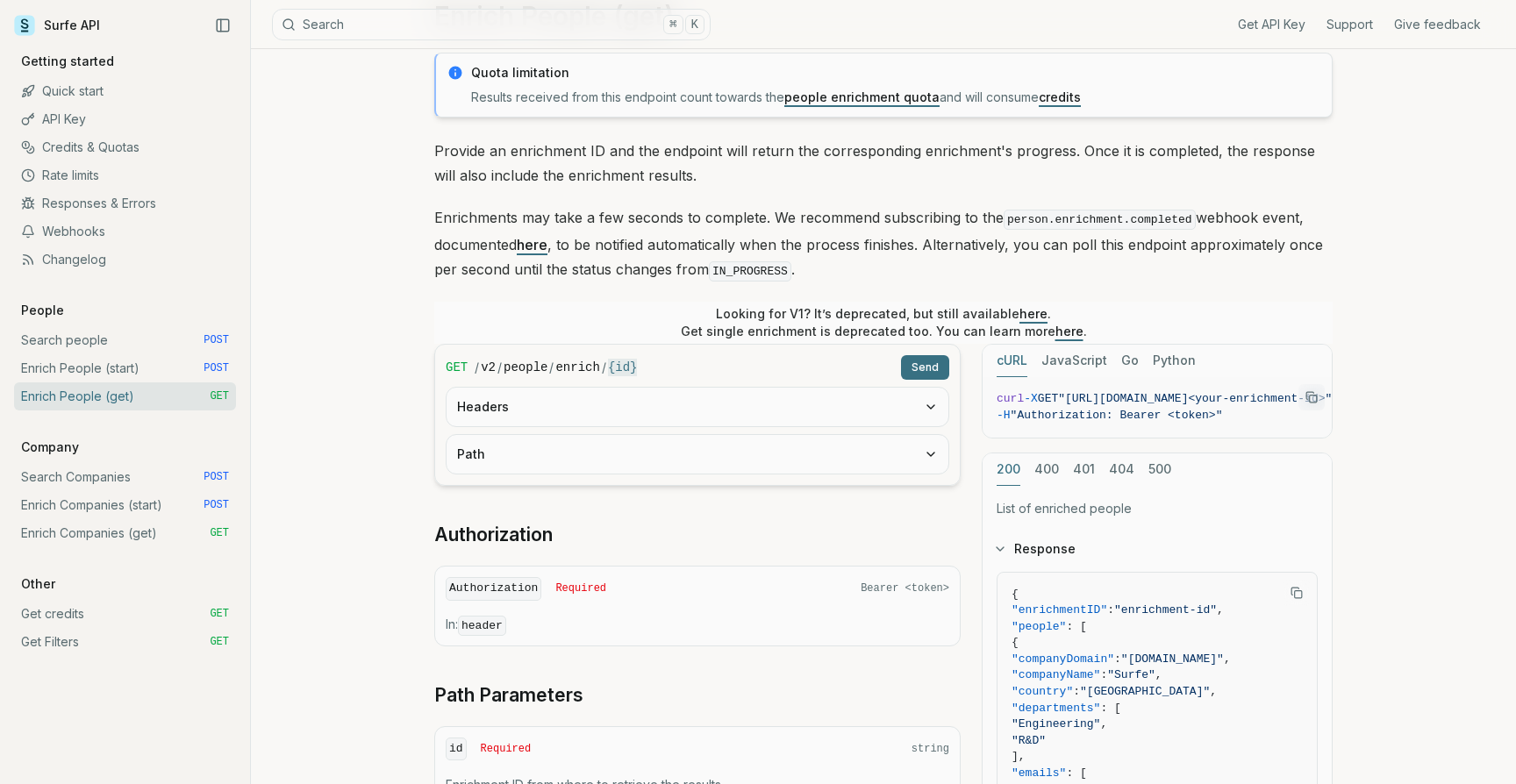
scroll to position [120, 0]
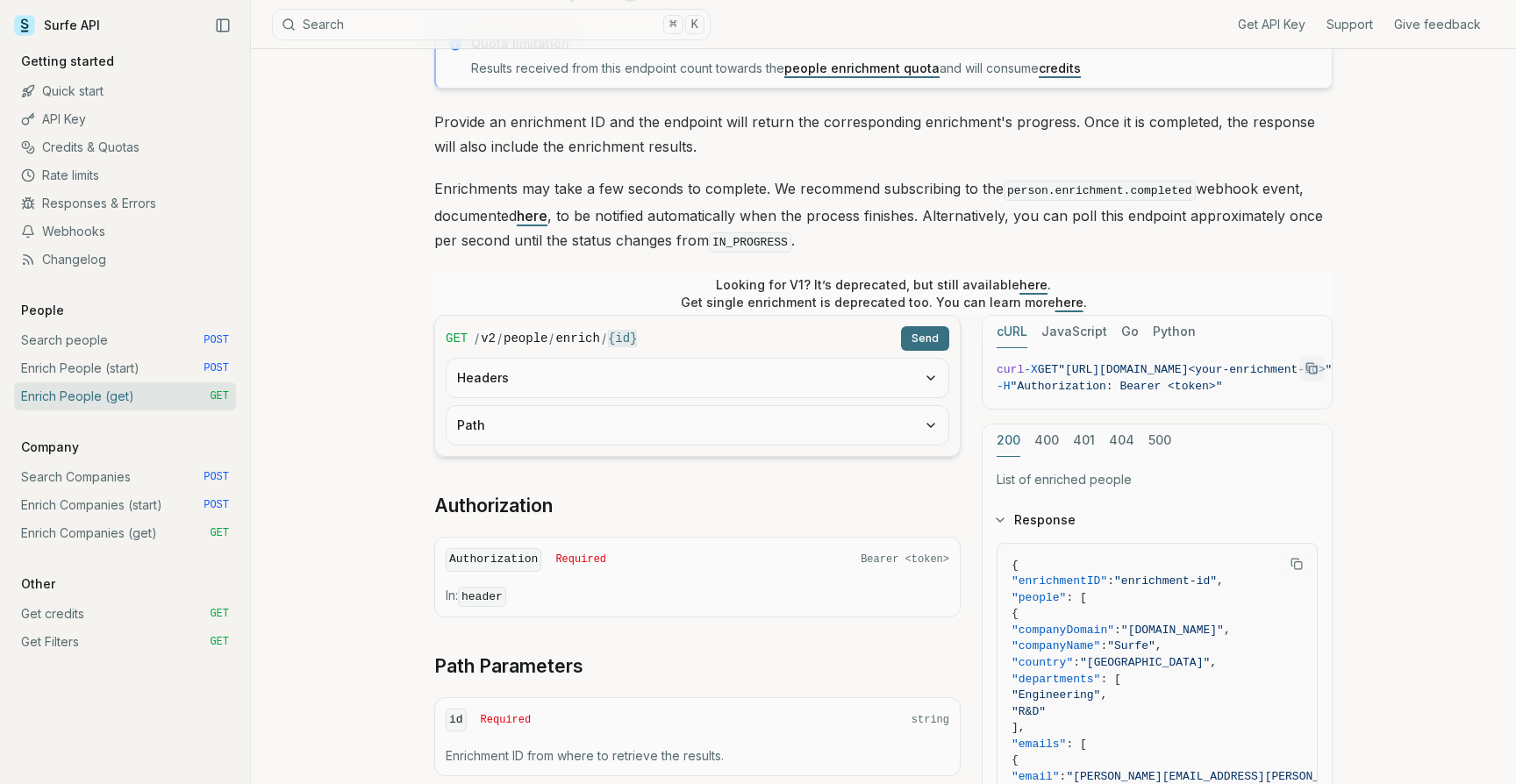
click at [500, 551] on code "Authorization" at bounding box center [493, 559] width 95 height 24
click at [483, 586] on code "header" at bounding box center [482, 596] width 49 height 20
click at [659, 586] on p "In: header" at bounding box center [697, 595] width 503 height 19
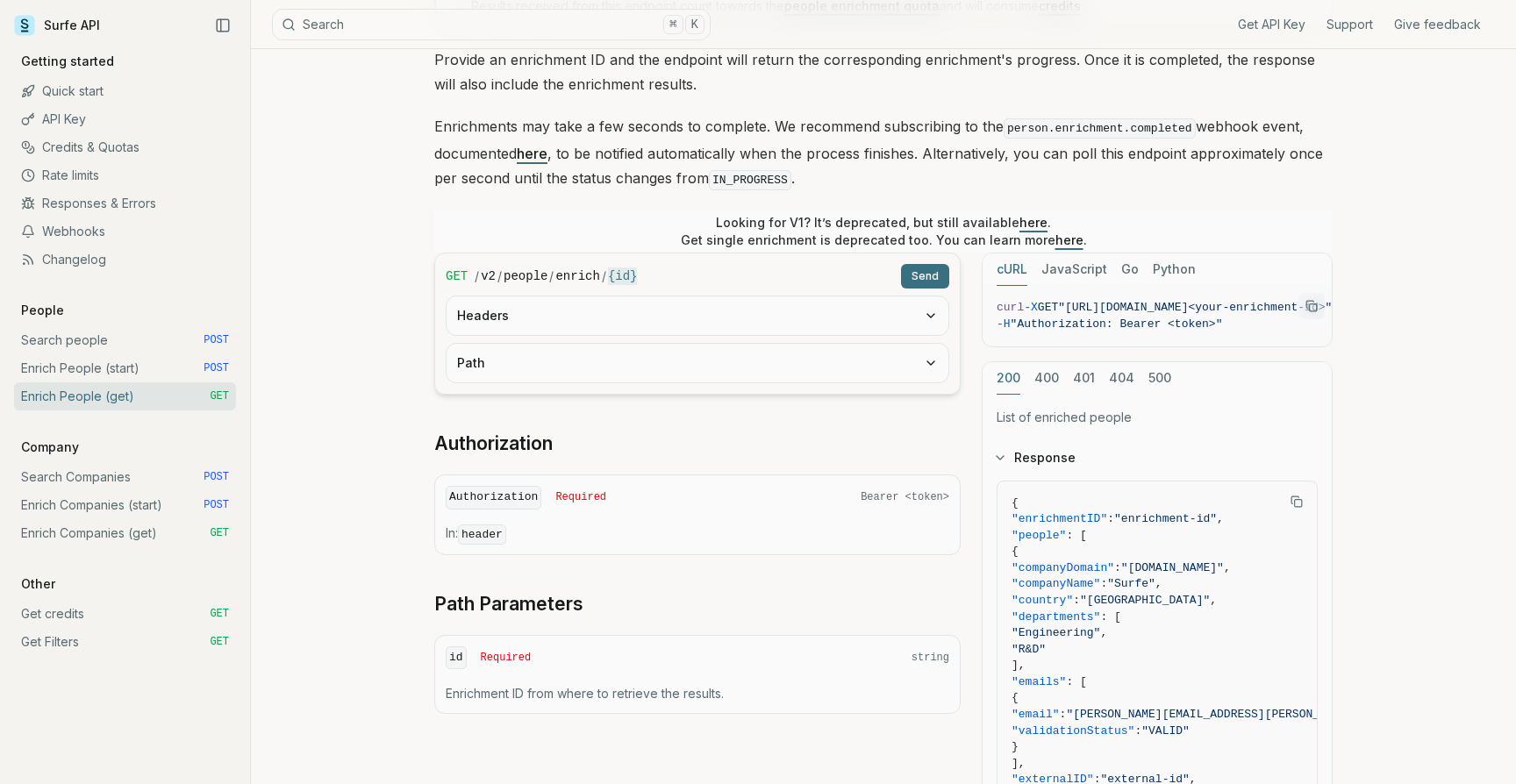
scroll to position [184, 0]
click at [923, 495] on span "Bearer <token>" at bounding box center [905, 495] width 88 height 14
click at [695, 512] on div "Authorization Required Bearer <token> In: header" at bounding box center [697, 513] width 526 height 80
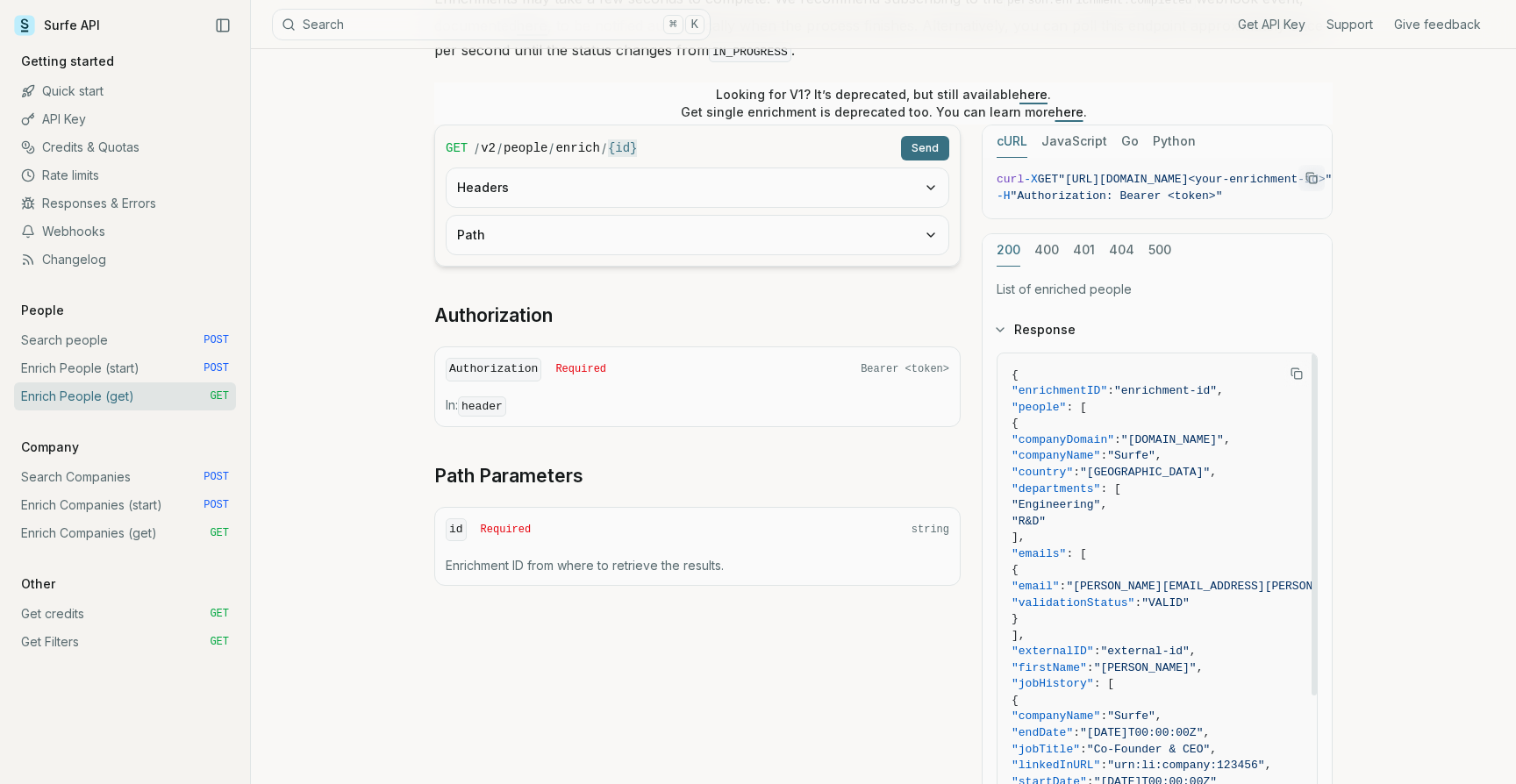
scroll to position [318, 0]
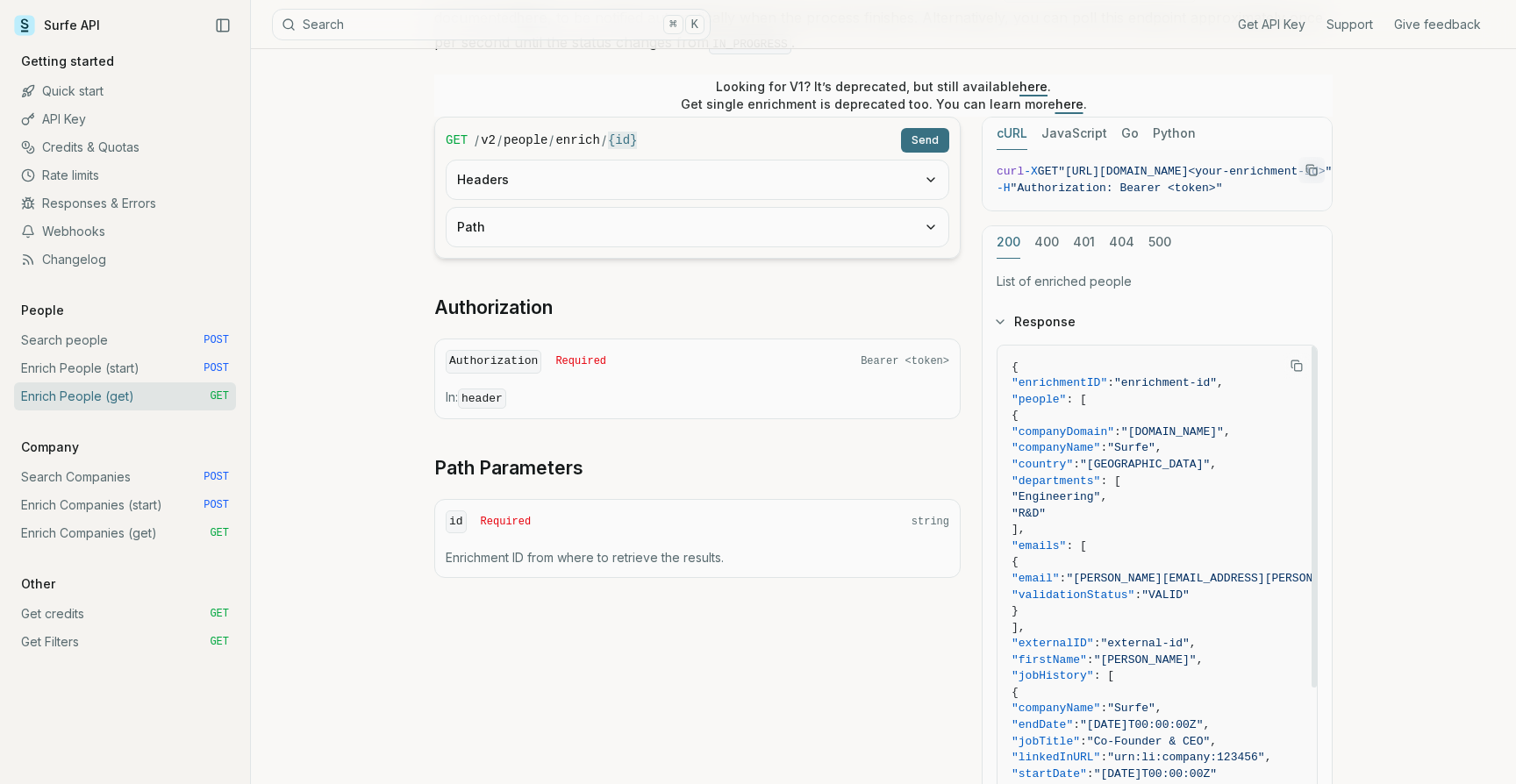
click at [1105, 428] on span ""companyDomain"" at bounding box center [1062, 431] width 102 height 13
click at [1098, 448] on span ""companyName"" at bounding box center [1055, 447] width 88 height 13
click at [1073, 460] on span ""country"" at bounding box center [1042, 464] width 62 height 13
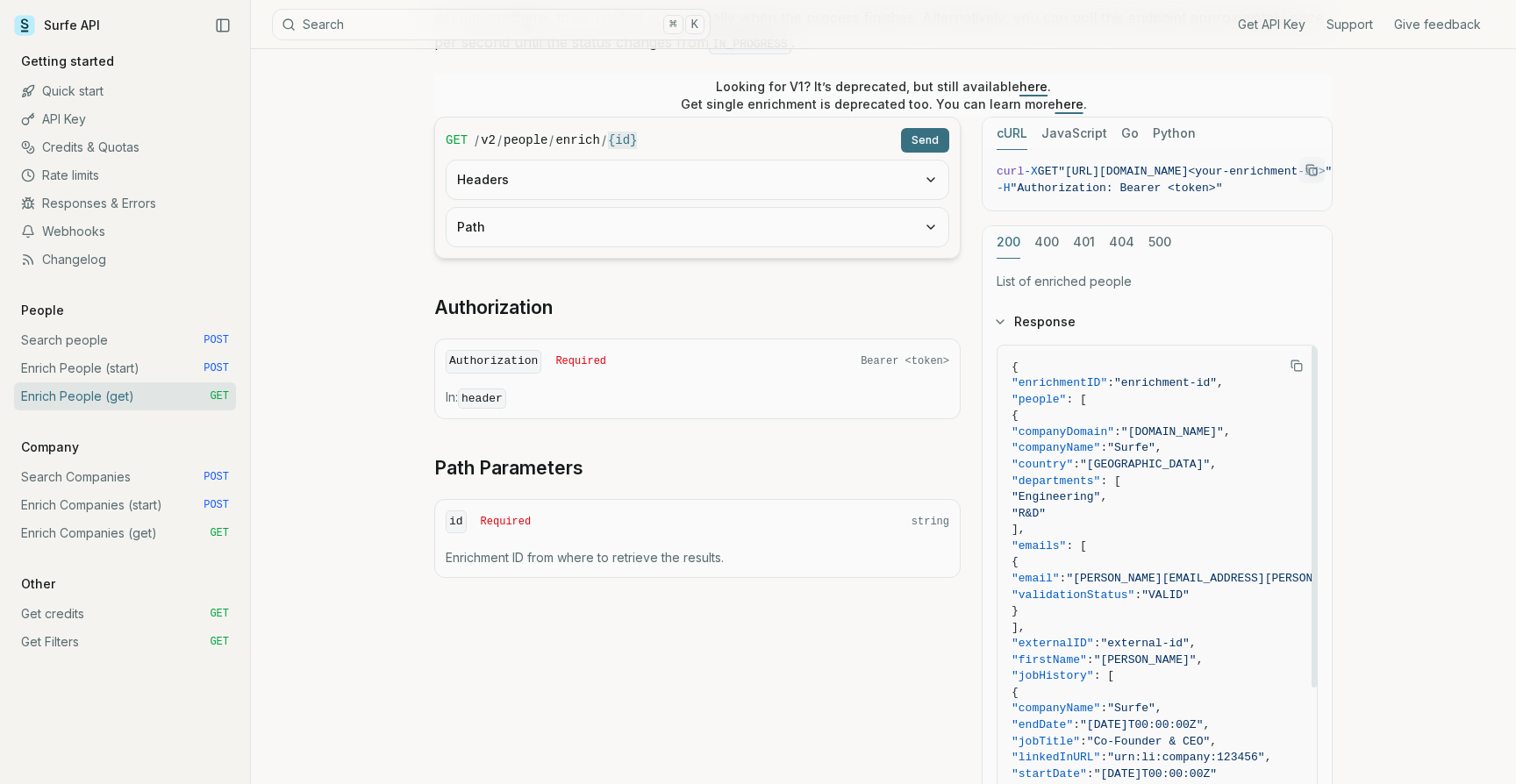
click at [1073, 460] on span ""country"" at bounding box center [1042, 464] width 62 height 13
click at [1094, 474] on span ""departments"" at bounding box center [1055, 480] width 88 height 13
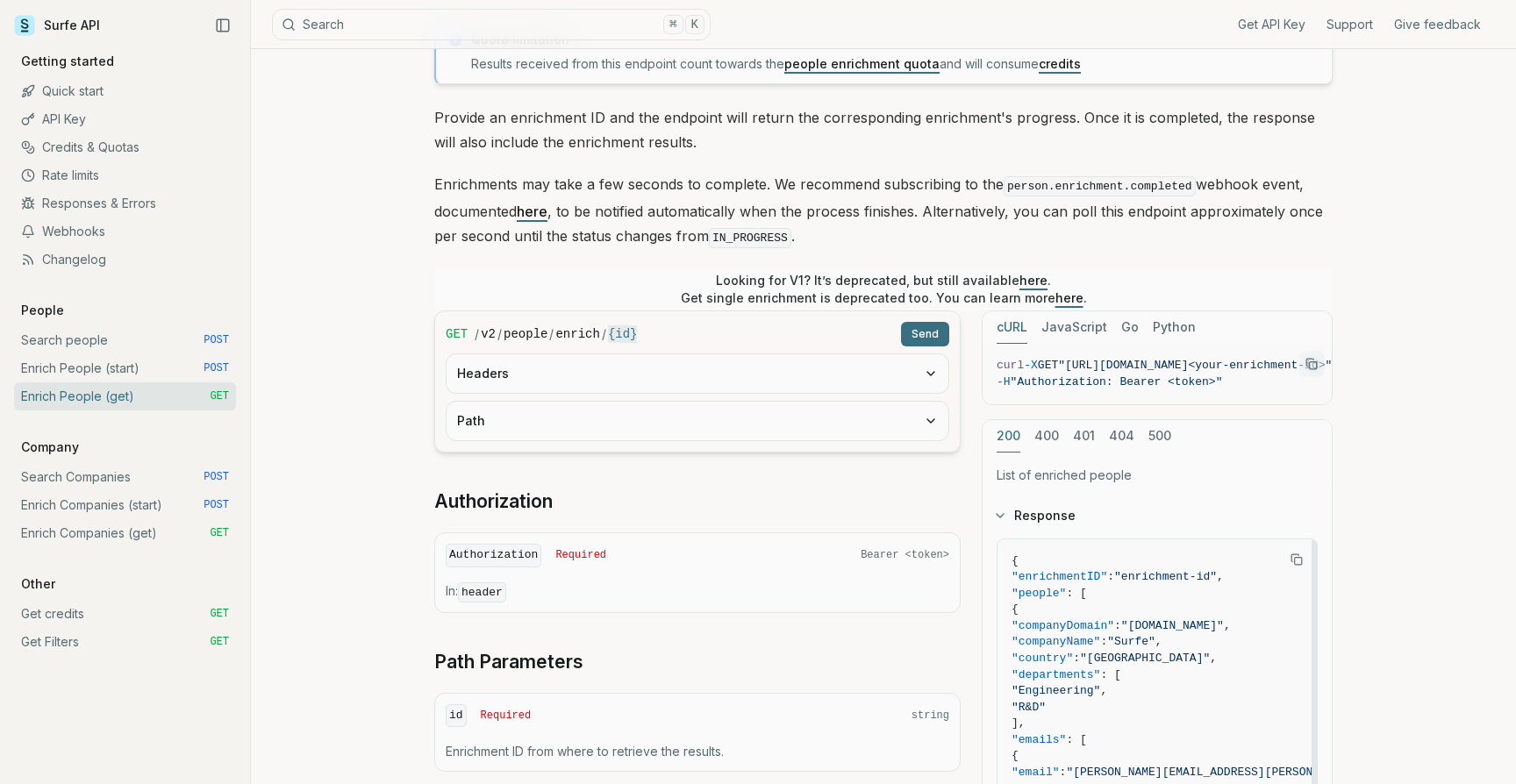
scroll to position [0, 0]
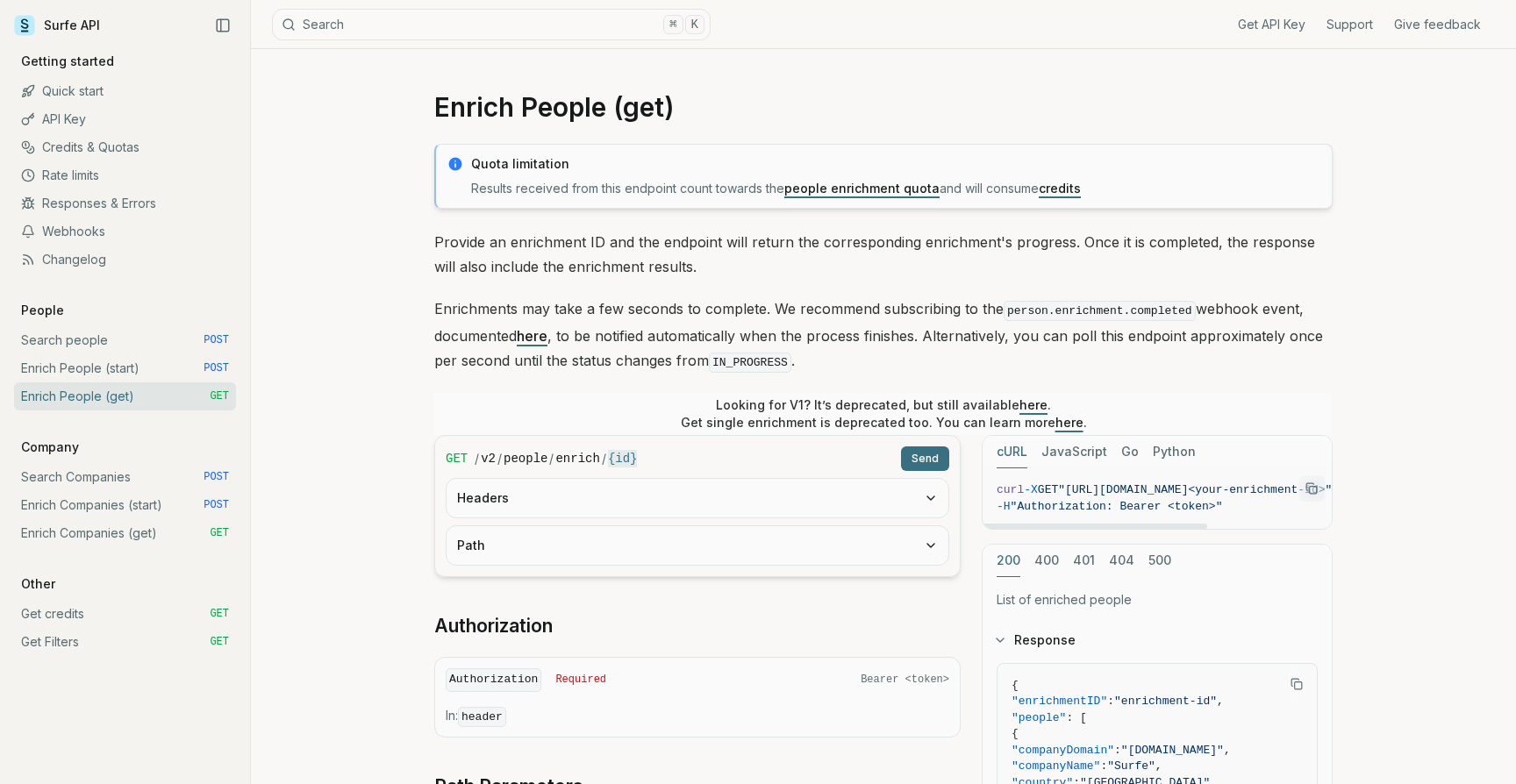
click at [921, 396] on p "Looking for V1? It’s deprecated, but still available here . Get single enrichme…" at bounding box center [884, 413] width 406 height 35
click at [834, 398] on p "Looking for V1? It’s deprecated, but still available here . Get single enrichme…" at bounding box center [884, 413] width 406 height 35
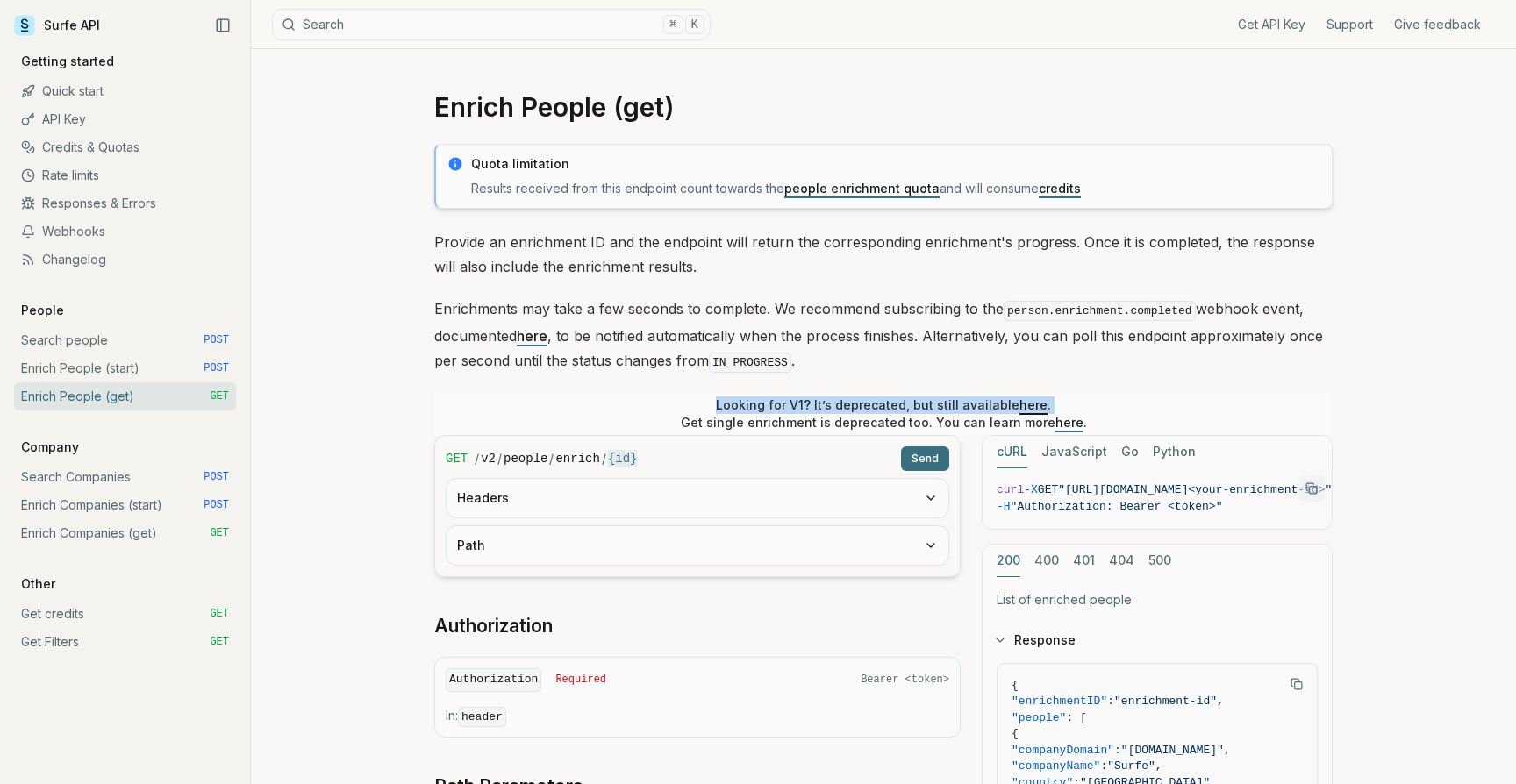
click at [786, 400] on p "Looking for V1? It’s deprecated, but still available here . Get single enrichme…" at bounding box center [884, 413] width 406 height 35
click at [74, 182] on link "Rate limits" at bounding box center [124, 175] width 222 height 28
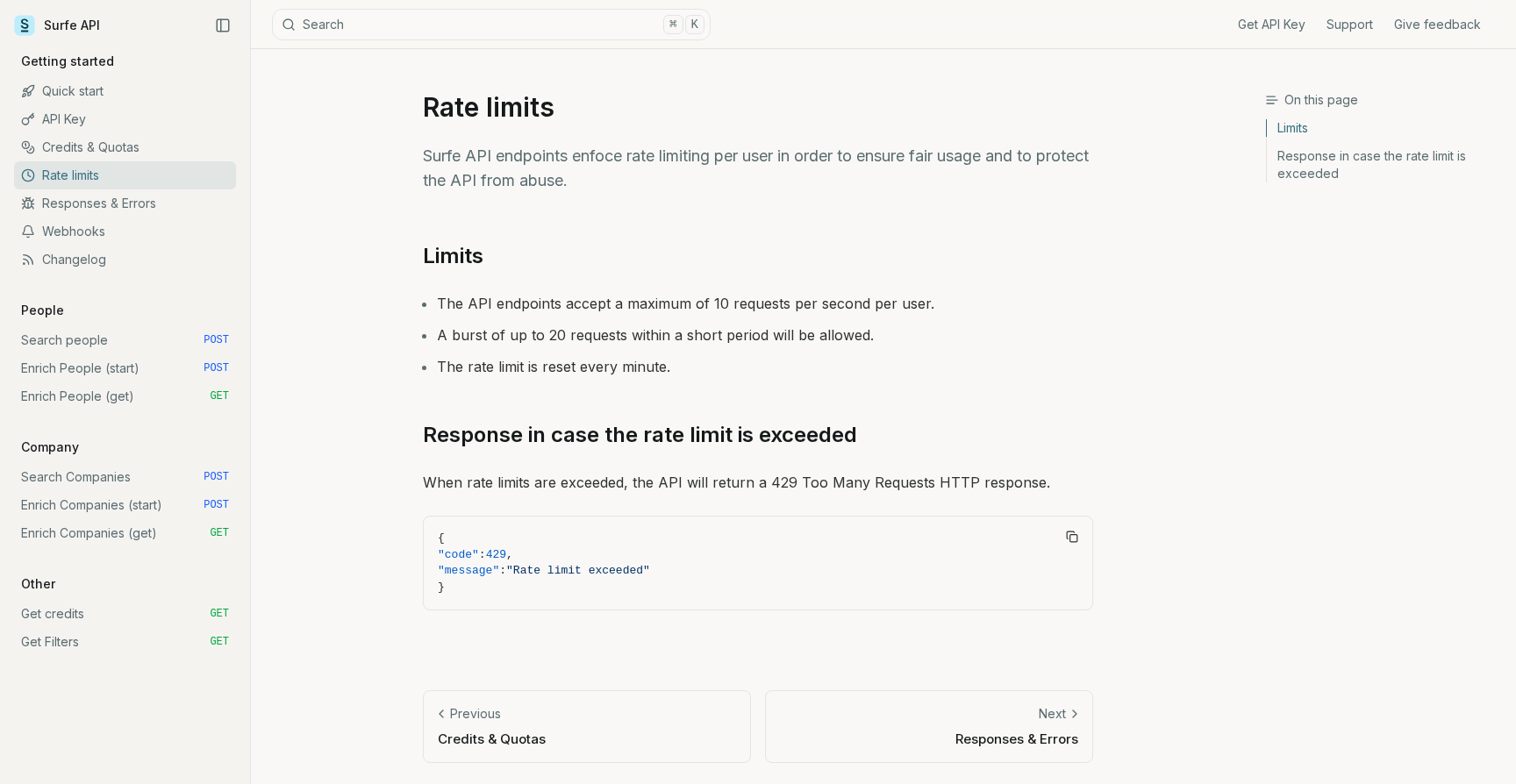
click at [711, 302] on li "The API endpoints accept a maximum of 10 requests per second per user." at bounding box center [764, 303] width 656 height 25
click at [712, 304] on li "The API endpoints accept a maximum of 10 requests per second per user." at bounding box center [764, 303] width 656 height 25
click at [751, 305] on li "The API endpoints accept a maximum of 10 requests per second per user." at bounding box center [764, 303] width 656 height 25
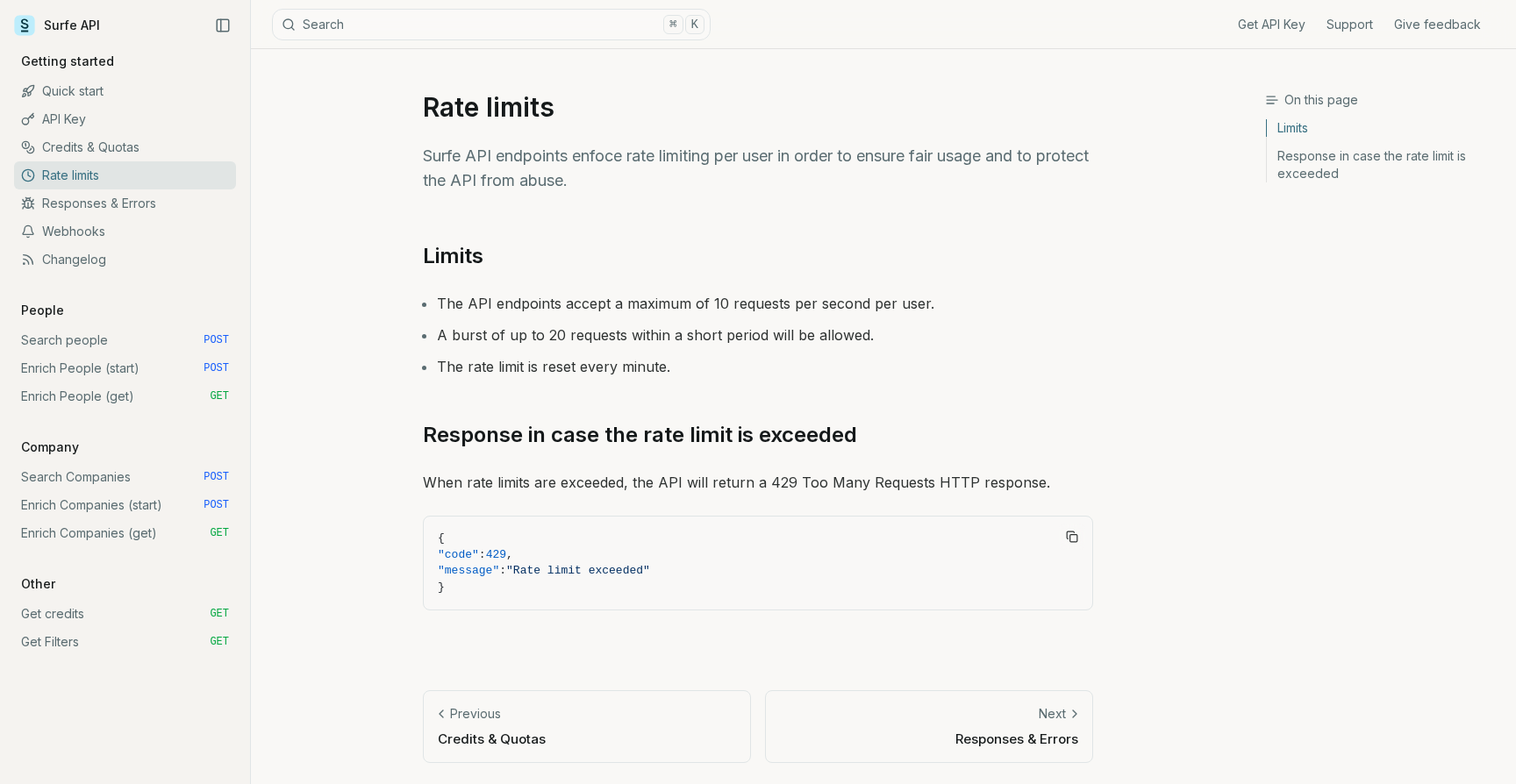
click at [751, 305] on li "The API endpoints accept a maximum of 10 requests per second per user." at bounding box center [764, 303] width 656 height 25
click at [715, 294] on li "The API endpoints accept a maximum of 10 requests per second per user." at bounding box center [764, 303] width 656 height 25
click at [770, 302] on li "The API endpoints accept a maximum of 10 requests per second per user." at bounding box center [764, 303] width 656 height 25
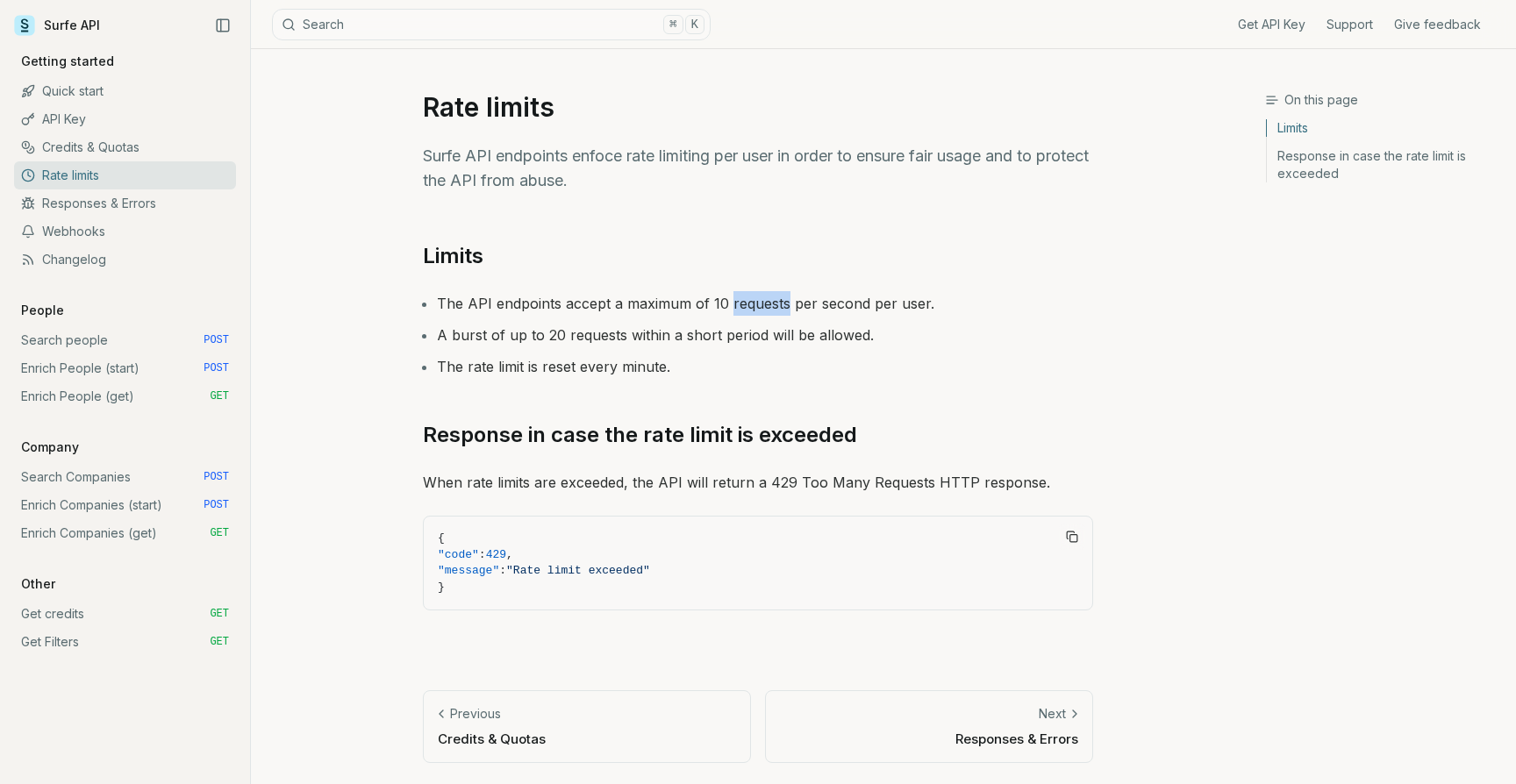
click at [553, 335] on li "A burst of up to 20 requests within a short period will be allowed." at bounding box center [764, 335] width 656 height 25
click at [621, 369] on li "The rate limit is reset every minute." at bounding box center [764, 366] width 656 height 25
click at [710, 364] on li "The rate limit is reset every minute." at bounding box center [764, 366] width 656 height 25
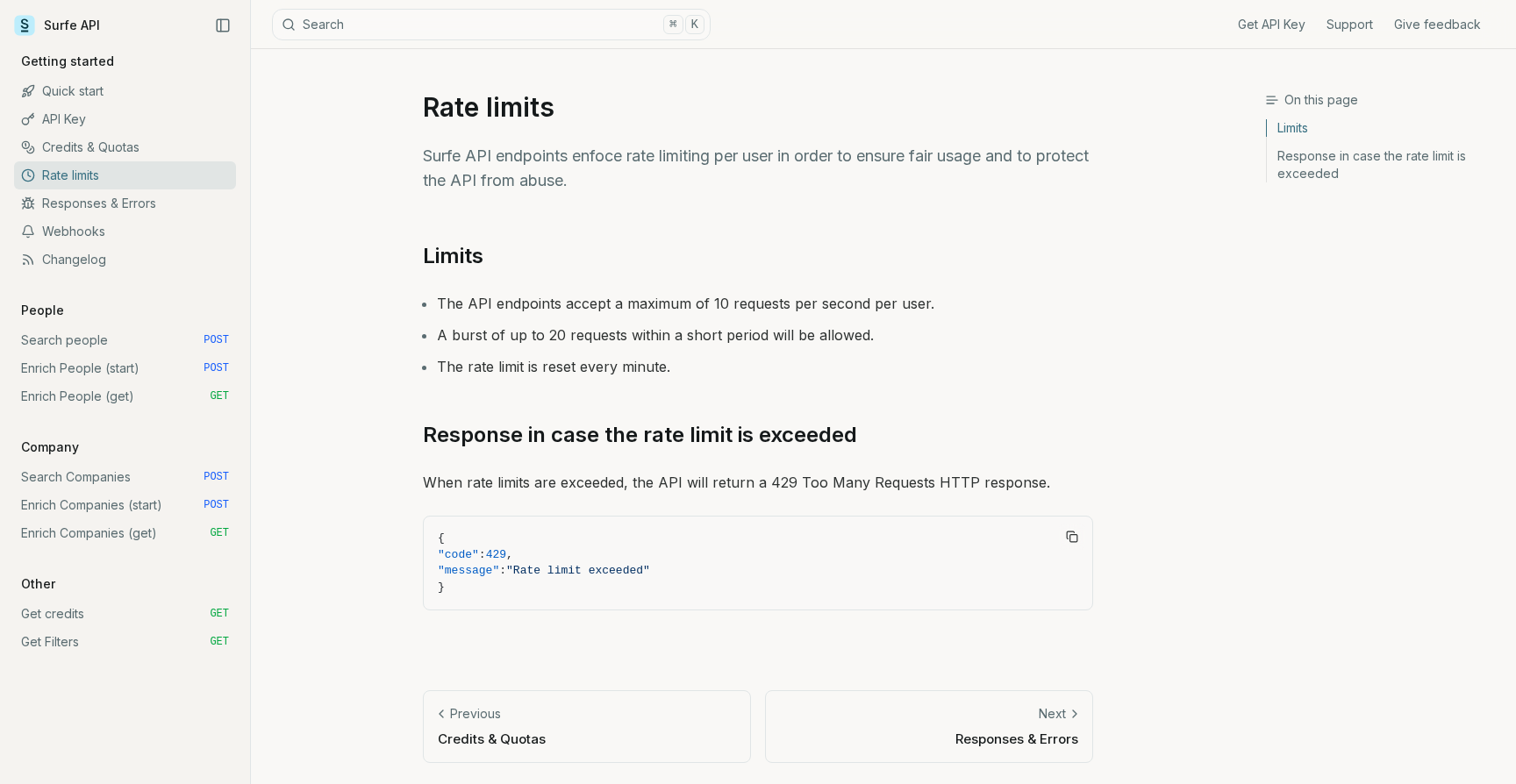
click at [100, 161] on link "Rate limits" at bounding box center [124, 175] width 222 height 28
click at [79, 151] on link "Credits & Quotas" at bounding box center [124, 147] width 222 height 28
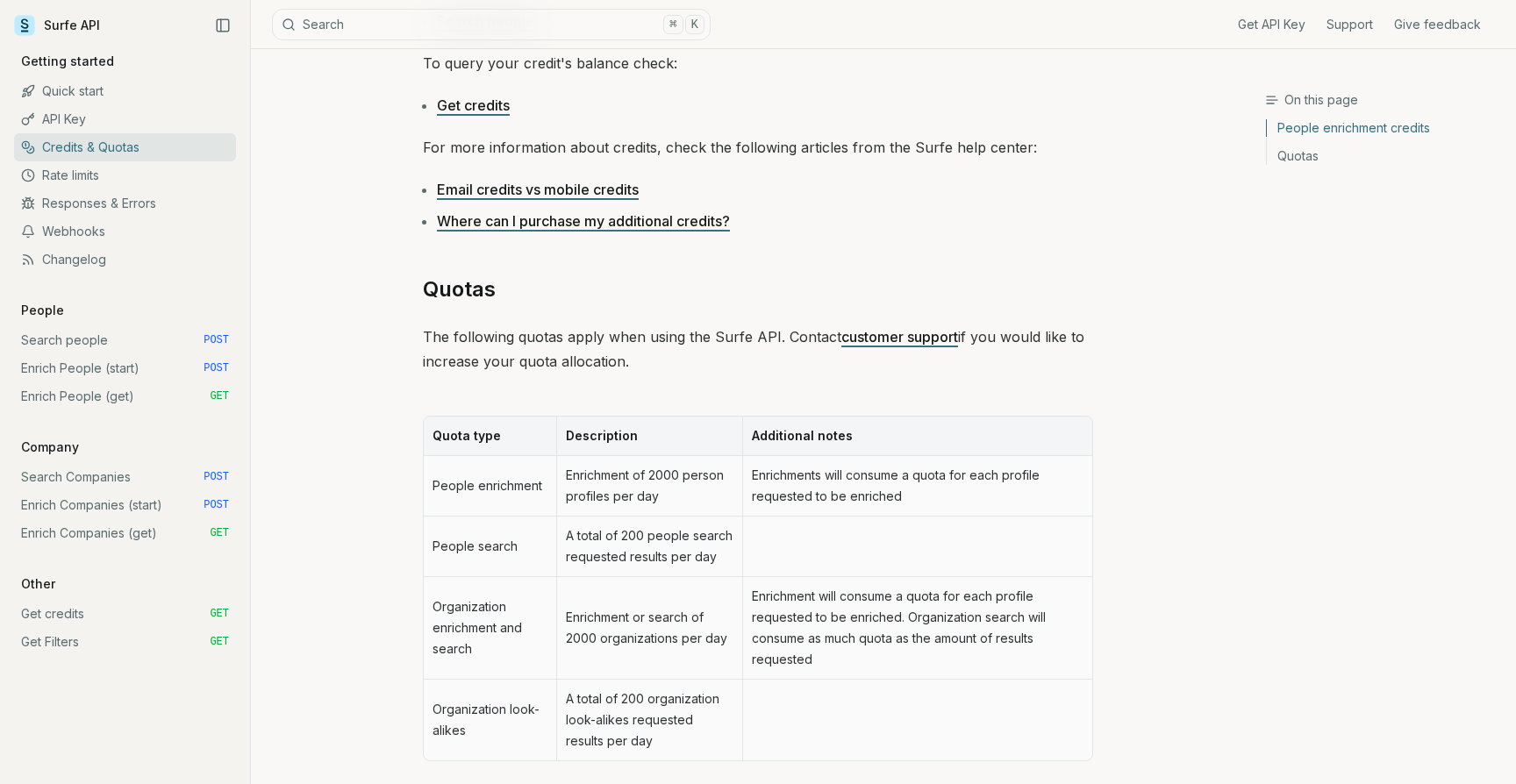
scroll to position [631, 0]
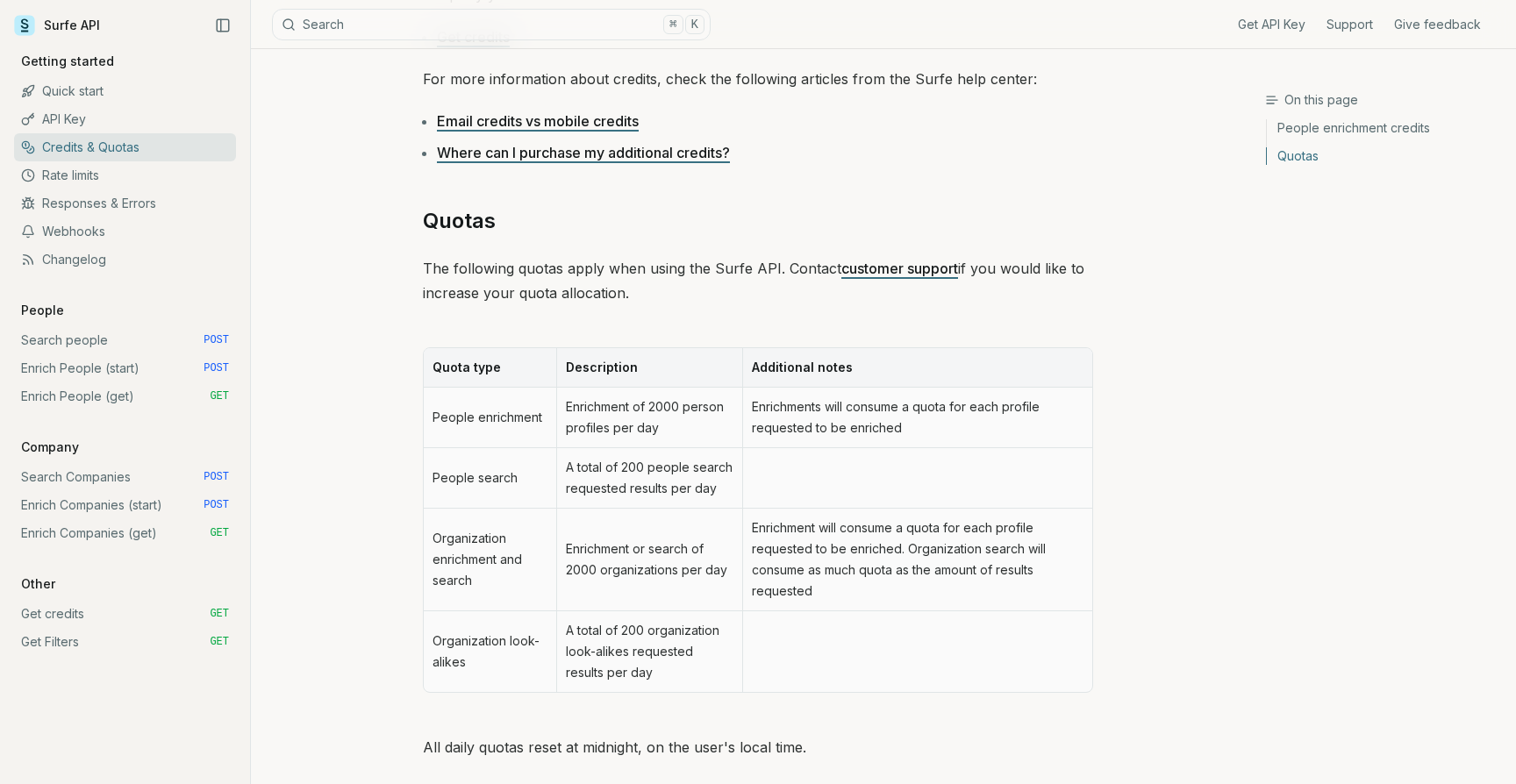
click at [491, 419] on td "People enrichment" at bounding box center [489, 417] width 132 height 61
click at [612, 417] on td "Enrichment of 2000 person profiles per day" at bounding box center [648, 417] width 186 height 61
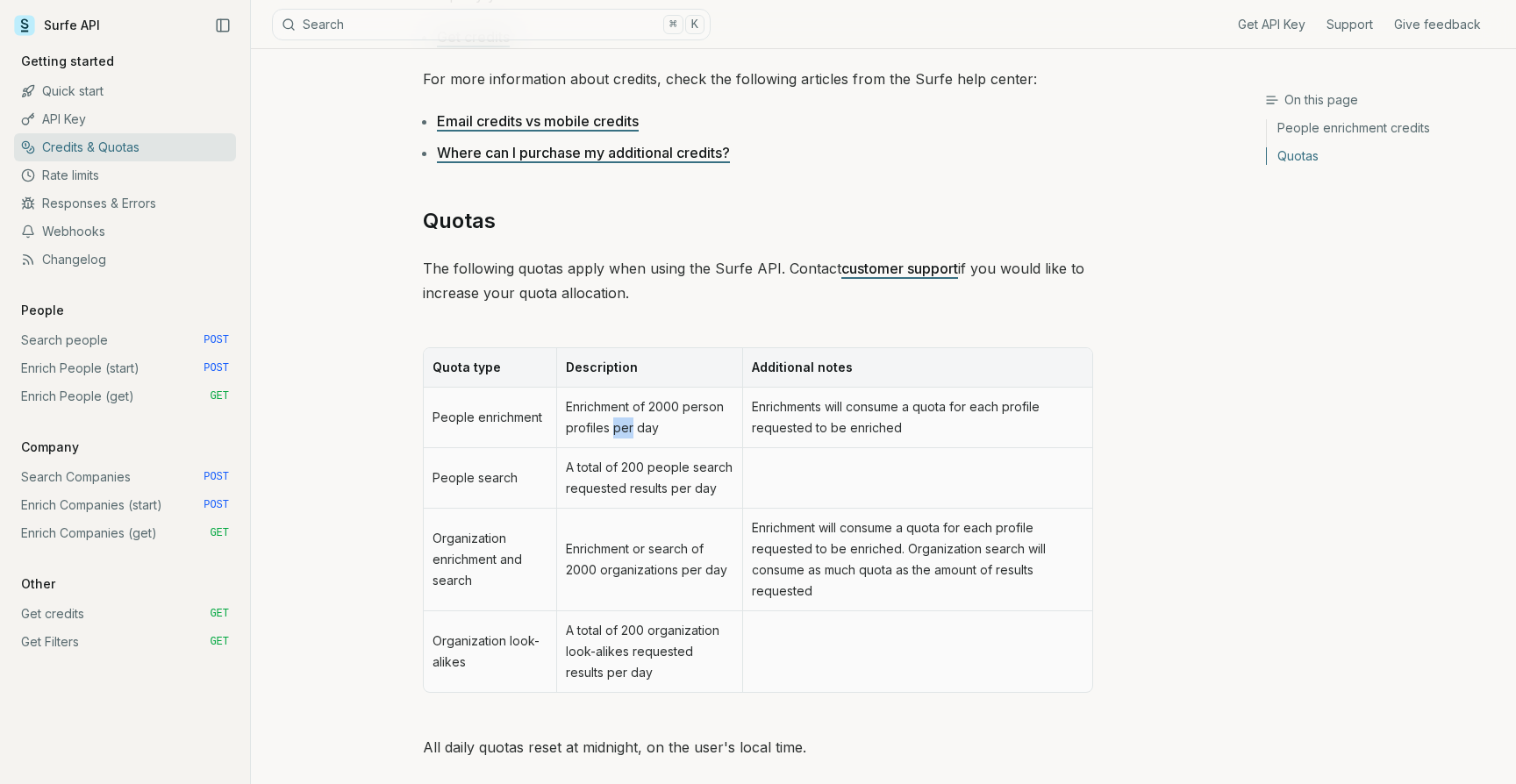
click at [612, 417] on td "Enrichment of 2000 person profiles per day" at bounding box center [648, 417] width 186 height 61
click at [629, 405] on td "Enrichment of 2000 person profiles per day" at bounding box center [648, 417] width 186 height 61
click at [615, 423] on td "Enrichment of 2000 person profiles per day" at bounding box center [648, 417] width 186 height 61
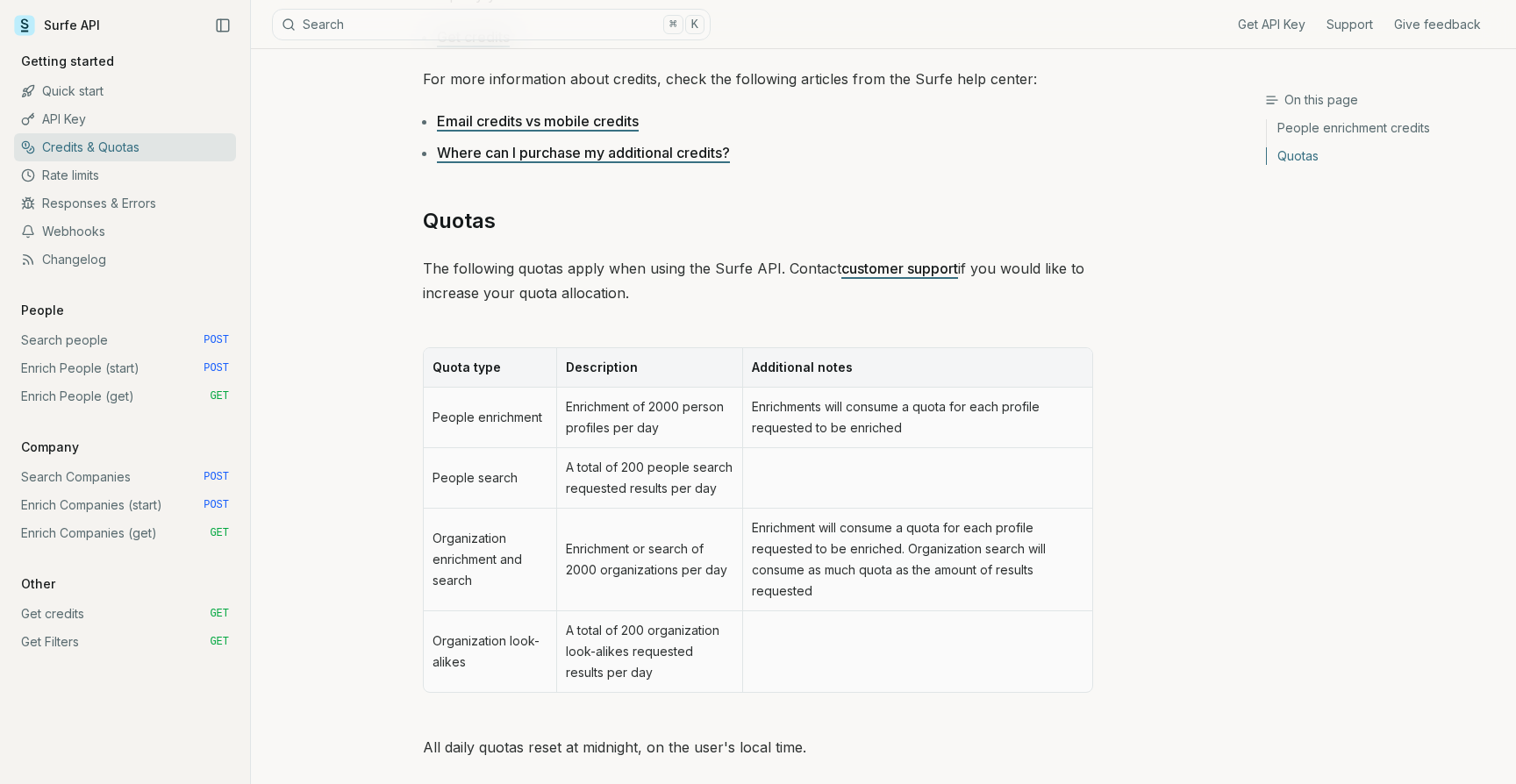
click at [615, 423] on td "Enrichment of 2000 person profiles per day" at bounding box center [648, 417] width 186 height 61
click at [609, 477] on td "A total of 200 people search requested results per day" at bounding box center [648, 478] width 186 height 61
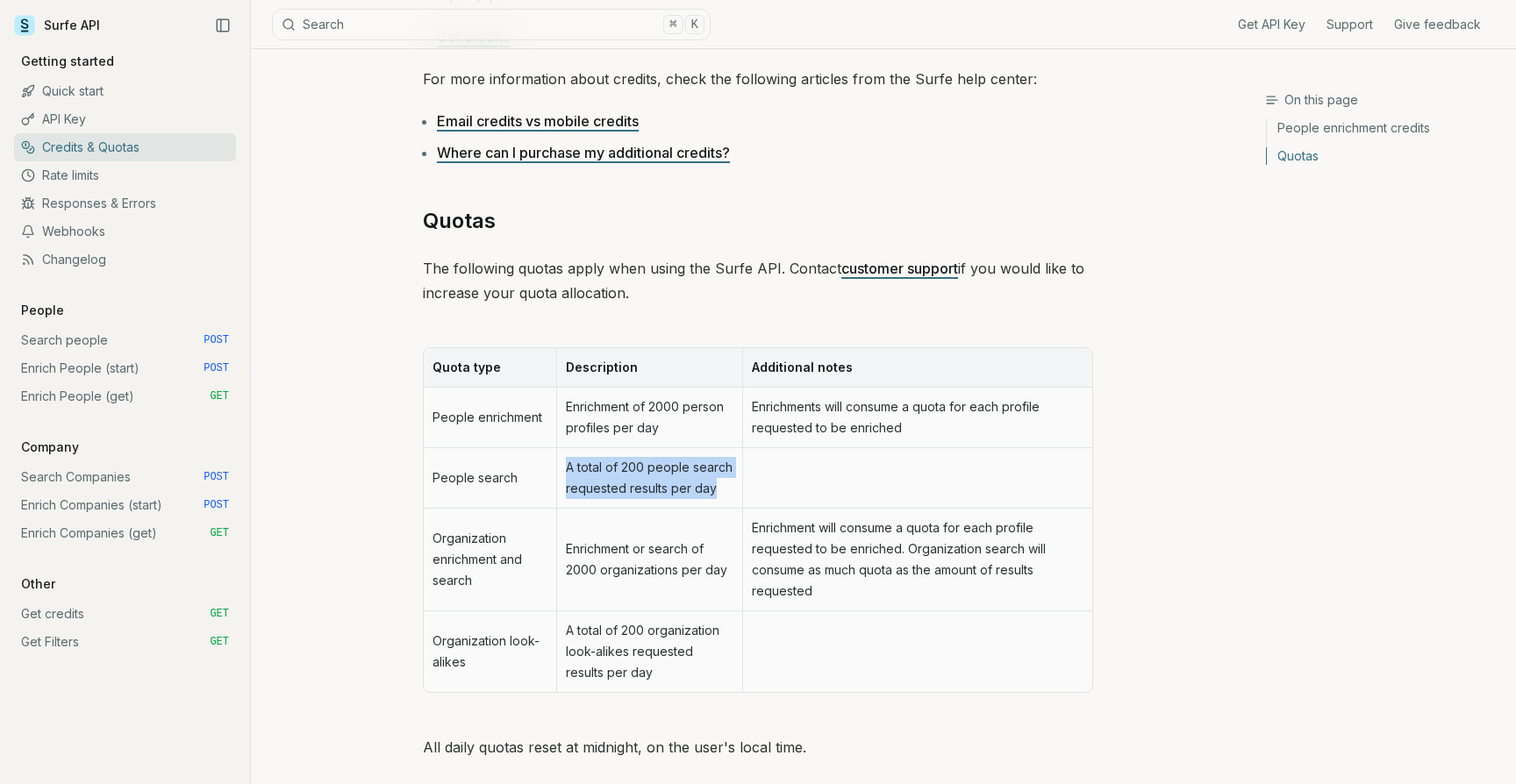
click at [652, 480] on td "A total of 200 people search requested results per day" at bounding box center [648, 478] width 186 height 61
click at [614, 480] on td "A total of 200 people search requested results per day" at bounding box center [648, 478] width 186 height 61
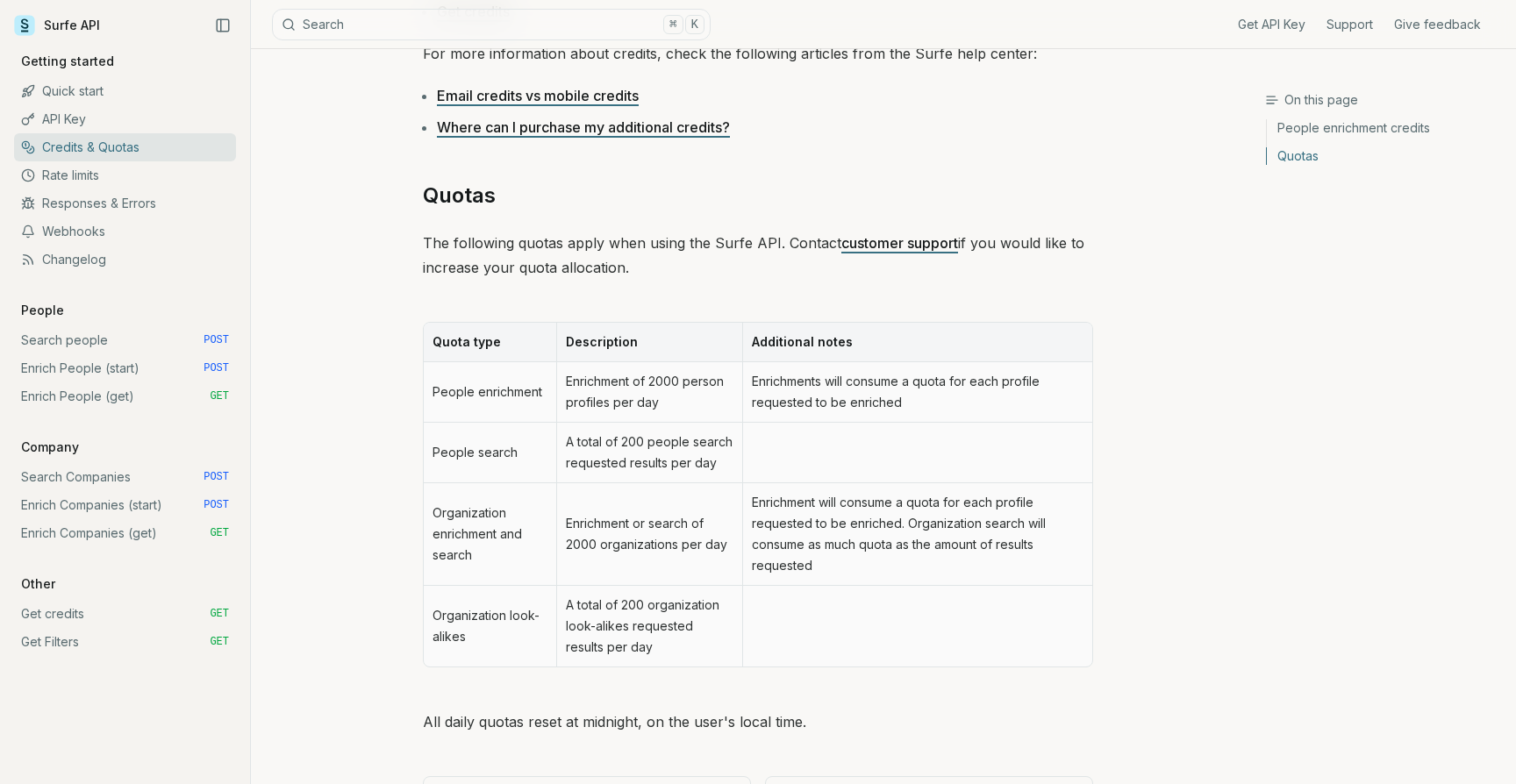
scroll to position [674, 0]
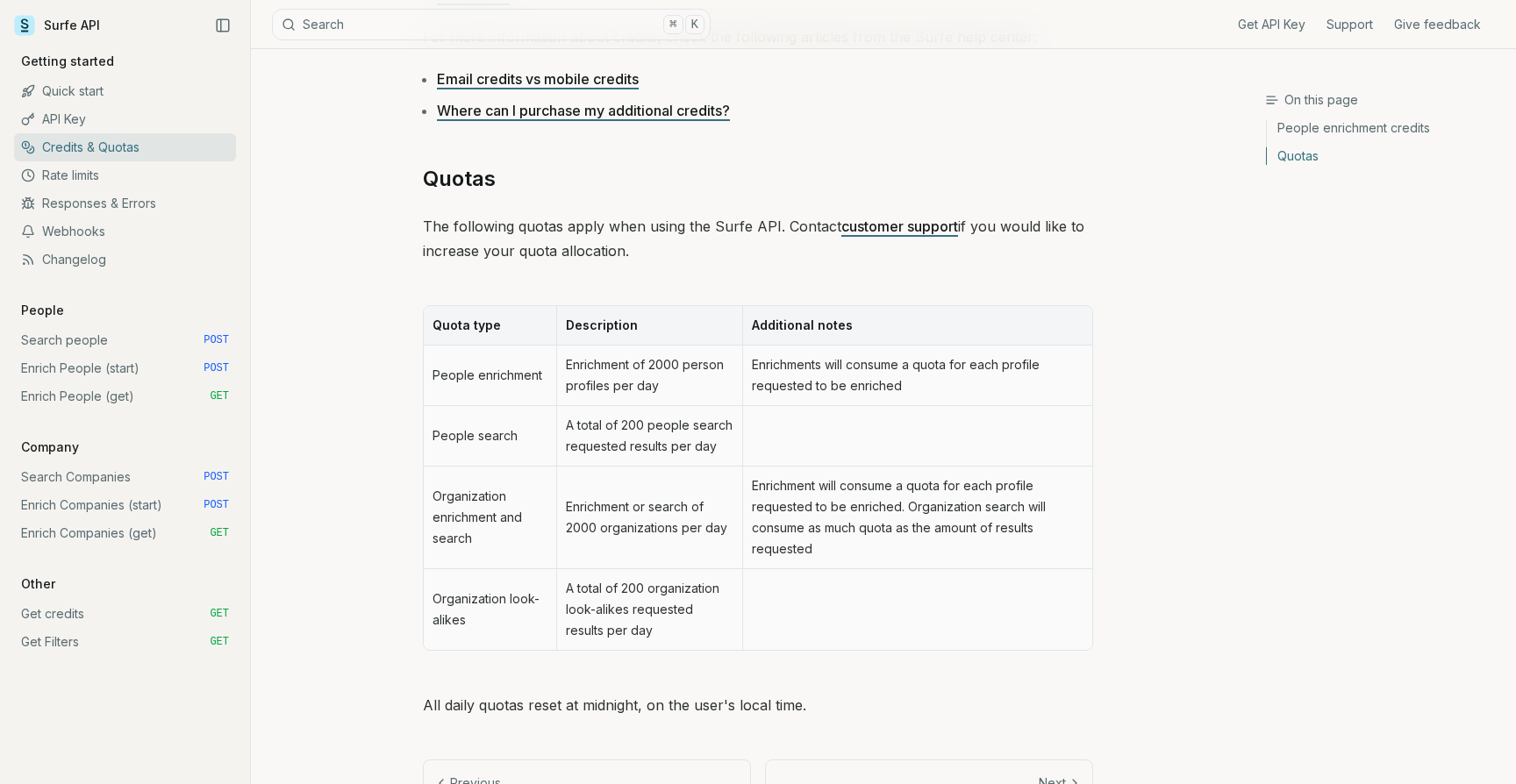
click at [637, 424] on td "A total of 200 people search requested results per day" at bounding box center [648, 435] width 186 height 61
click at [656, 450] on td "A total of 200 people search requested results per day" at bounding box center [648, 435] width 186 height 61
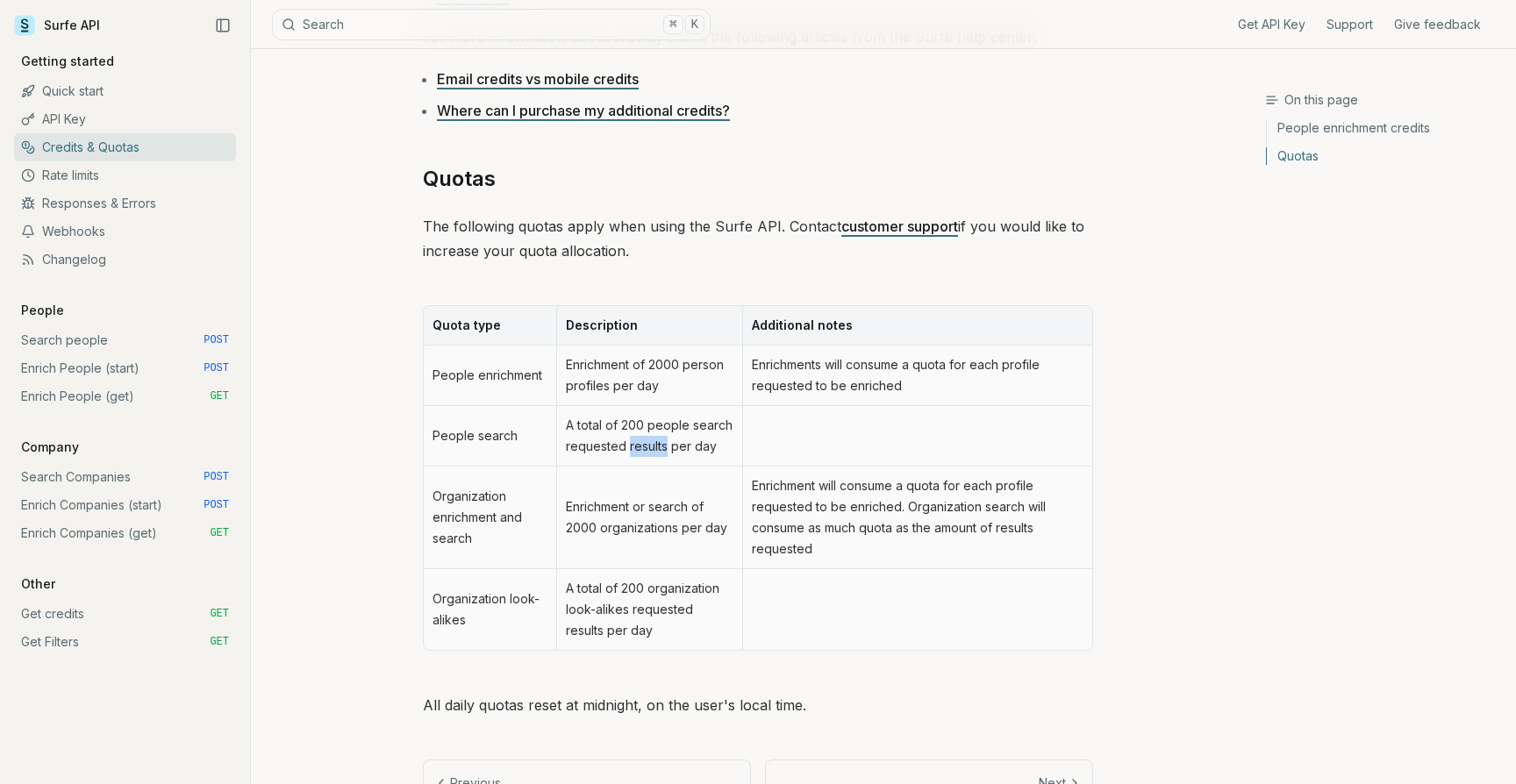
click at [656, 450] on td "A total of 200 people search requested results per day" at bounding box center [648, 435] width 186 height 61
click at [635, 443] on td "A total of 200 people search requested results per day" at bounding box center [648, 435] width 186 height 61
click at [611, 376] on td "Enrichment of 2000 person profiles per day" at bounding box center [648, 376] width 186 height 61
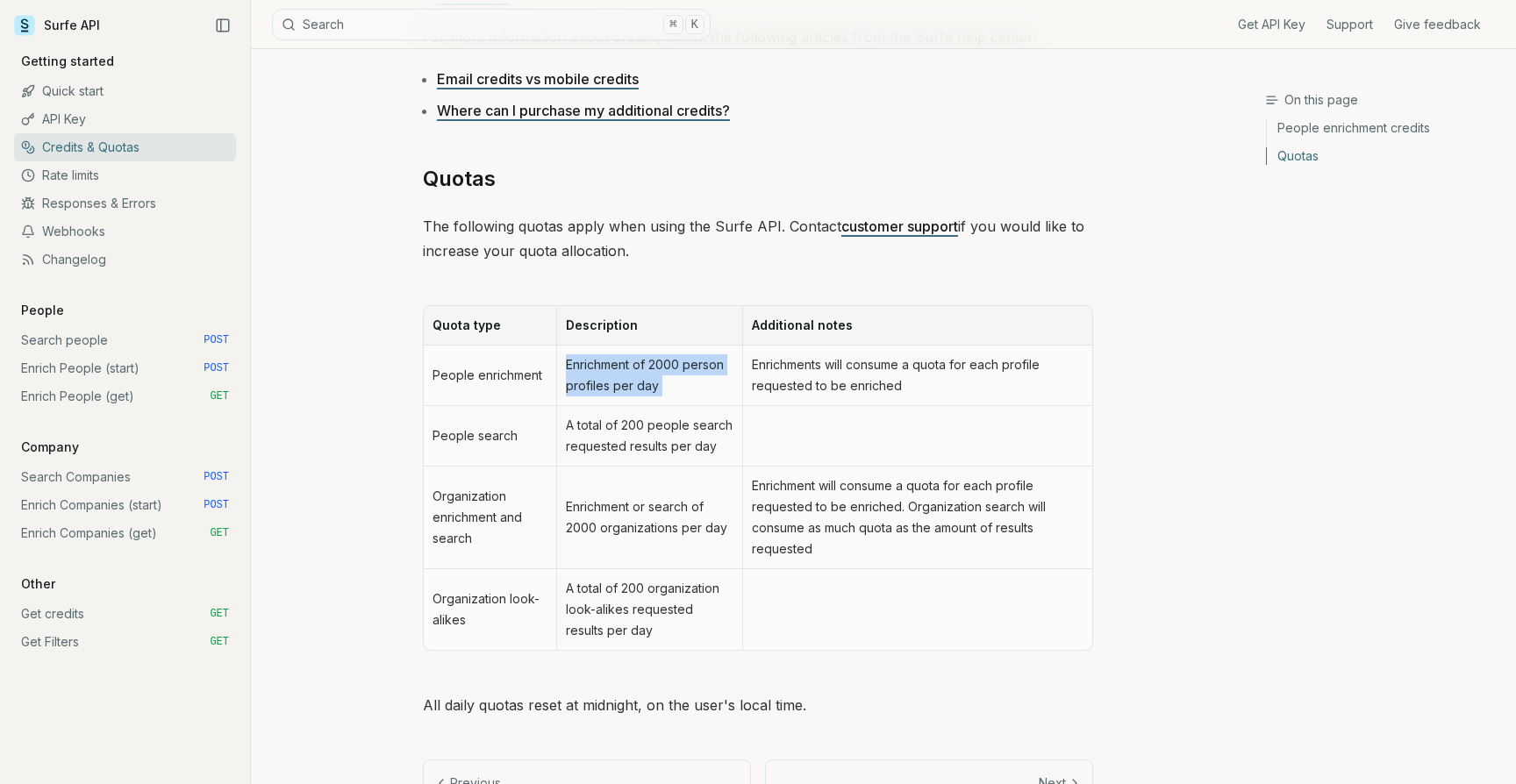
click at [645, 372] on td "Enrichment of 2000 person profiles per day" at bounding box center [648, 376] width 186 height 61
click at [625, 374] on td "Enrichment of 2000 person profiles per day" at bounding box center [648, 376] width 186 height 61
click at [629, 376] on td "Enrichment of 2000 person profiles per day" at bounding box center [648, 376] width 186 height 61
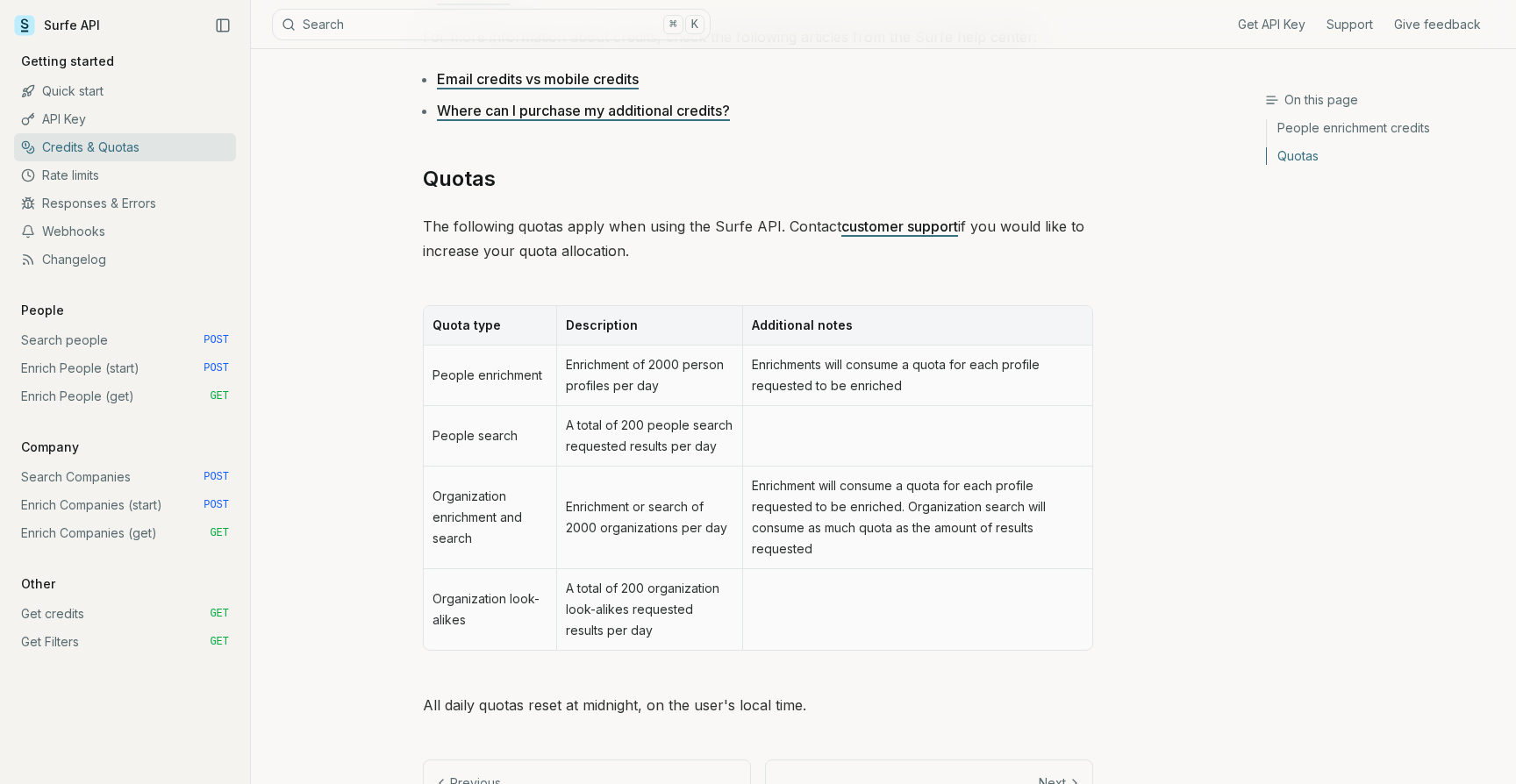
click at [629, 376] on td "Enrichment of 2000 person profiles per day" at bounding box center [648, 376] width 186 height 61
click at [644, 382] on td "Enrichment of 2000 person profiles per day" at bounding box center [648, 376] width 186 height 61
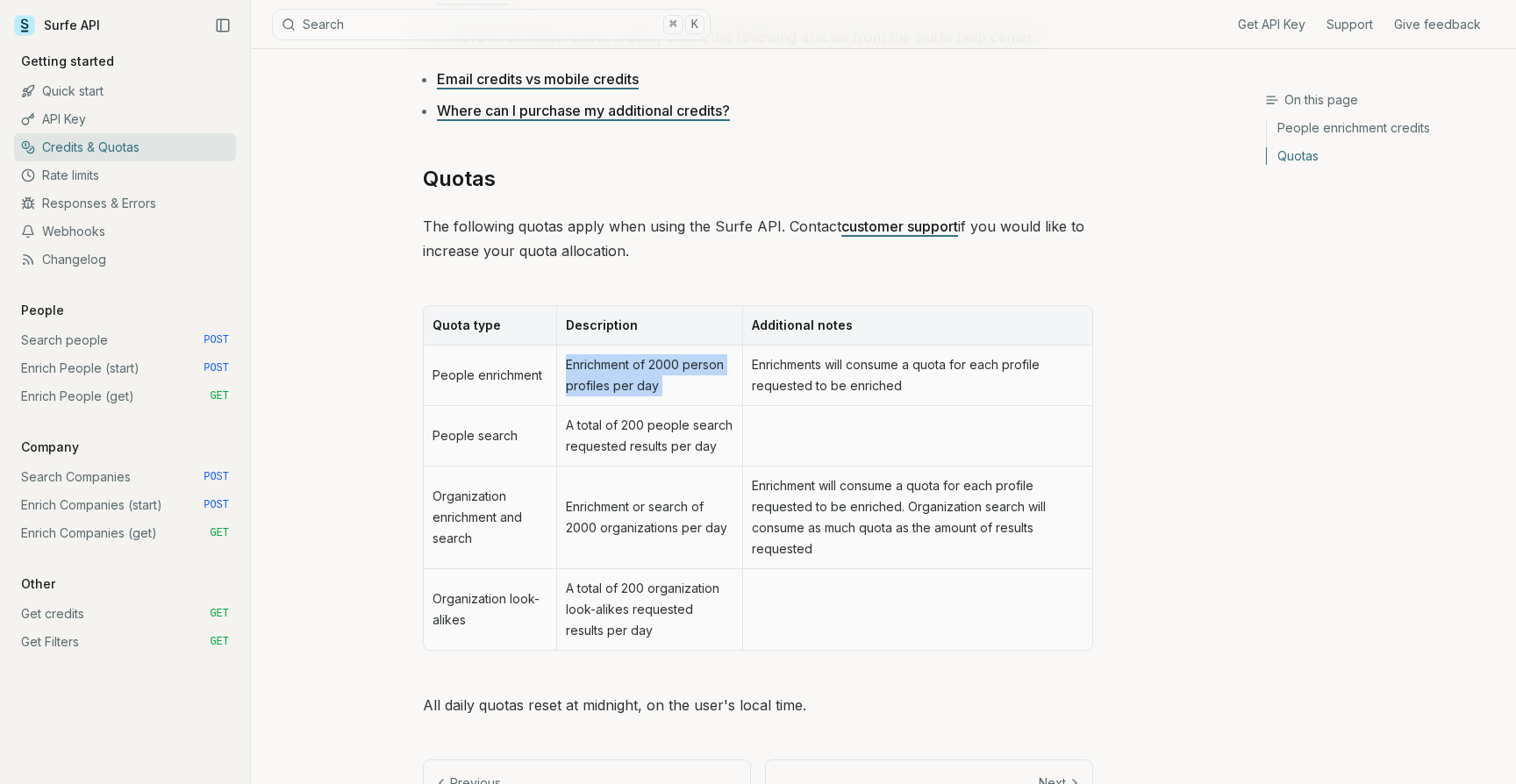
click at [664, 380] on td "Enrichment of 2000 person profiles per day" at bounding box center [648, 376] width 186 height 61
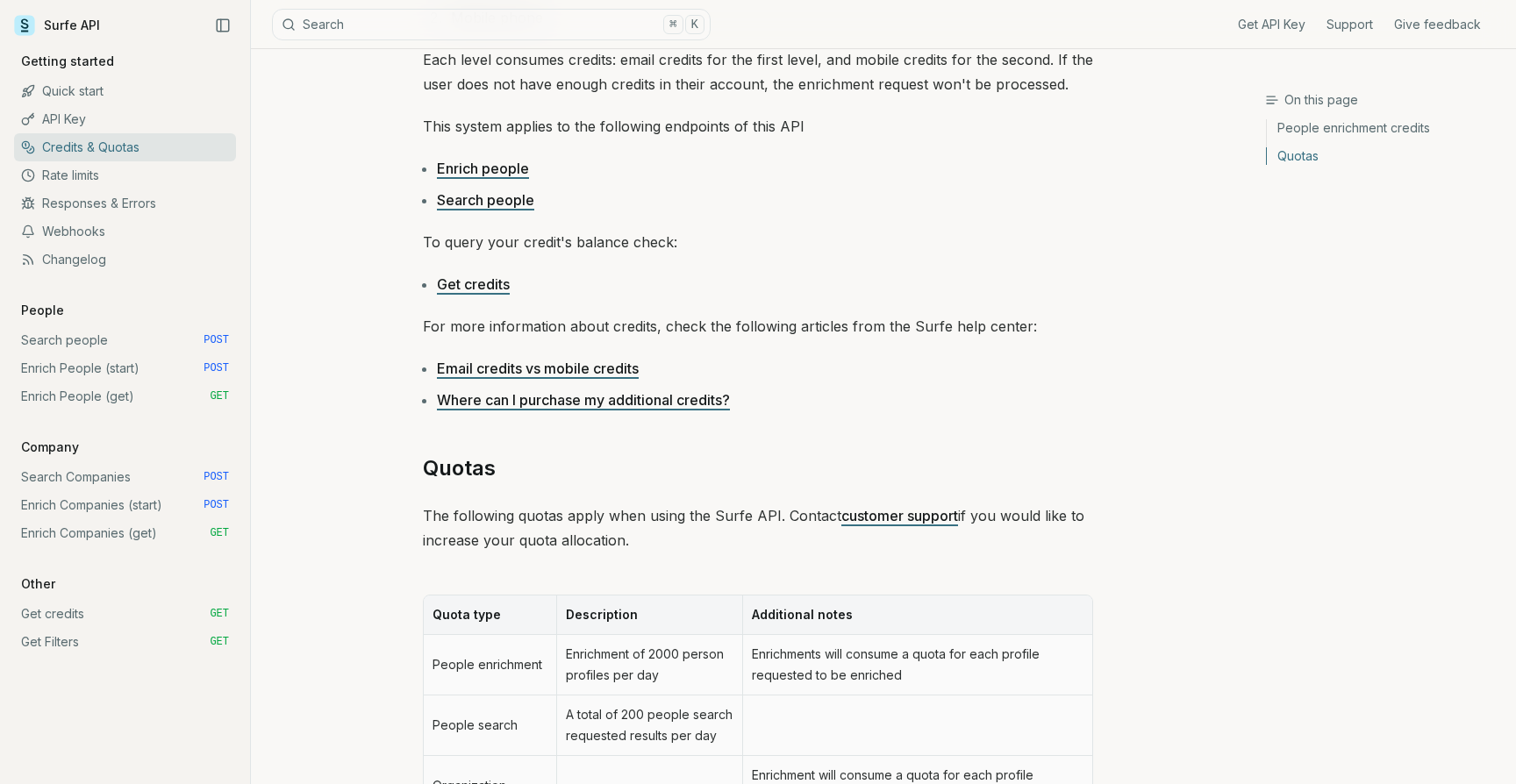
scroll to position [383, 0]
click at [528, 373] on link "Email credits vs mobile credits" at bounding box center [537, 370] width 202 height 18
click at [599, 324] on p "For more information about credits, check the following articles from the Surfe…" at bounding box center [758, 328] width 670 height 25
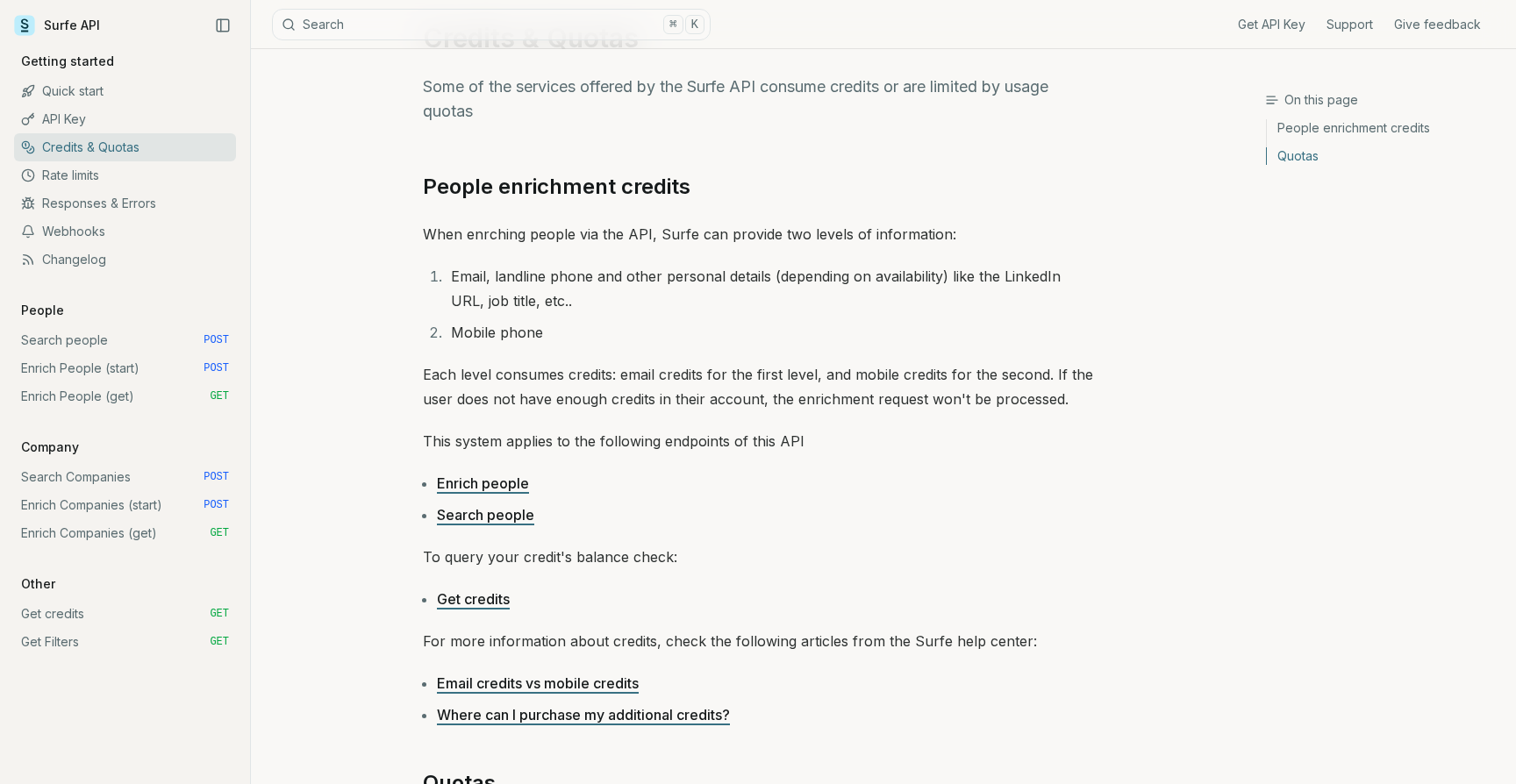
scroll to position [0, 0]
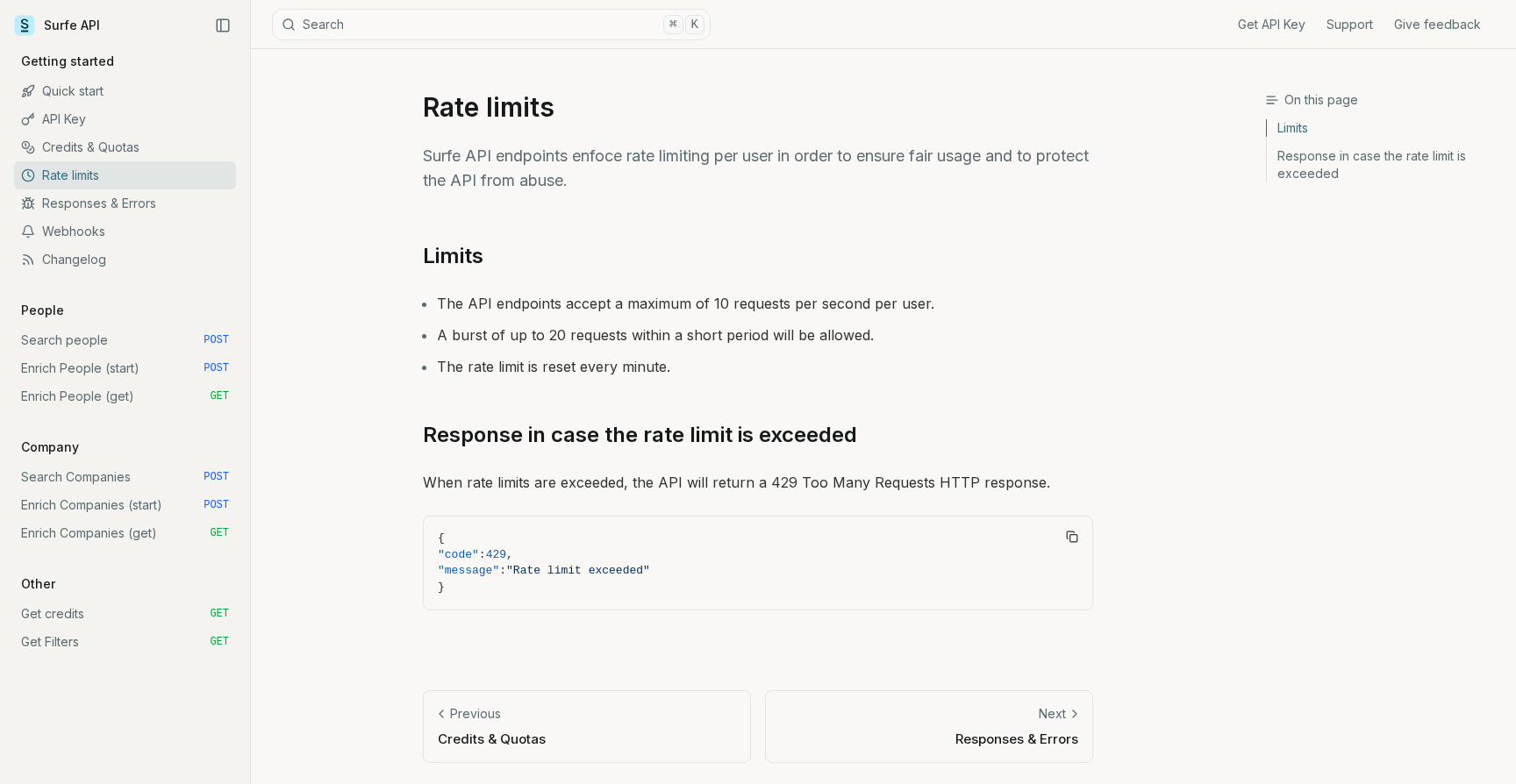
click at [71, 369] on link "Enrich People (start) POST" at bounding box center [124, 368] width 222 height 28
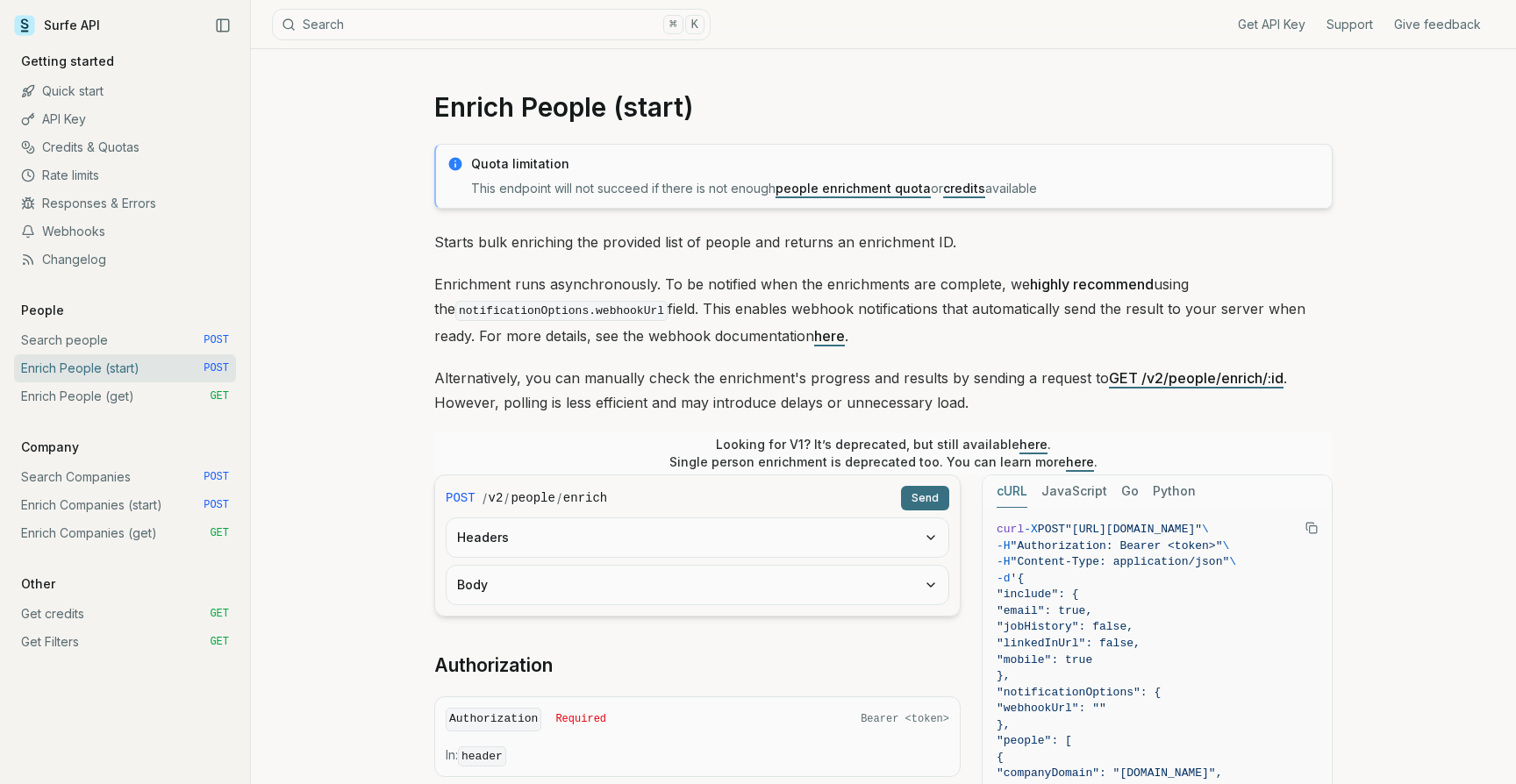
click at [599, 311] on code "notificationOptions.webhookUrl" at bounding box center [562, 311] width 213 height 20
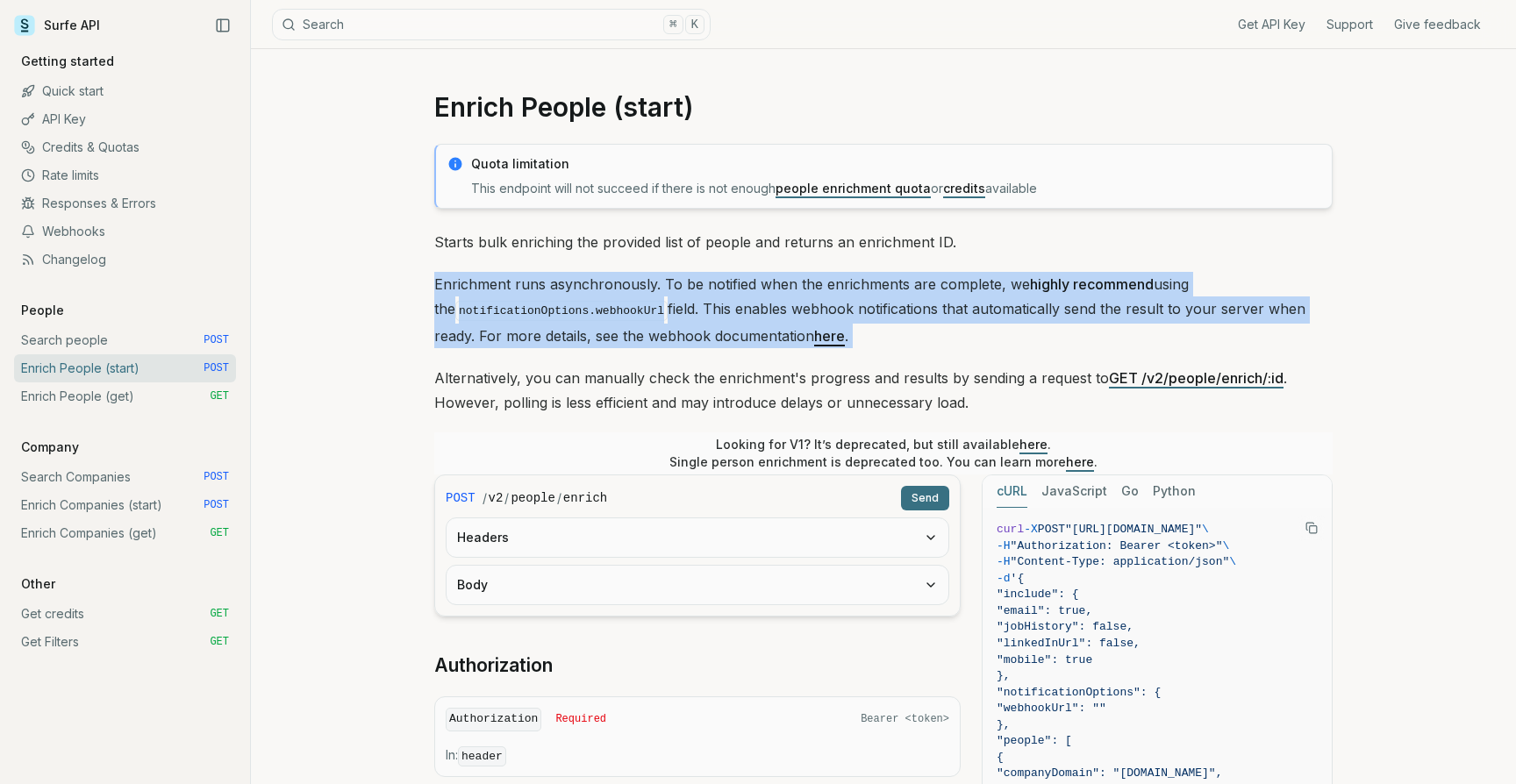
click at [645, 325] on p "Enrichment runs asynchronously. To be notified when the enrichments are complet…" at bounding box center [883, 310] width 898 height 77
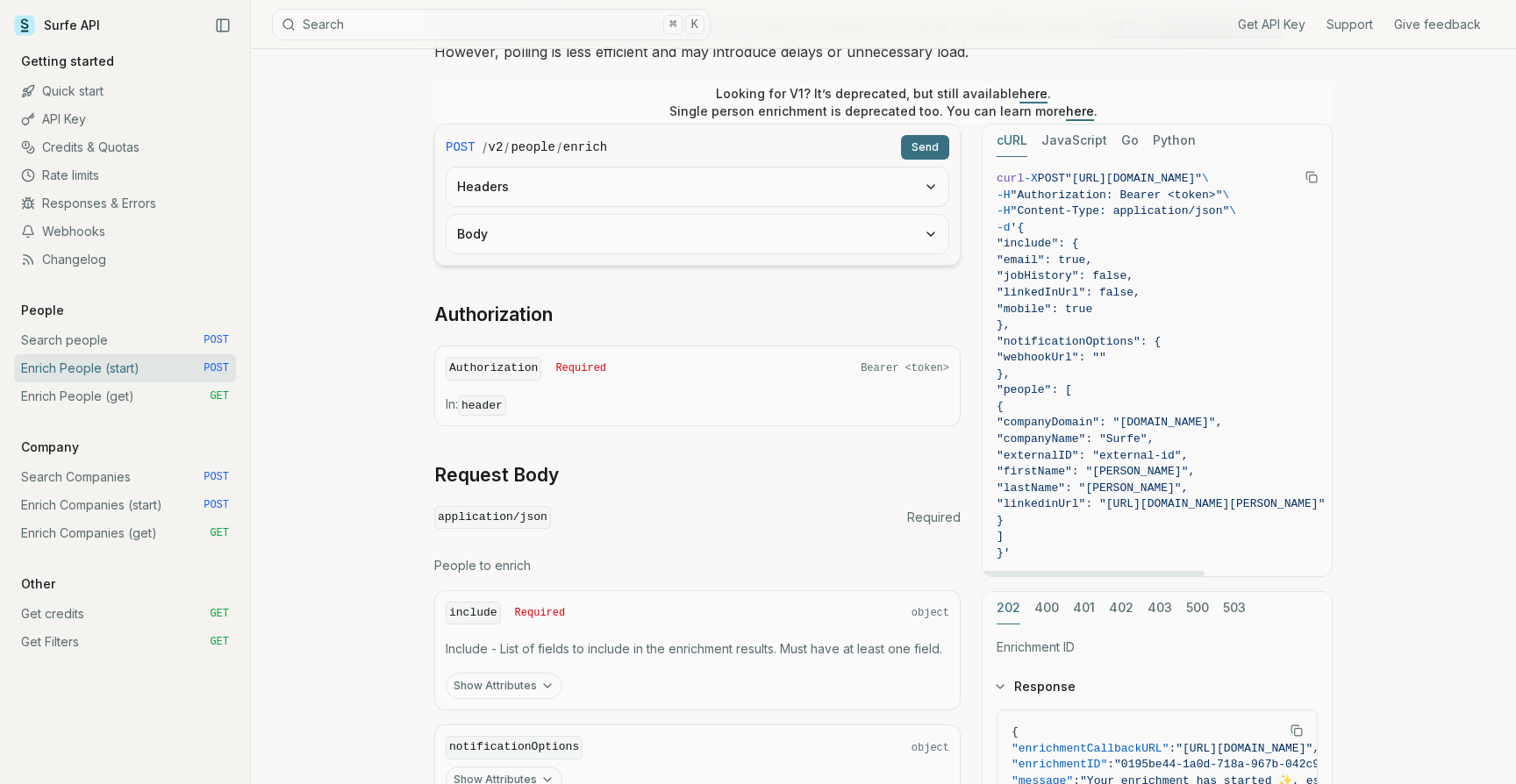
scroll to position [348, 0]
click at [410, 194] on article "Enrich People (start) Quota limitation This endpoint will not succeed if there …" at bounding box center [883, 397] width 982 height 1394
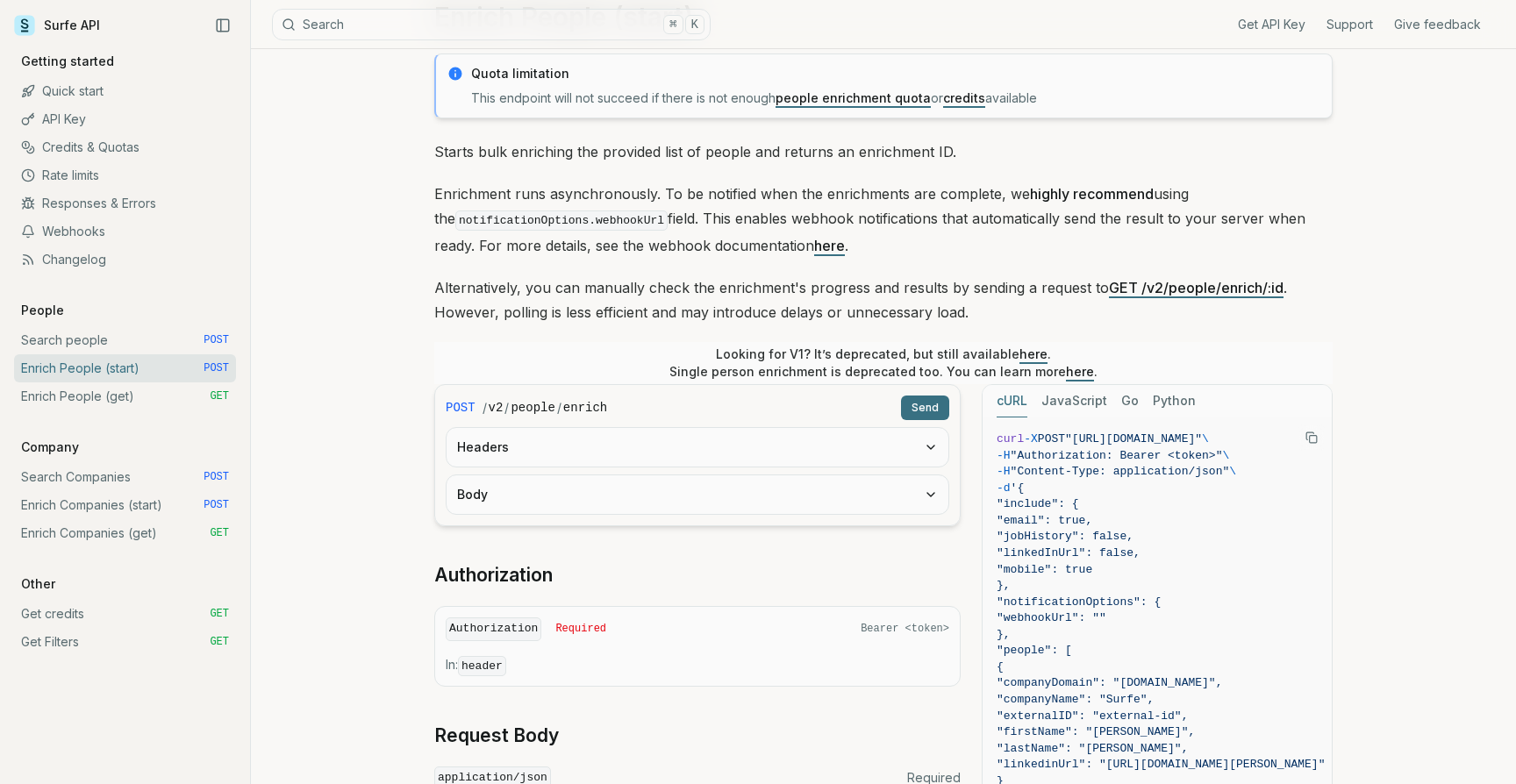
scroll to position [0, 0]
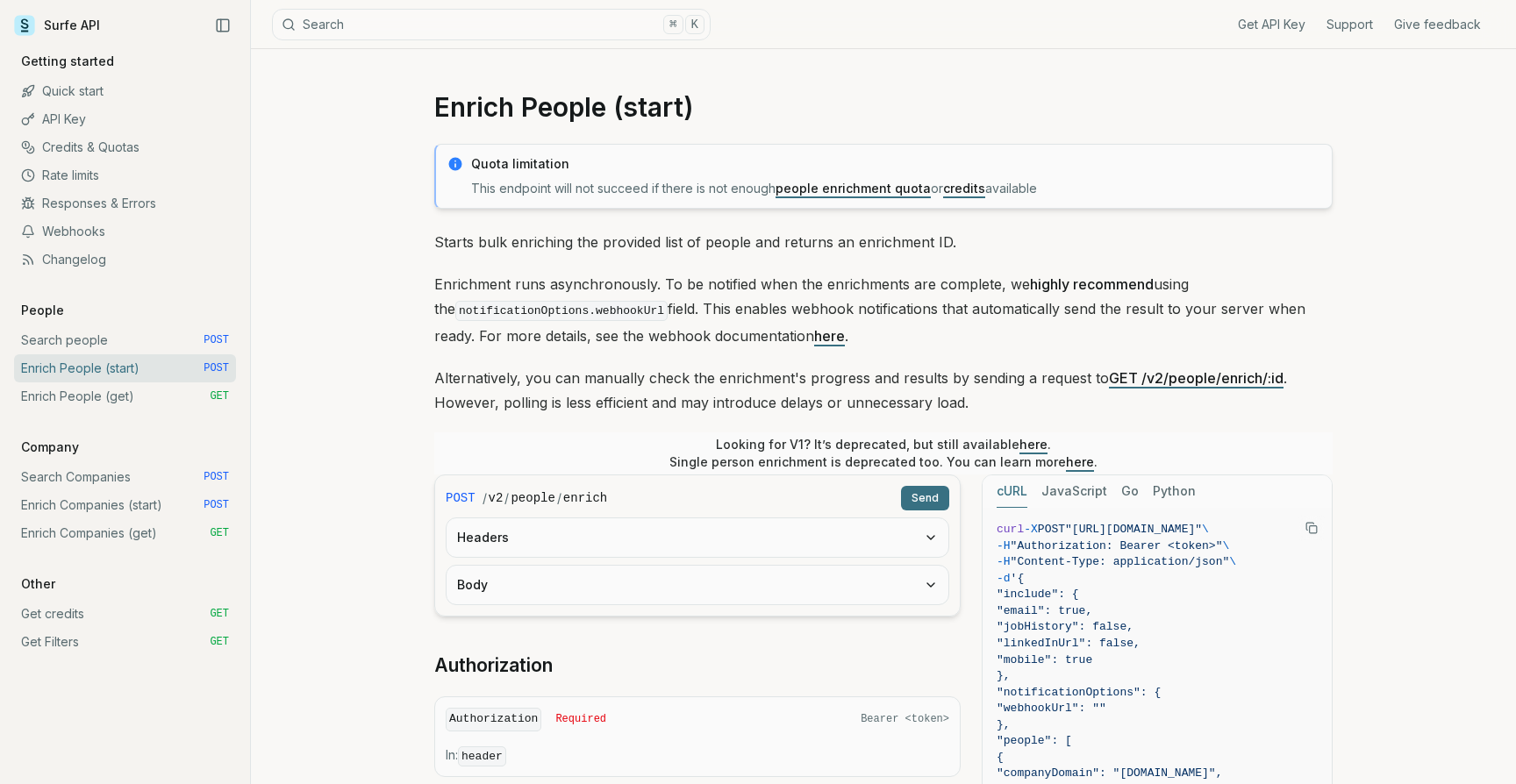
click at [68, 91] on link "Quick start" at bounding box center [124, 91] width 222 height 28
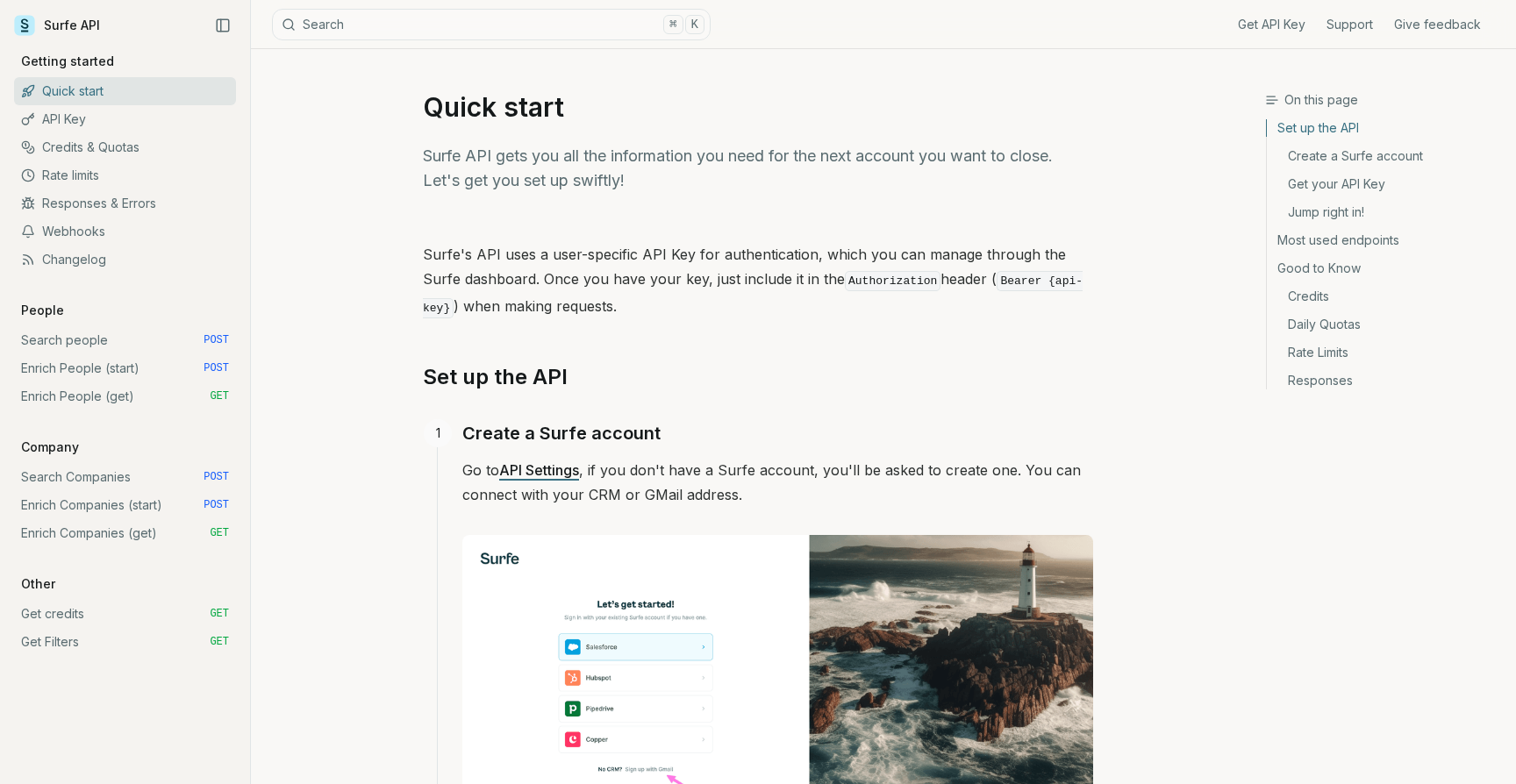
click at [67, 369] on link "Enrich People (start) POST" at bounding box center [124, 368] width 222 height 28
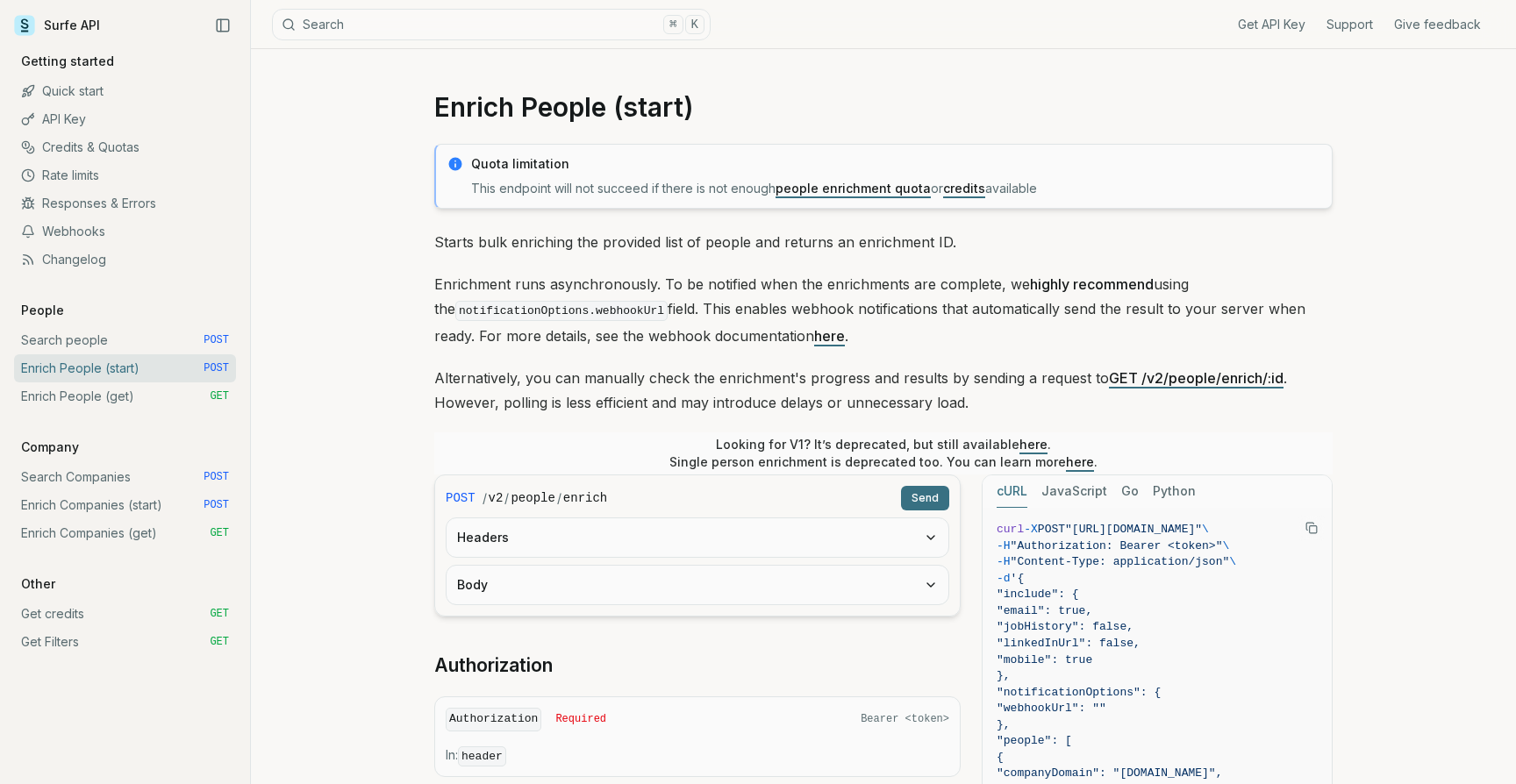
click at [1202, 533] on span ""[URL][DOMAIN_NAME]"" at bounding box center [1133, 529] width 137 height 13
click at [1307, 526] on icon "Copy Text" at bounding box center [1311, 528] width 12 height 12
click at [60, 393] on link "Enrich People (get) GET" at bounding box center [124, 396] width 222 height 28
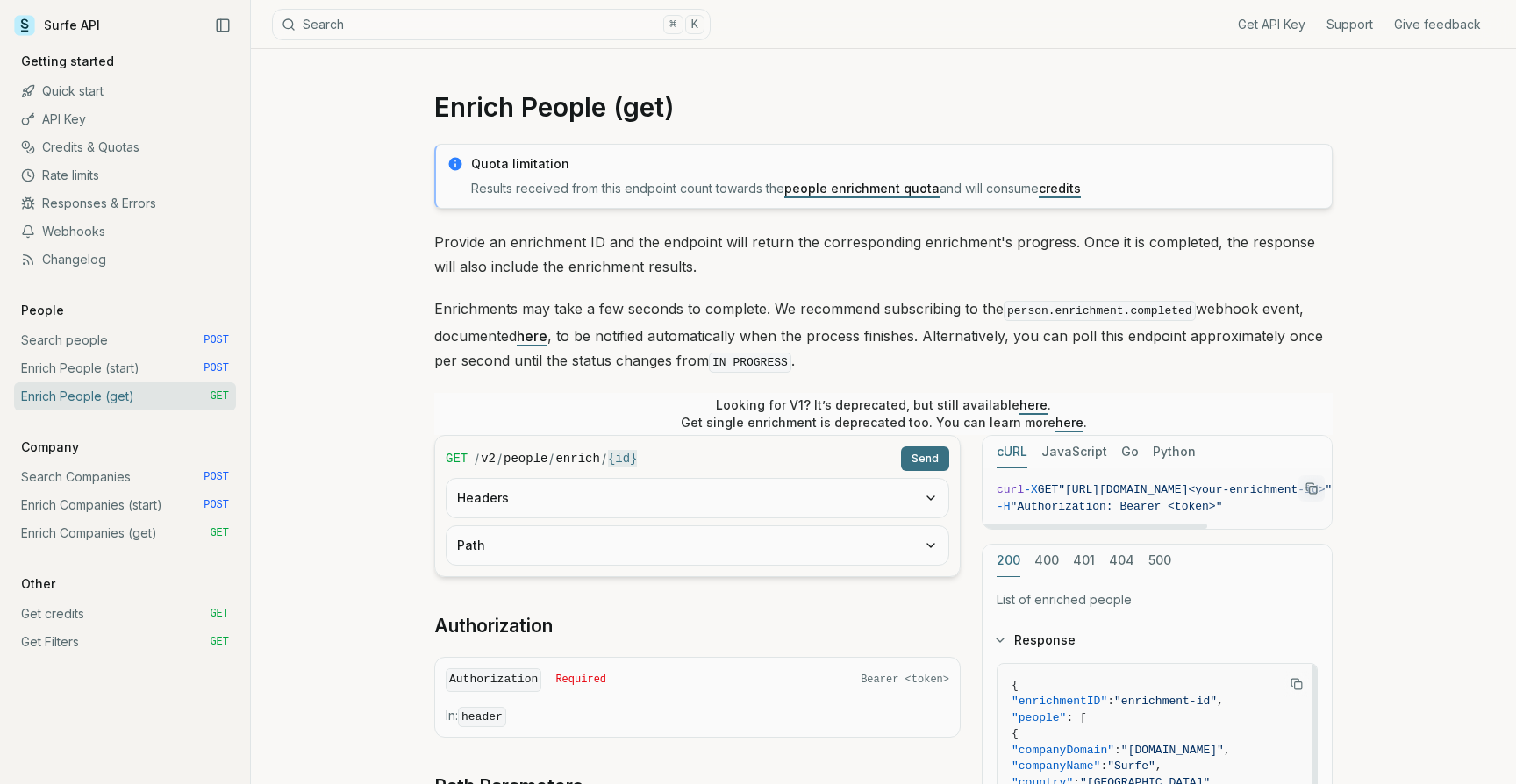
click at [1216, 734] on span "{" at bounding box center [1233, 734] width 444 height 17
click at [1208, 491] on span ""https://api.surfe.com/v2/people/enrich/<your-enrichment-id>"" at bounding box center [1194, 489] width 273 height 13
click at [1305, 482] on icon "Copy Text" at bounding box center [1311, 488] width 12 height 12
click at [108, 364] on link "Enrich People (start) POST" at bounding box center [124, 368] width 222 height 28
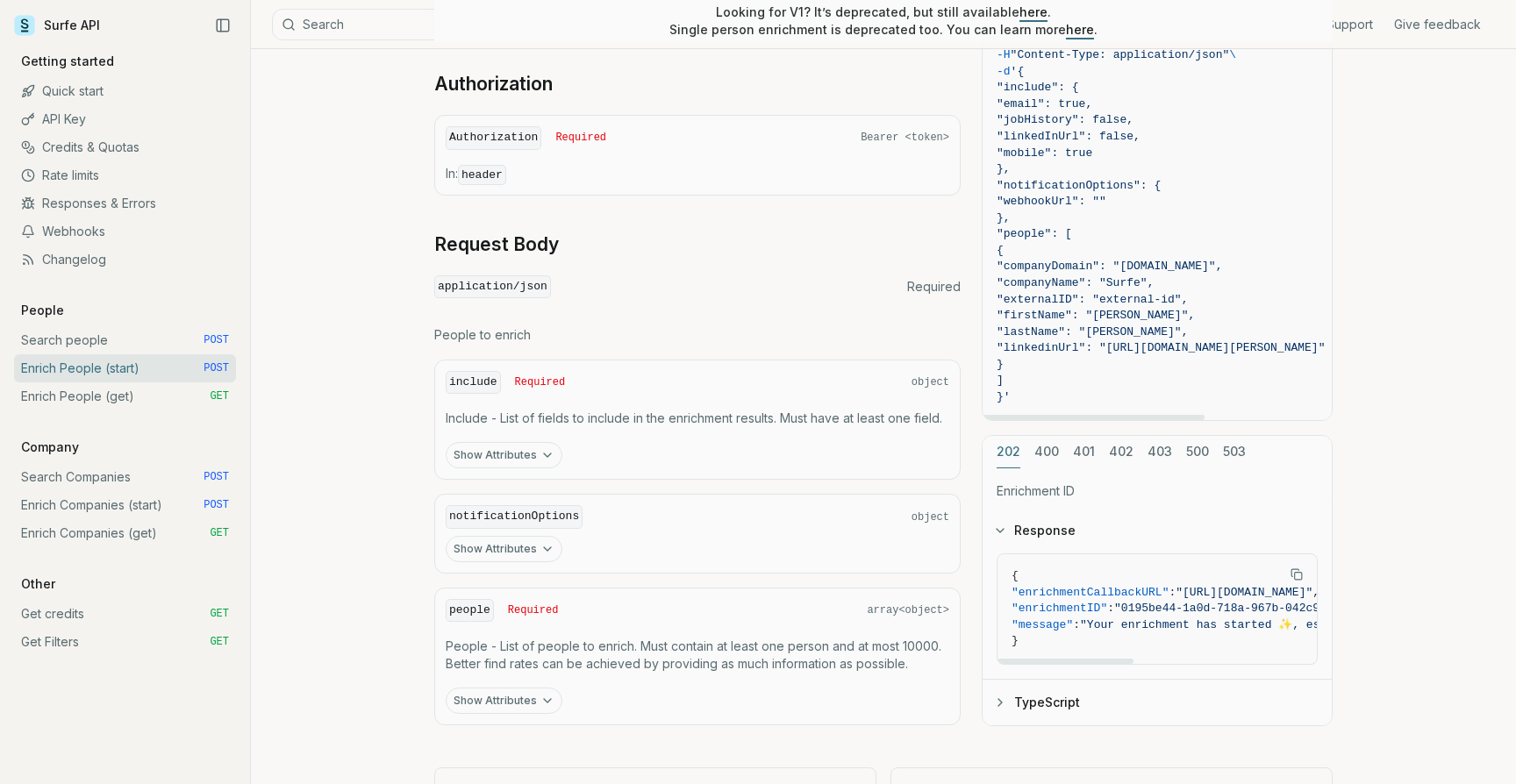
scroll to position [587, 0]
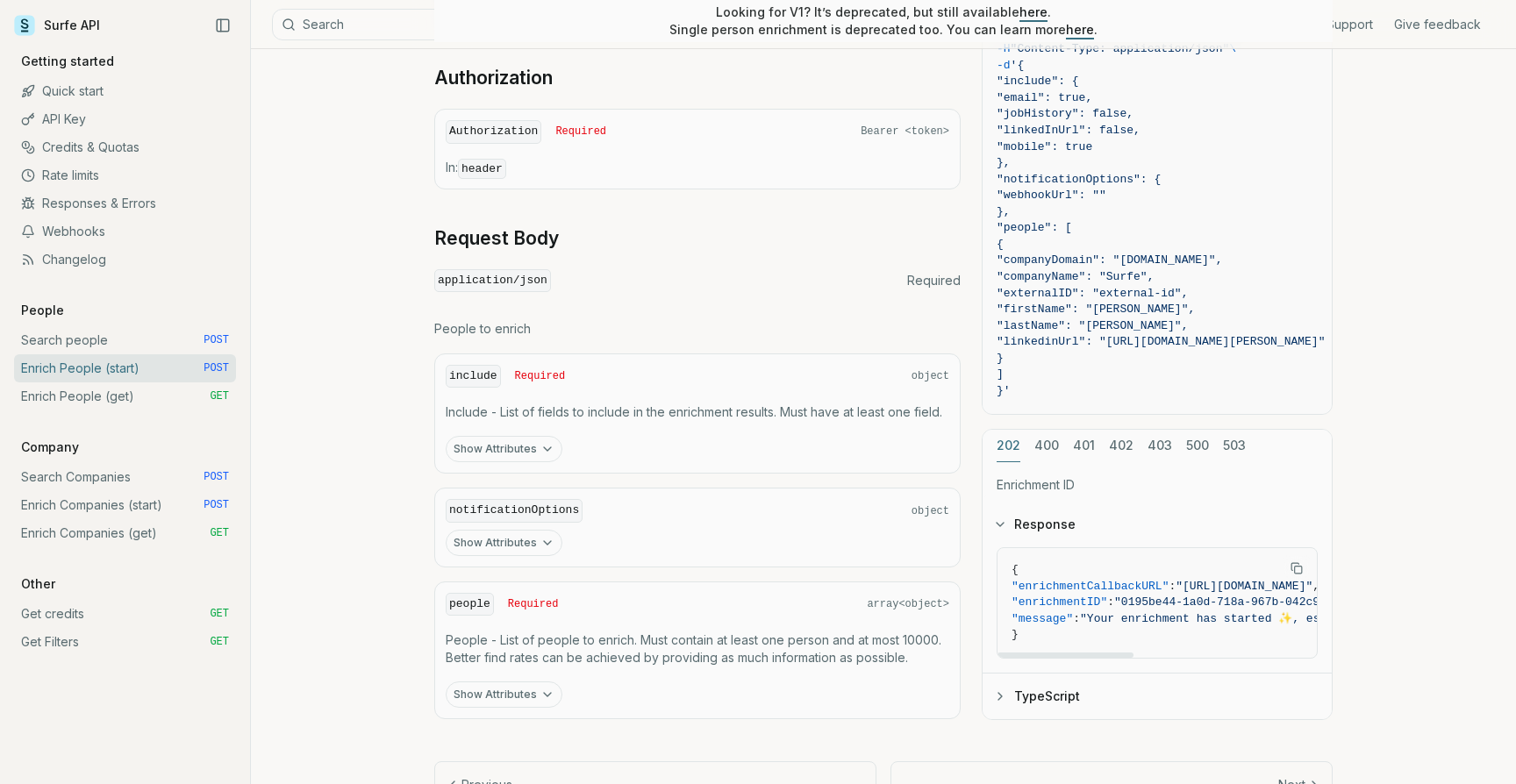
click at [1297, 569] on icon "Copy Text" at bounding box center [1296, 568] width 12 height 12
click at [144, 390] on link "Enrich People (get) GET" at bounding box center [124, 396] width 222 height 28
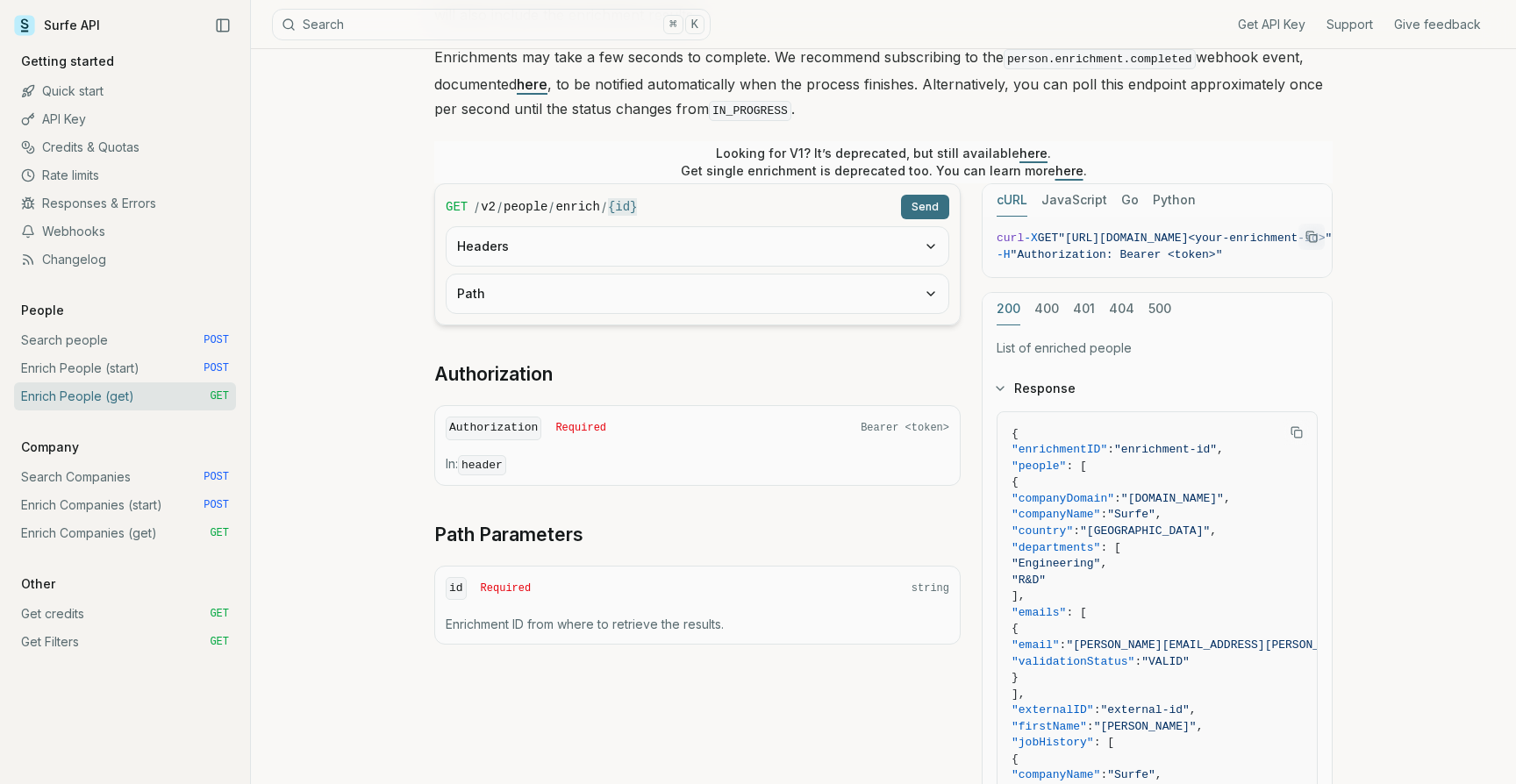
scroll to position [297, 0]
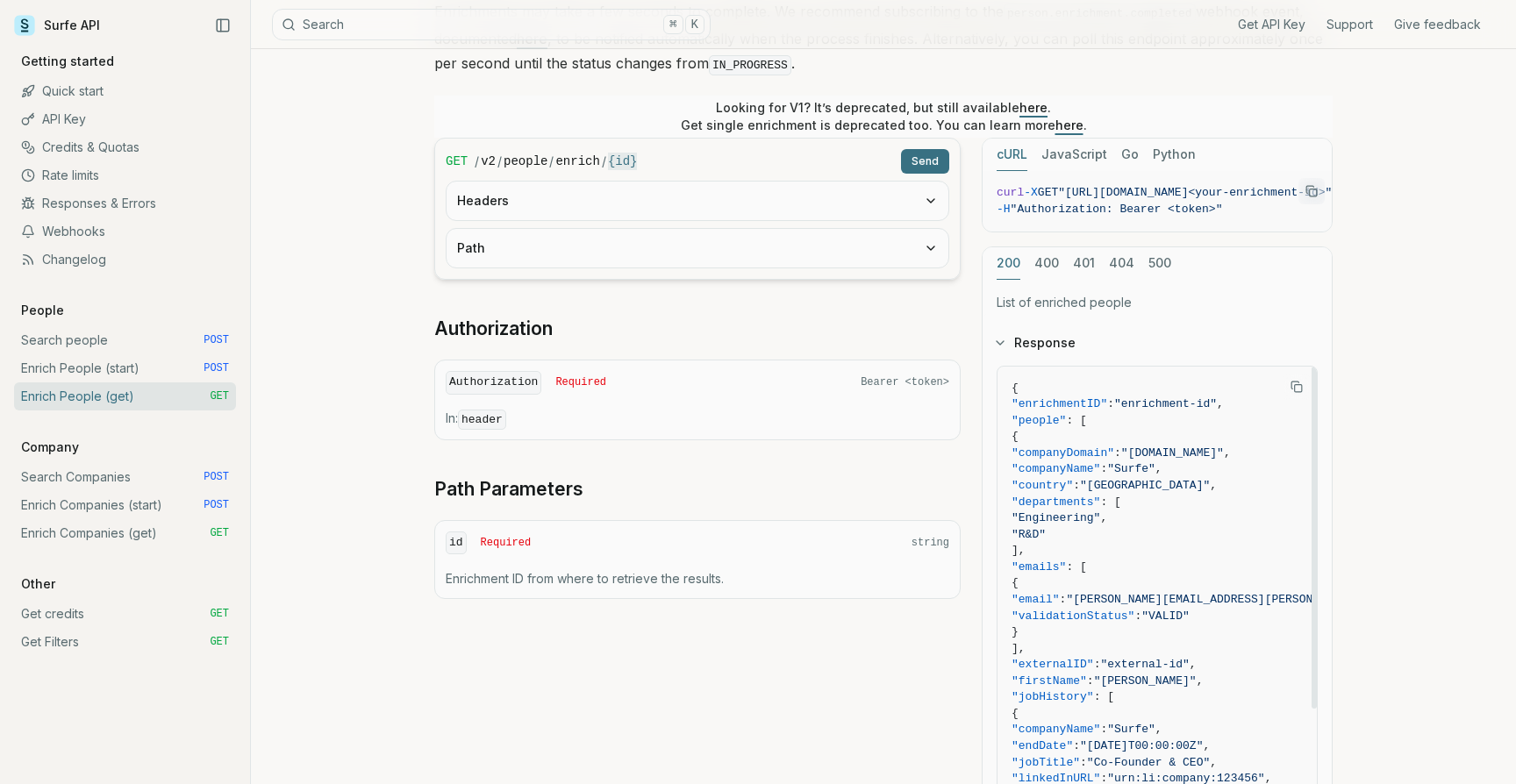
click at [1296, 388] on rect "Copy Text" at bounding box center [1297, 387] width 7 height 7
click at [1088, 401] on span ""enrichmentID"" at bounding box center [1059, 403] width 95 height 13
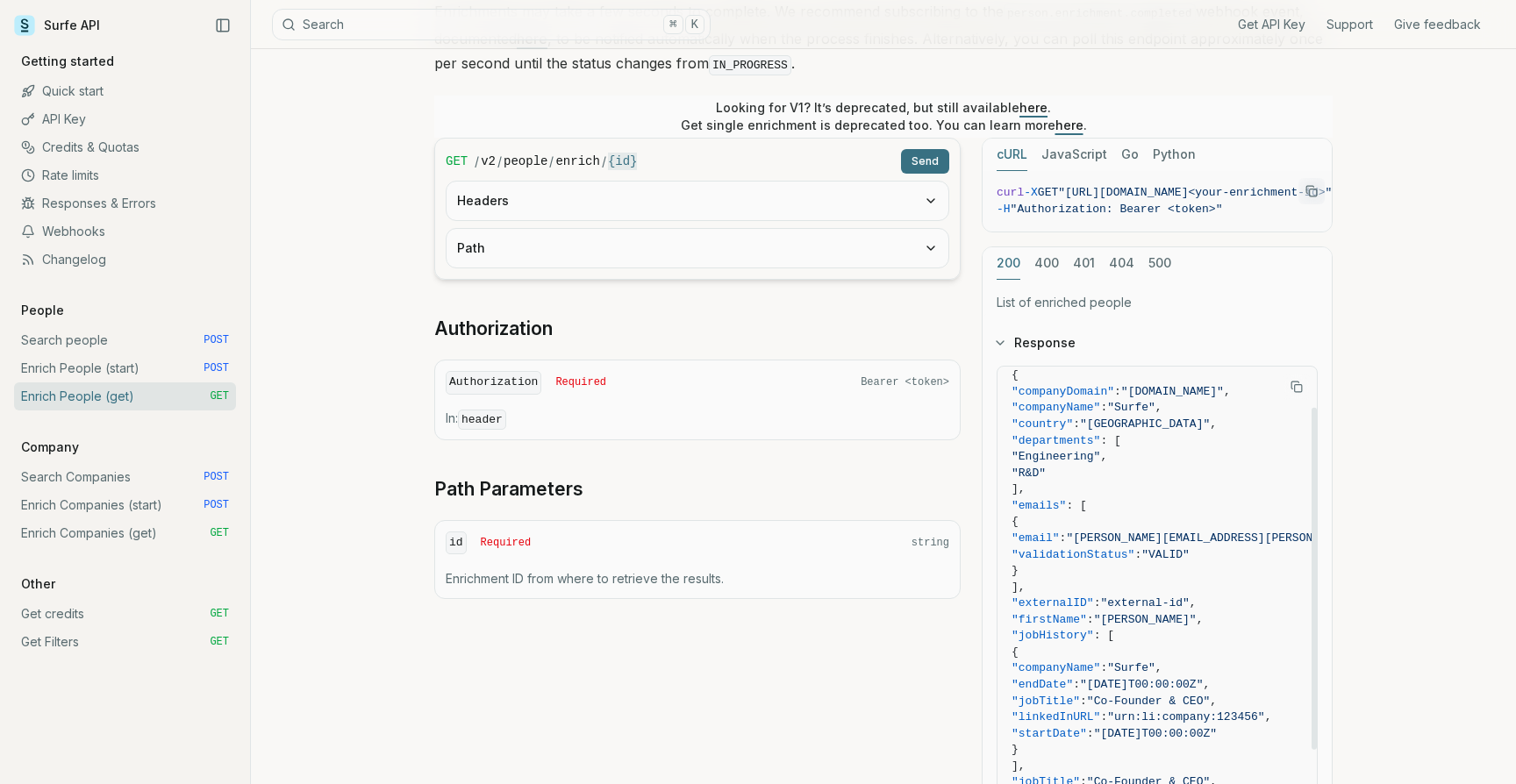
scroll to position [64, 0]
click at [1090, 599] on span ""externalID"" at bounding box center [1052, 600] width 83 height 13
click at [1084, 598] on span ""externalID"" at bounding box center [1052, 600] width 83 height 13
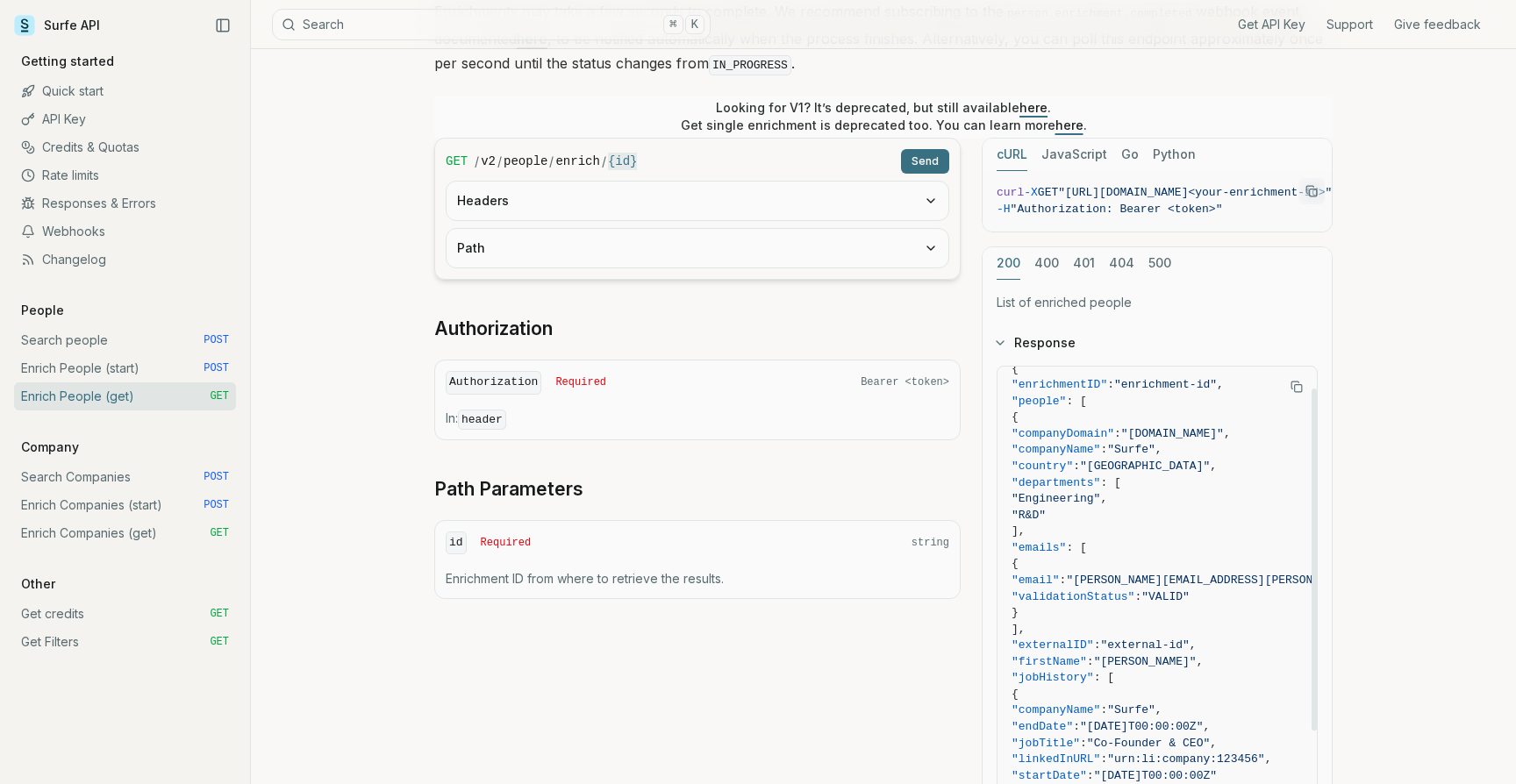
scroll to position [9, 0]
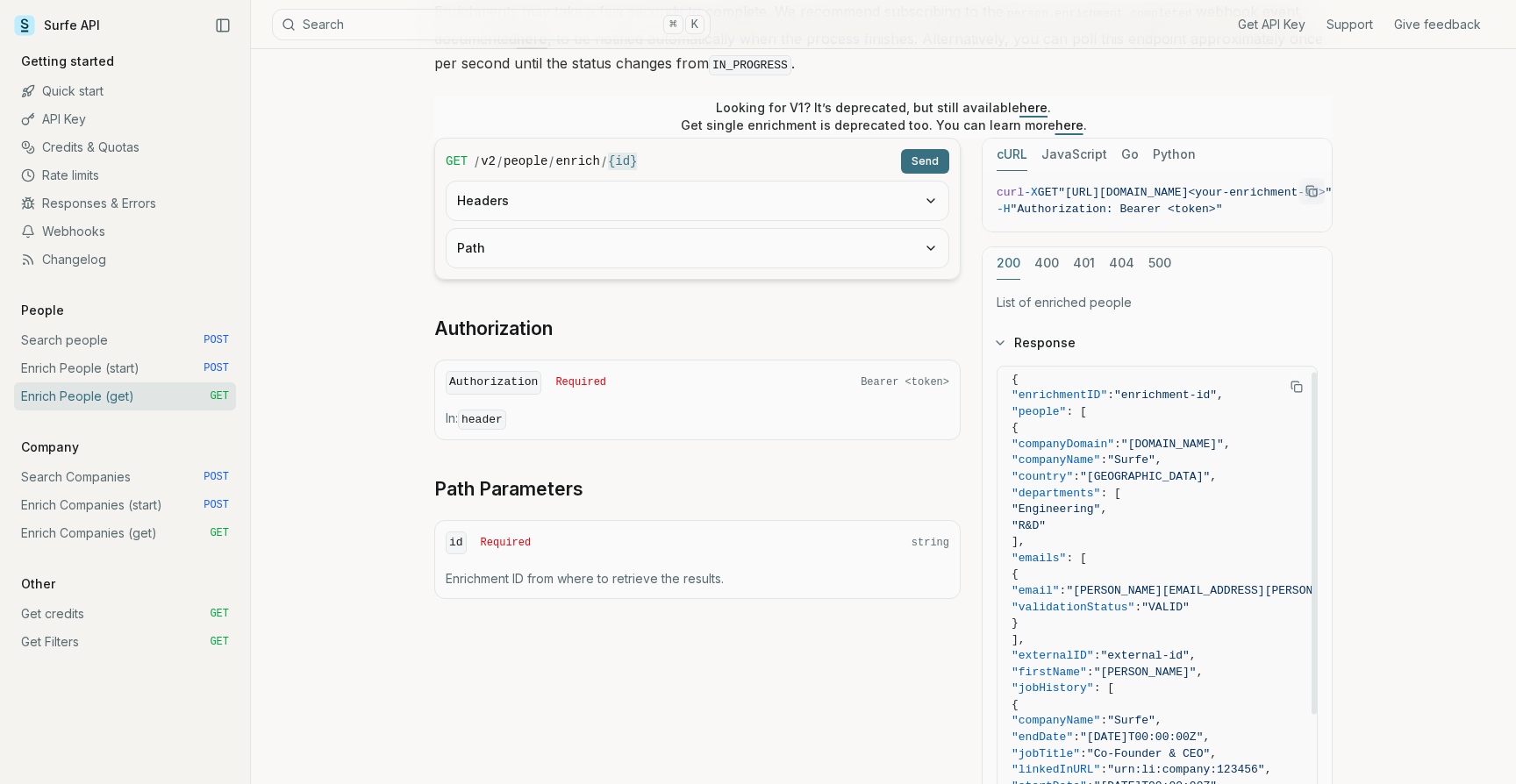
click at [1094, 651] on span ""externalID"" at bounding box center [1052, 655] width 83 height 13
click at [100, 372] on link "Enrich People (start) POST" at bounding box center [124, 368] width 222 height 28
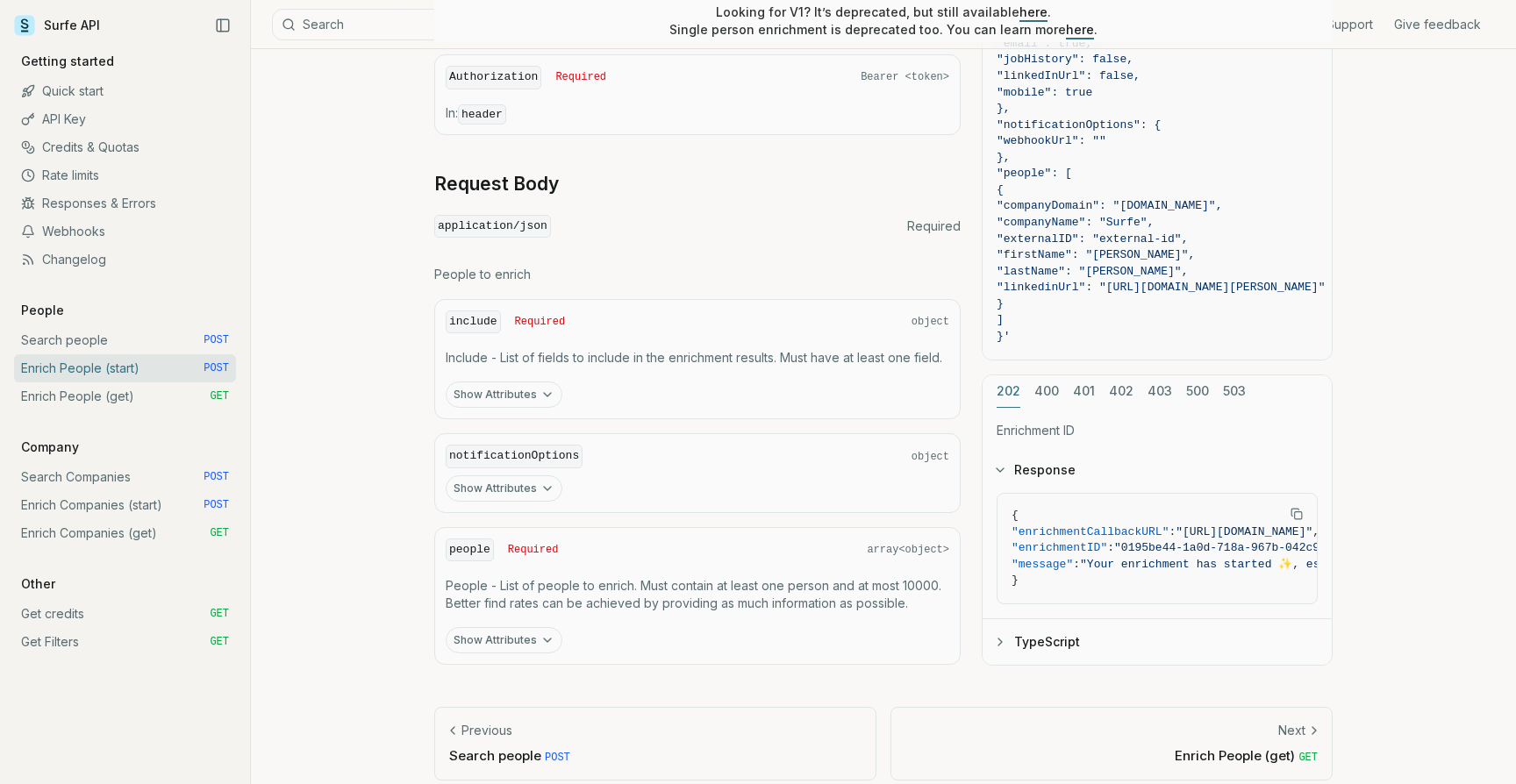
scroll to position [656, 0]
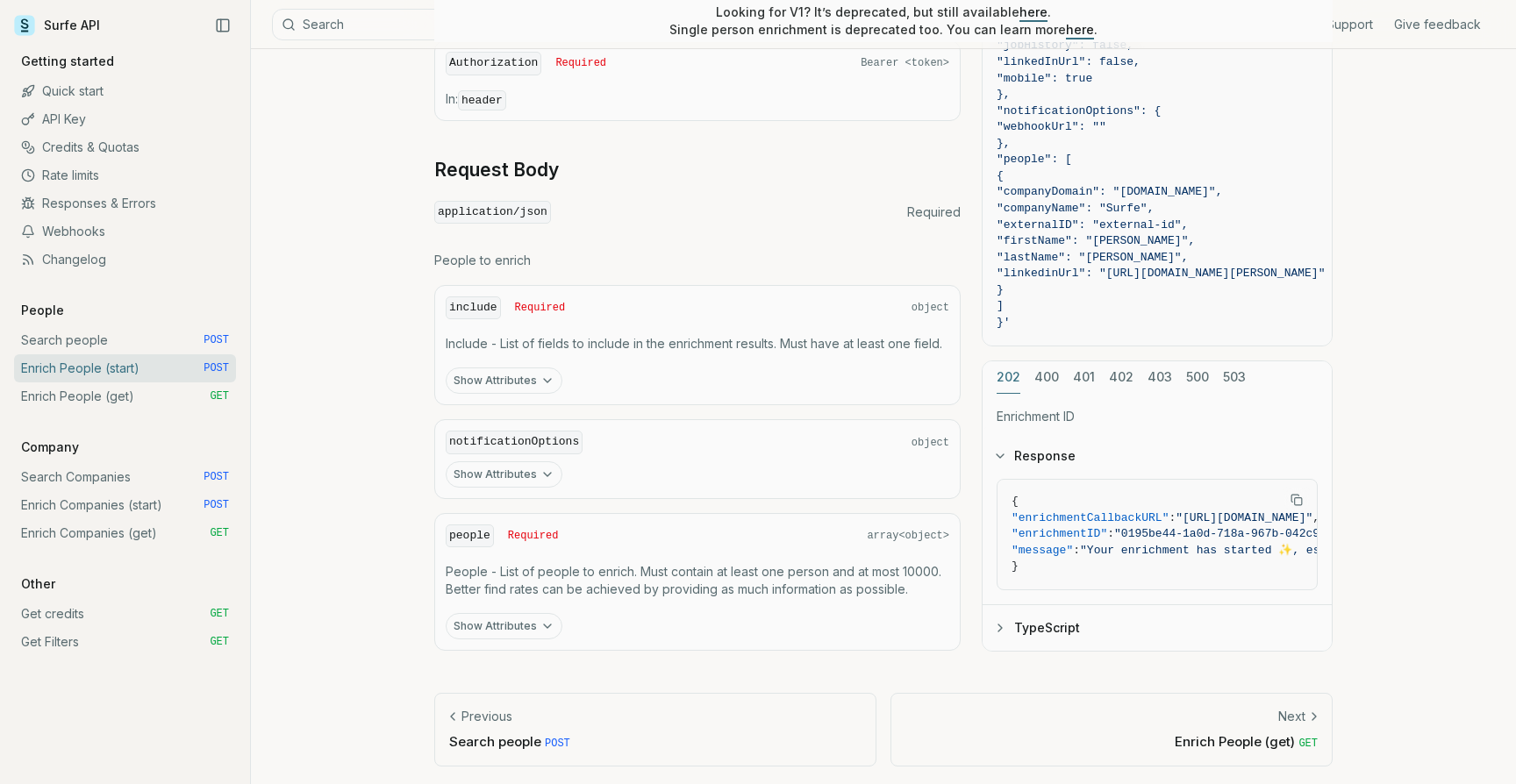
click at [921, 573] on p "People - List of people to enrich. Must contain at least one person and at most…" at bounding box center [697, 579] width 503 height 35
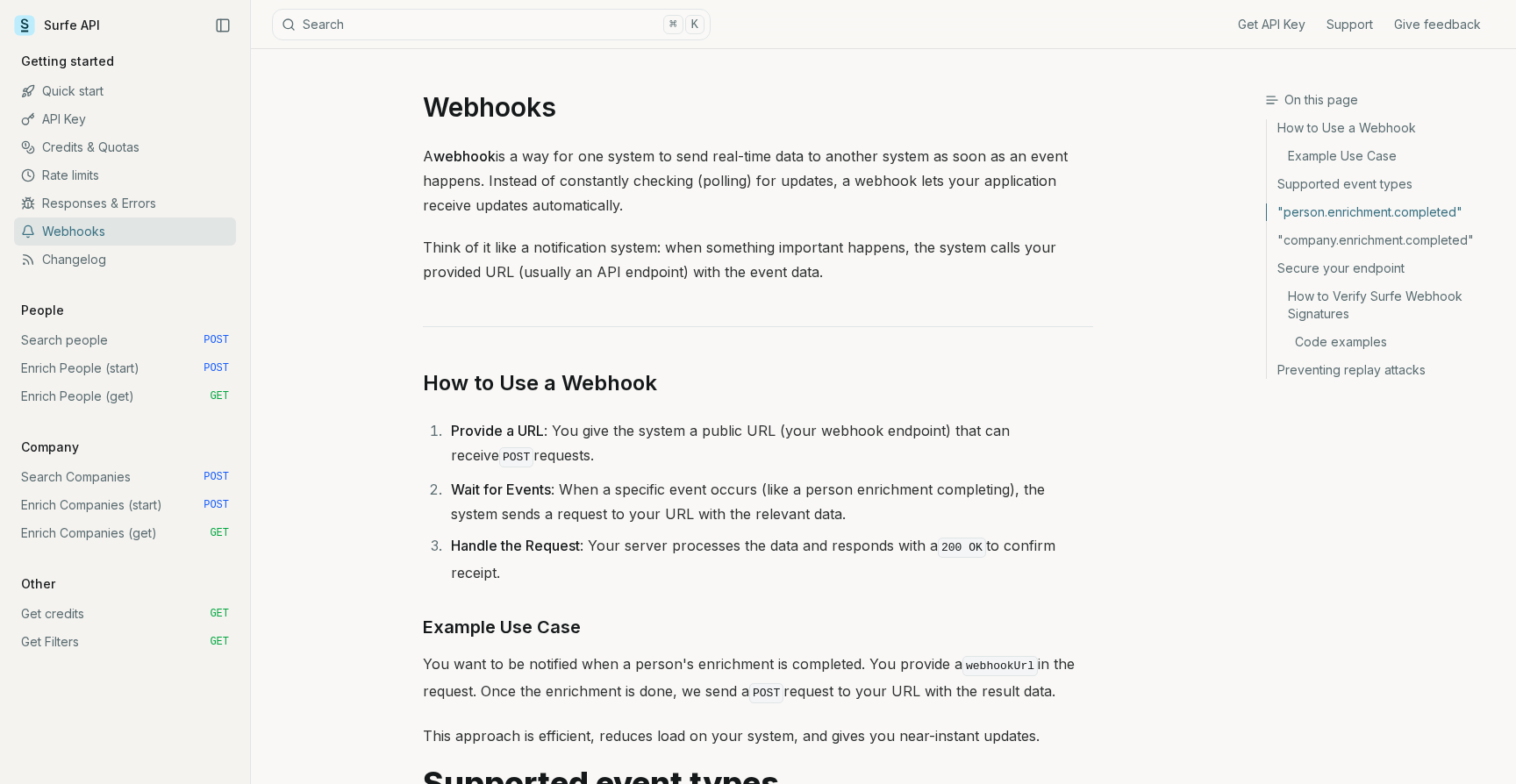
scroll to position [971, 0]
